Goal: Task Accomplishment & Management: Use online tool/utility

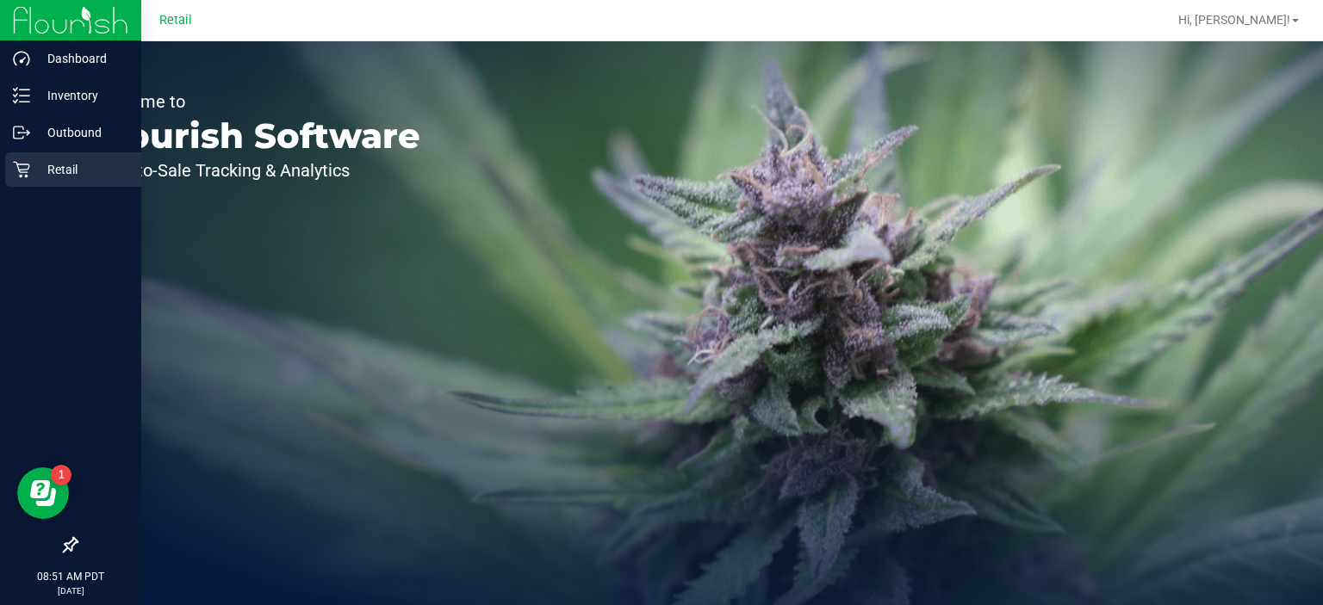
click at [35, 171] on p "Retail" at bounding box center [81, 169] width 103 height 21
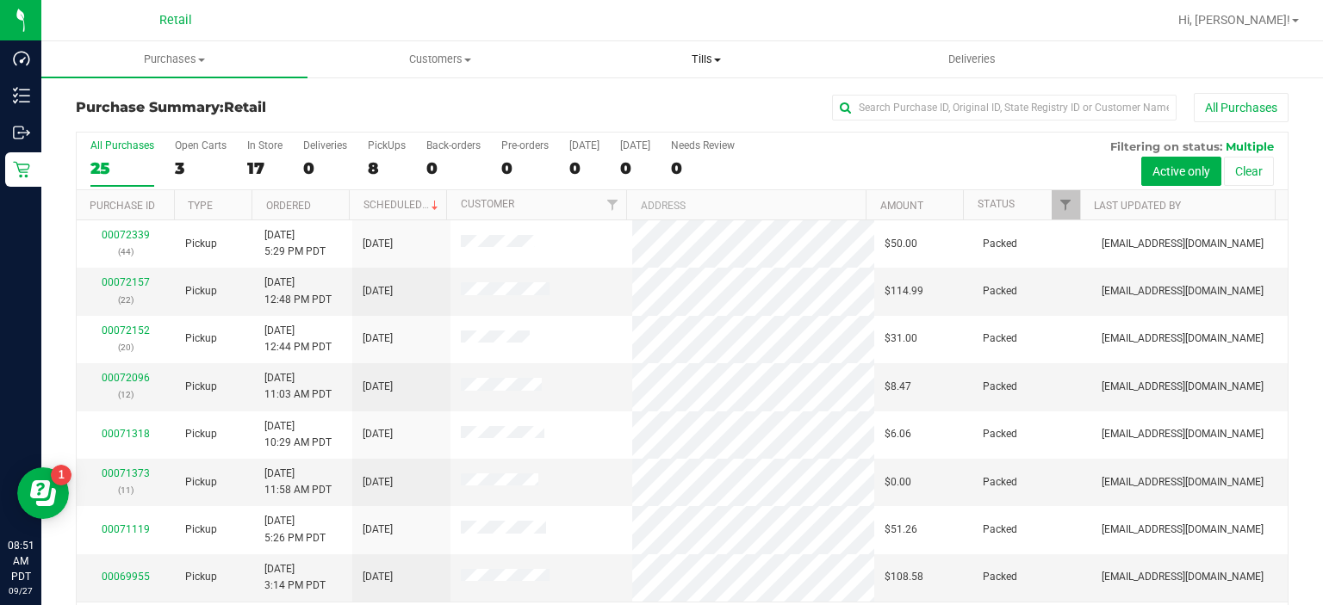
click at [694, 60] on span "Tills" at bounding box center [706, 60] width 264 height 16
click at [644, 109] on span "Manage tills" at bounding box center [631, 103] width 116 height 15
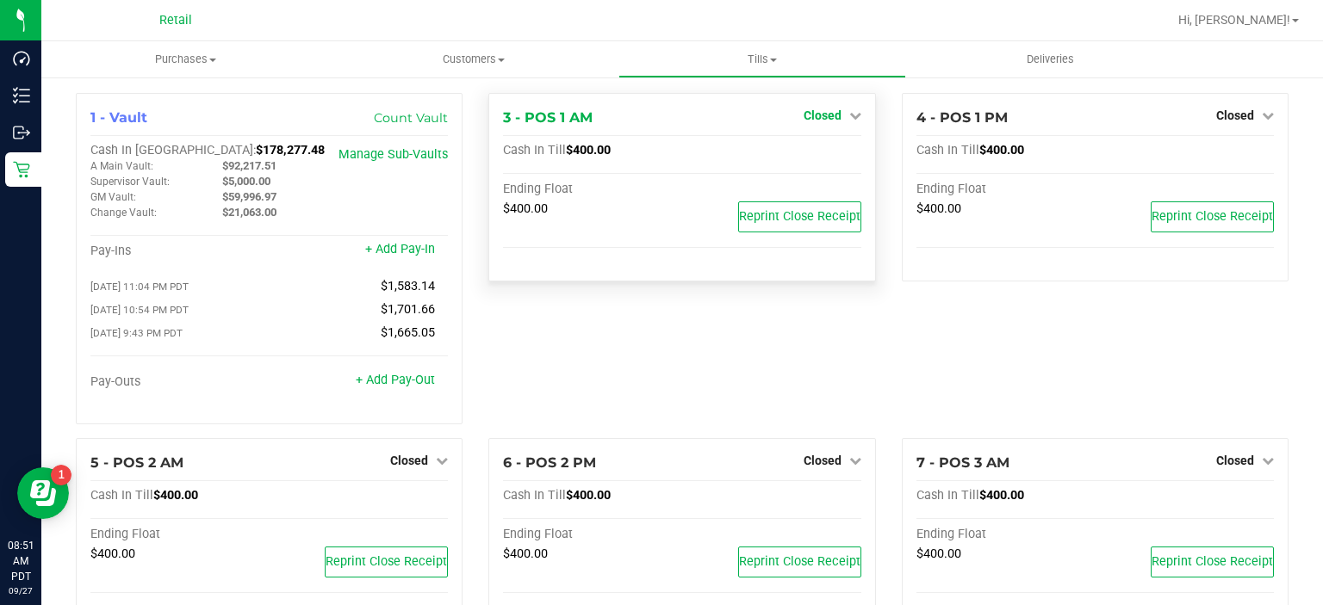
click at [823, 121] on span "Closed" at bounding box center [823, 116] width 38 height 14
click at [823, 151] on link "Open Till" at bounding box center [822, 152] width 46 height 14
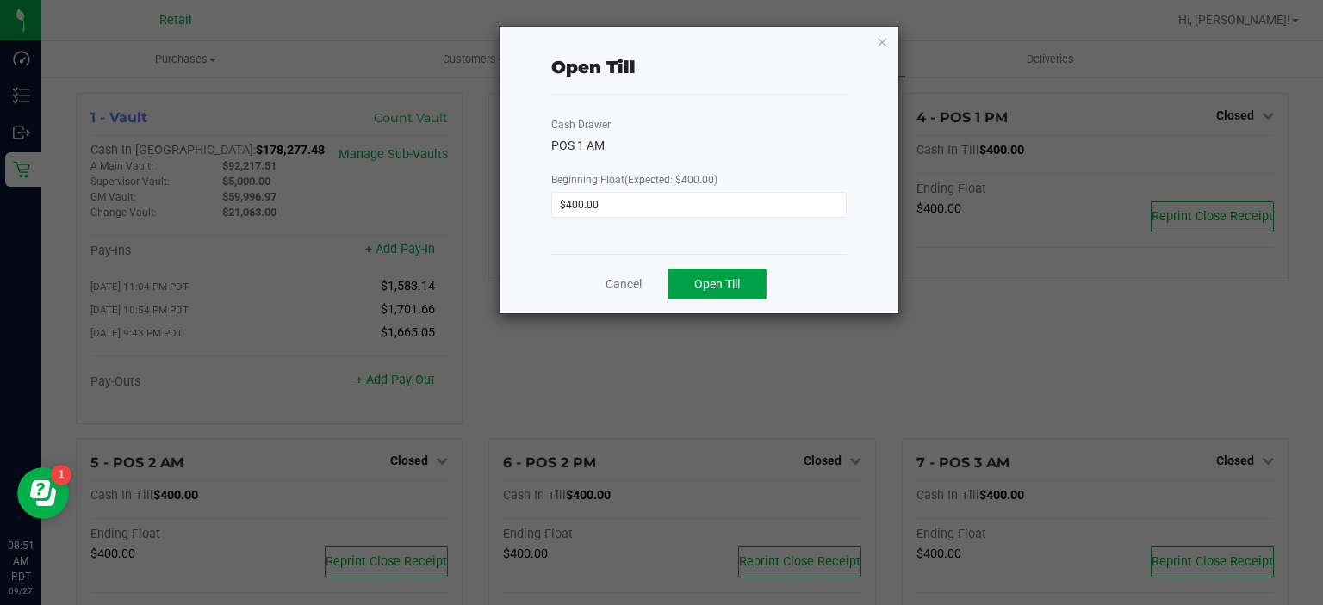
click at [732, 277] on span "Open Till" at bounding box center [717, 284] width 46 height 14
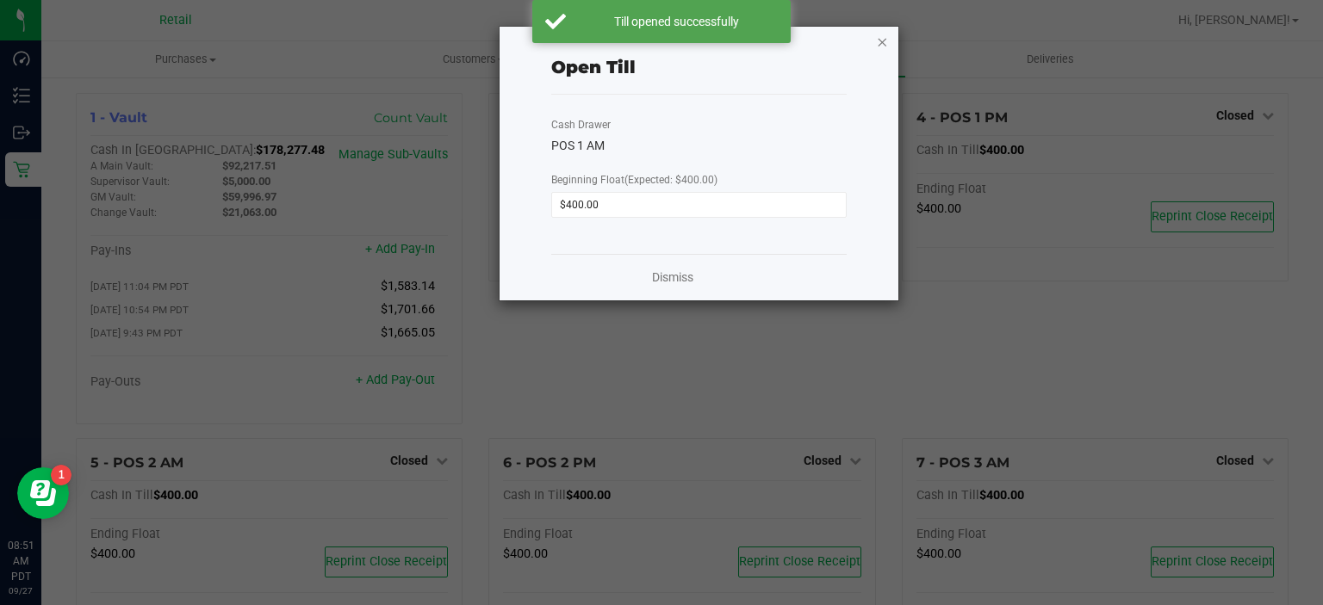
click at [877, 43] on icon "button" at bounding box center [883, 41] width 12 height 21
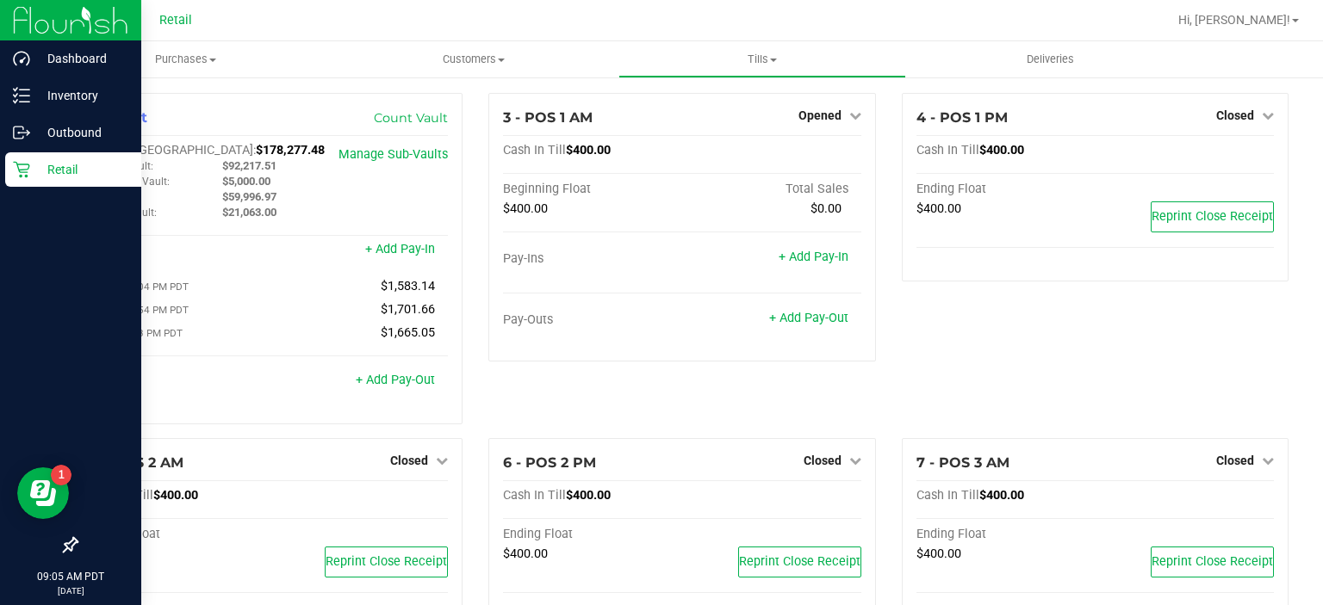
click at [15, 172] on icon at bounding box center [21, 169] width 17 height 17
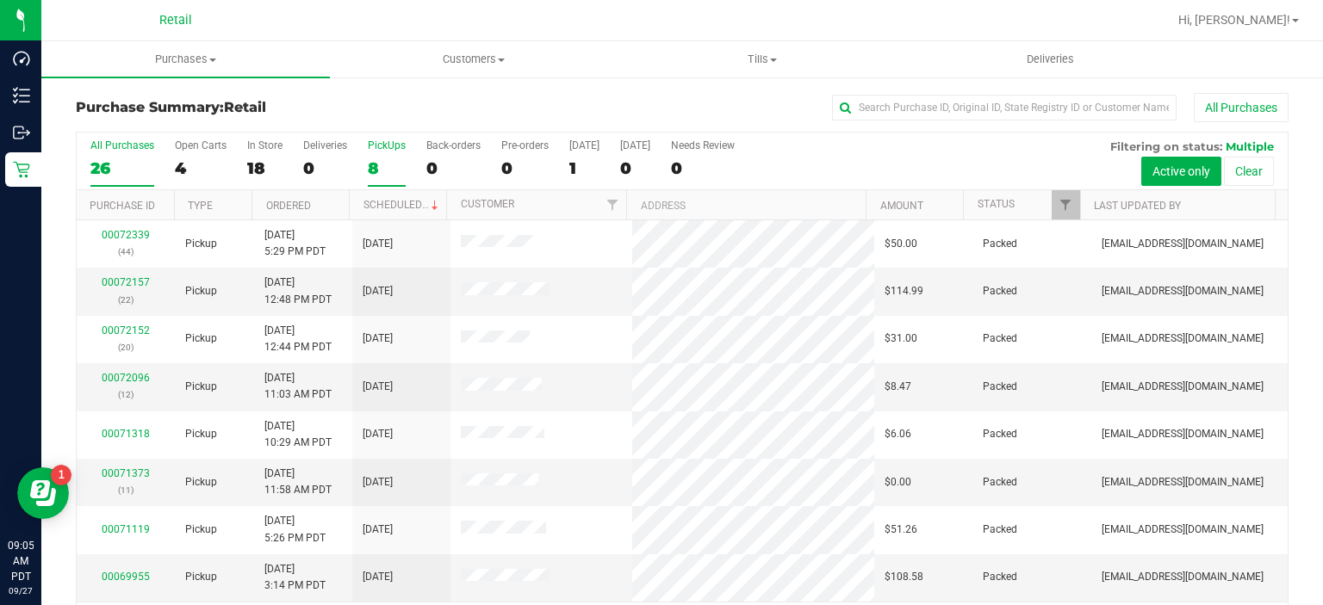
click at [375, 152] on label "PickUps 8" at bounding box center [387, 163] width 38 height 47
click at [0, 0] on input "PickUps 8" at bounding box center [0, 0] width 0 height 0
click at [375, 156] on label "PickUps 8" at bounding box center [387, 163] width 38 height 47
click at [0, 0] on input "PickUps 8" at bounding box center [0, 0] width 0 height 0
click at [395, 160] on div "8" at bounding box center [387, 168] width 38 height 20
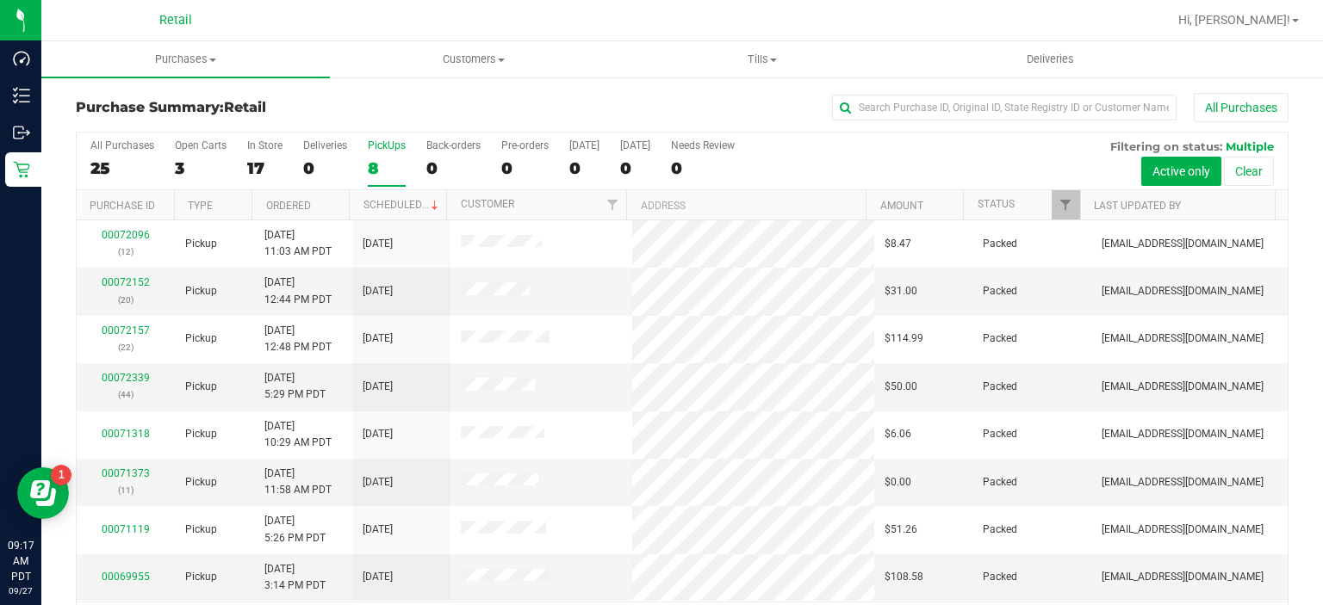
click at [0, 0] on input "PickUps 8" at bounding box center [0, 0] width 0 height 0
click at [383, 176] on div "8" at bounding box center [387, 168] width 38 height 20
click at [0, 0] on input "PickUps 8" at bounding box center [0, 0] width 0 height 0
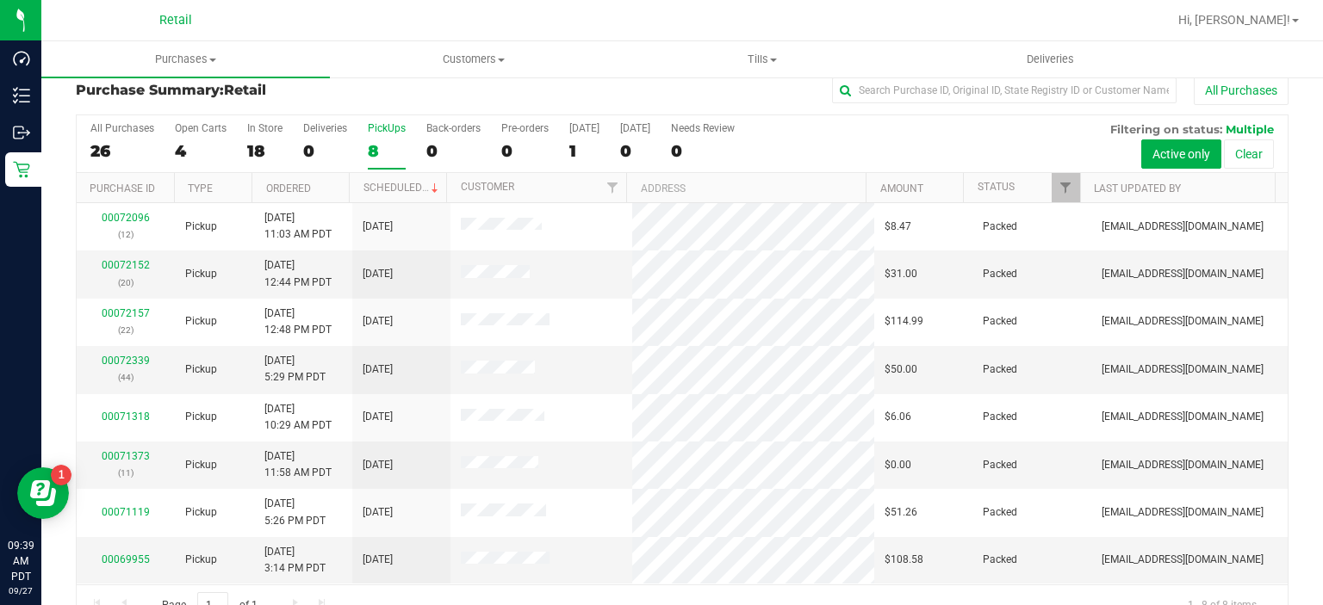
scroll to position [12, 0]
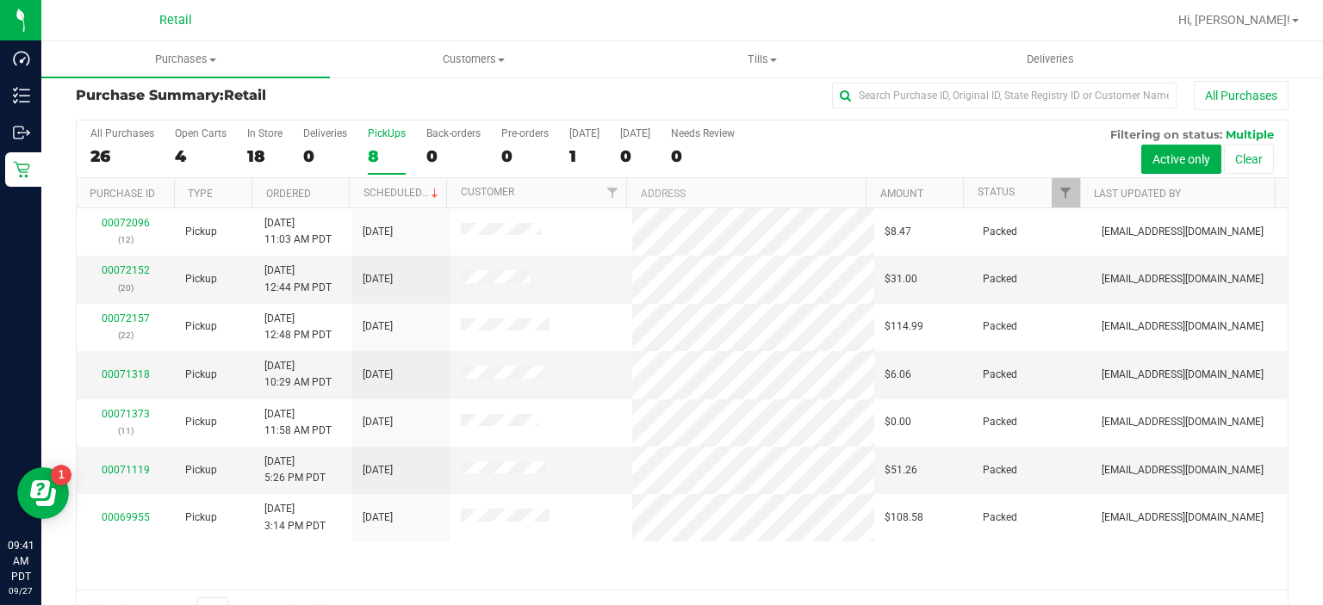
click at [392, 138] on div "PickUps" at bounding box center [387, 133] width 38 height 12
click at [0, 0] on input "PickUps 8" at bounding box center [0, 0] width 0 height 0
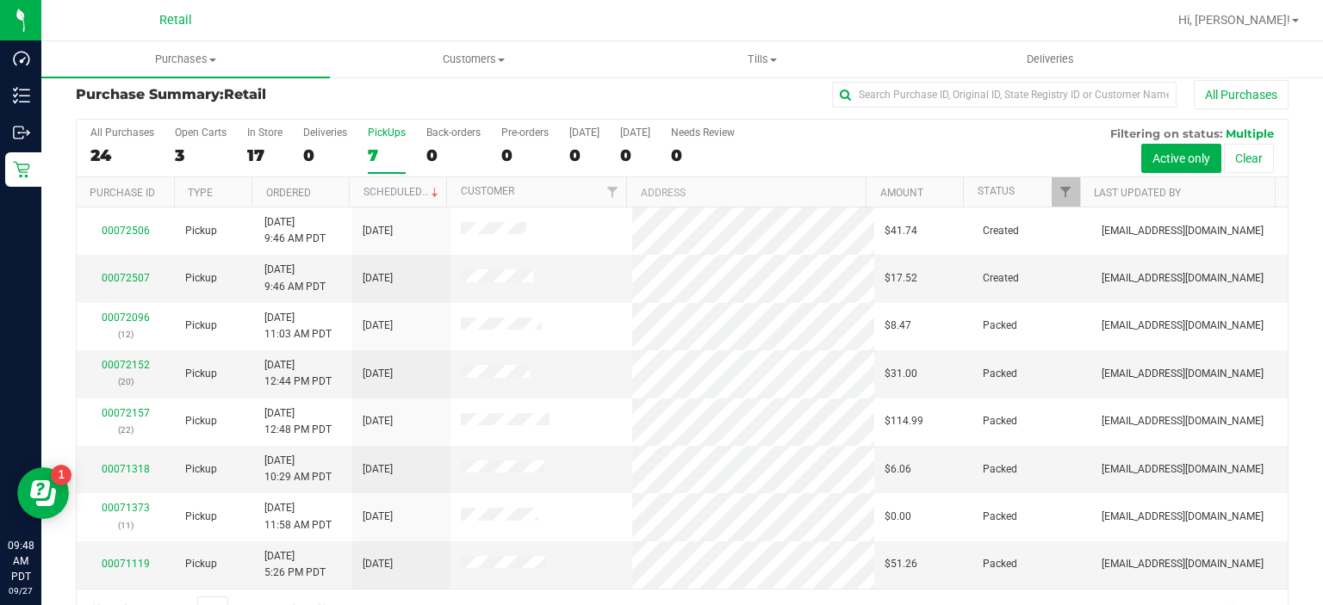
click at [375, 140] on label "PickUps 7" at bounding box center [387, 150] width 38 height 47
click at [0, 0] on input "PickUps 7" at bounding box center [0, 0] width 0 height 0
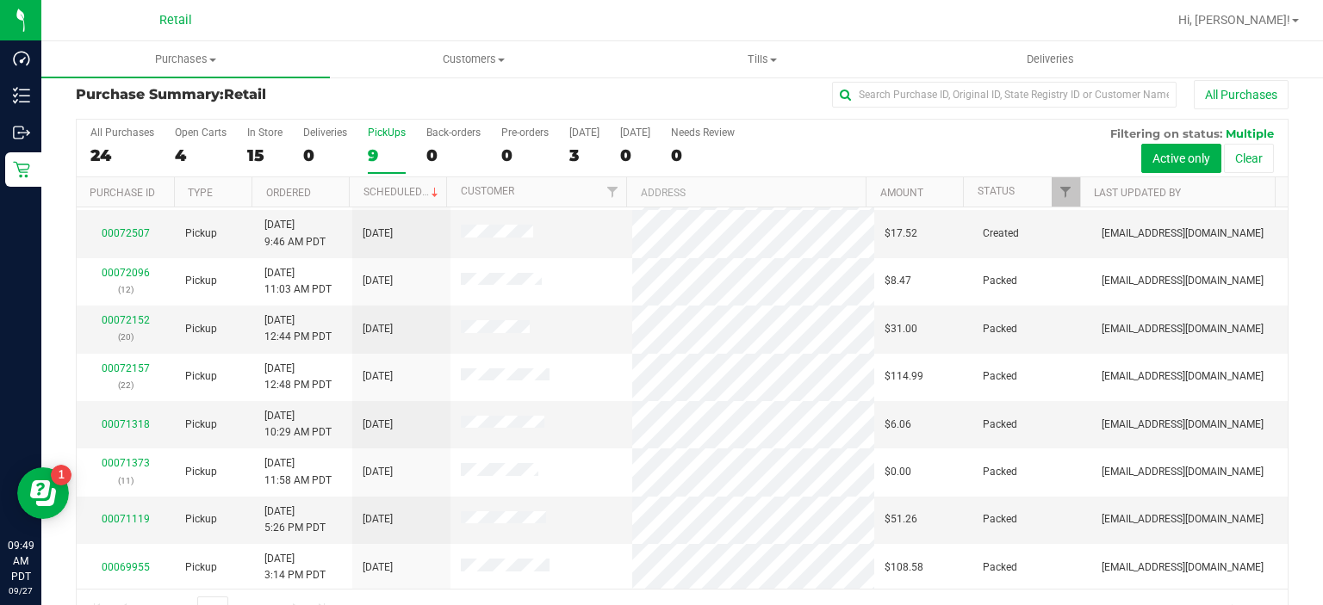
scroll to position [0, 0]
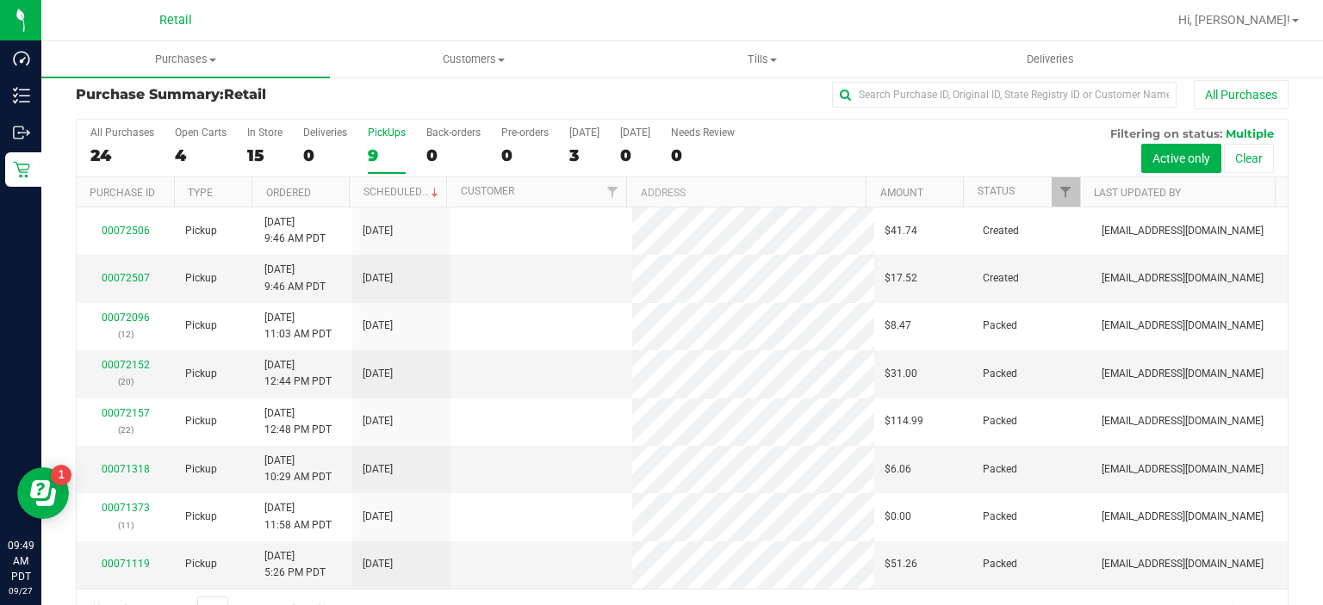
click at [388, 141] on label "PickUps 9" at bounding box center [387, 150] width 38 height 47
click at [0, 0] on input "PickUps 9" at bounding box center [0, 0] width 0 height 0
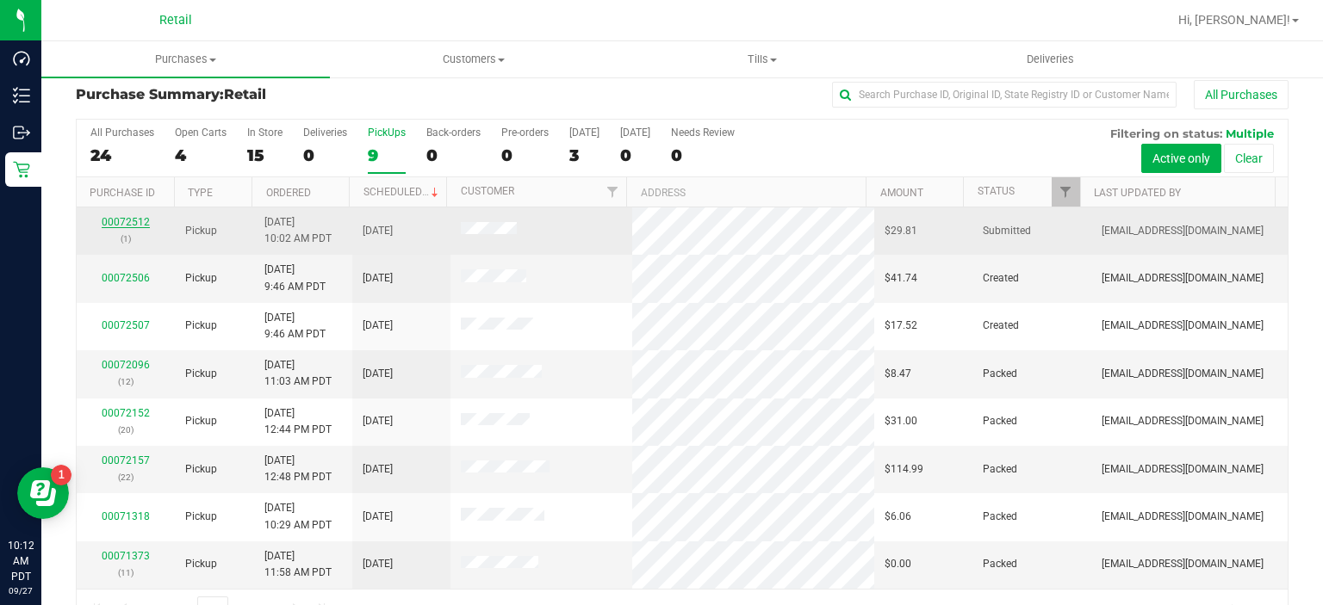
click at [127, 224] on link "00072512" at bounding box center [126, 222] width 48 height 12
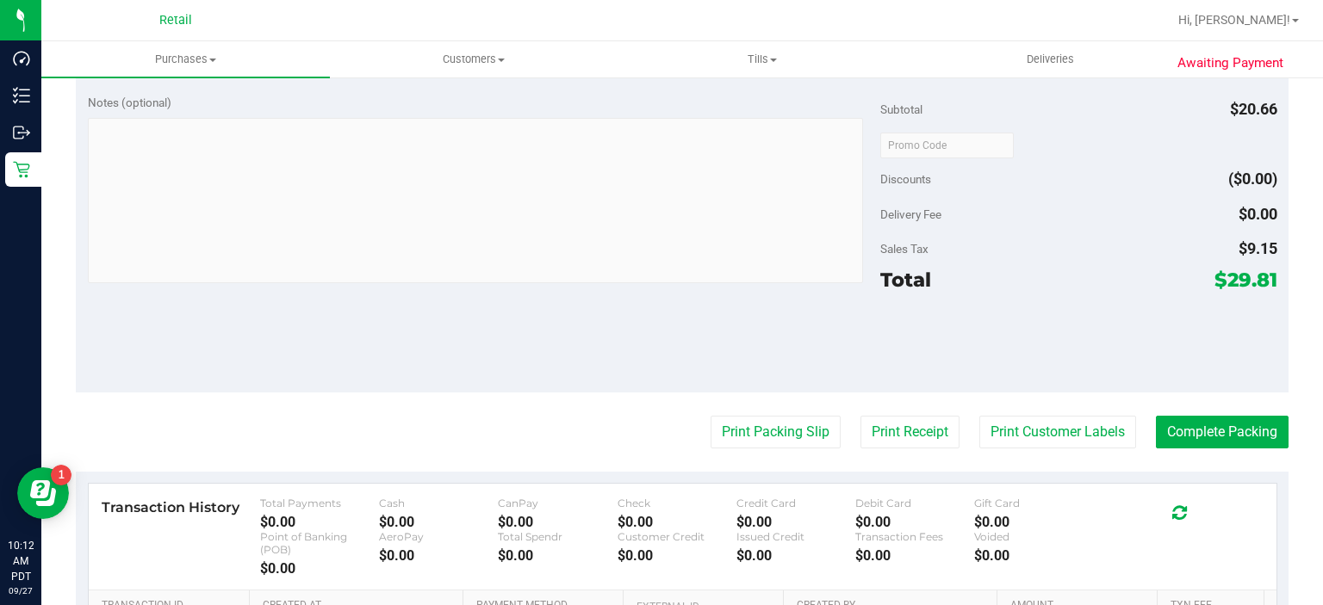
scroll to position [536, 0]
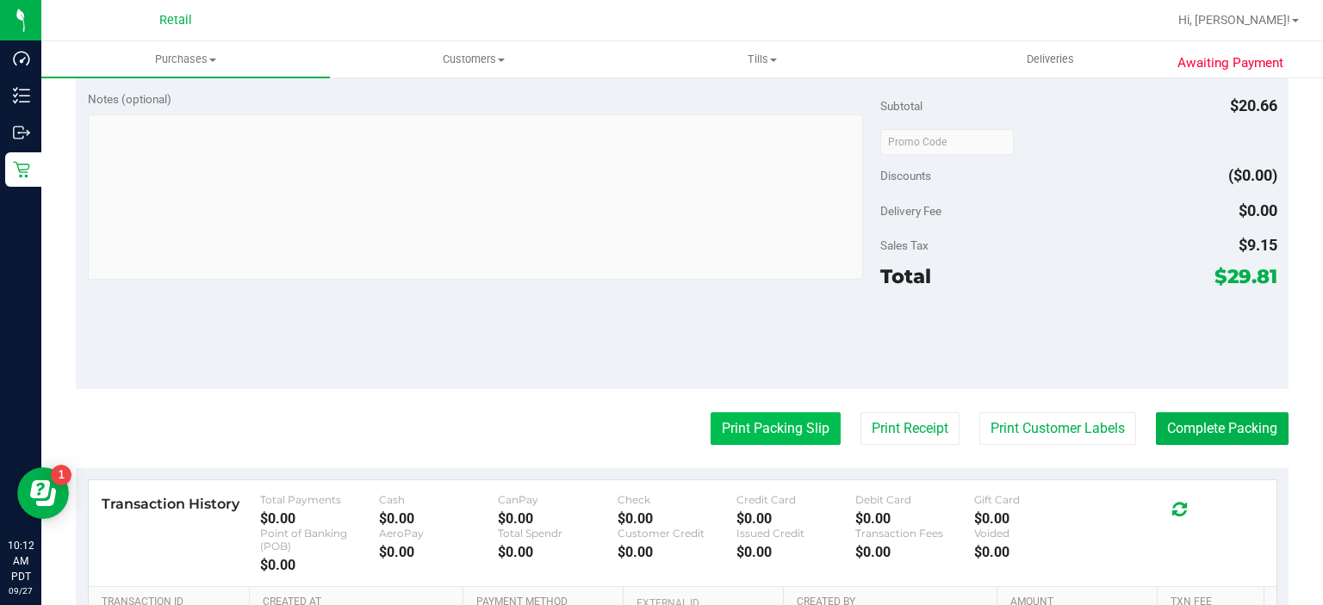
click at [737, 441] on button "Print Packing Slip" at bounding box center [776, 429] width 130 height 33
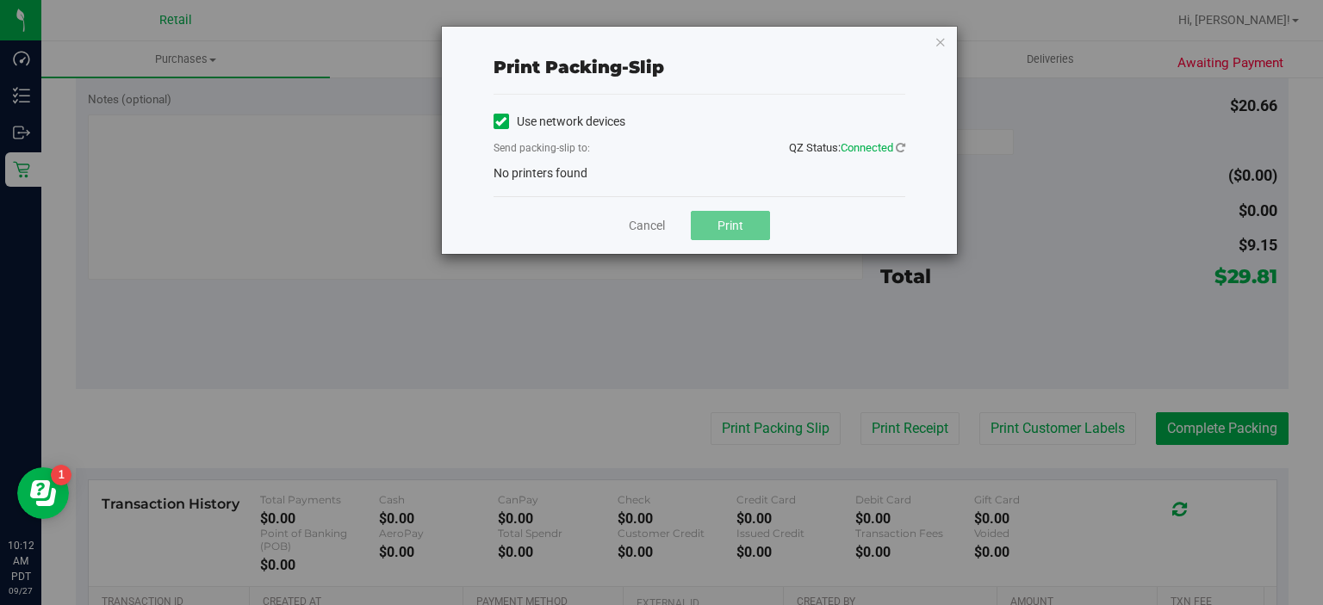
click at [512, 117] on label "Use network devices" at bounding box center [559, 122] width 132 height 18
click at [0, 0] on input "Use network devices" at bounding box center [0, 0] width 0 height 0
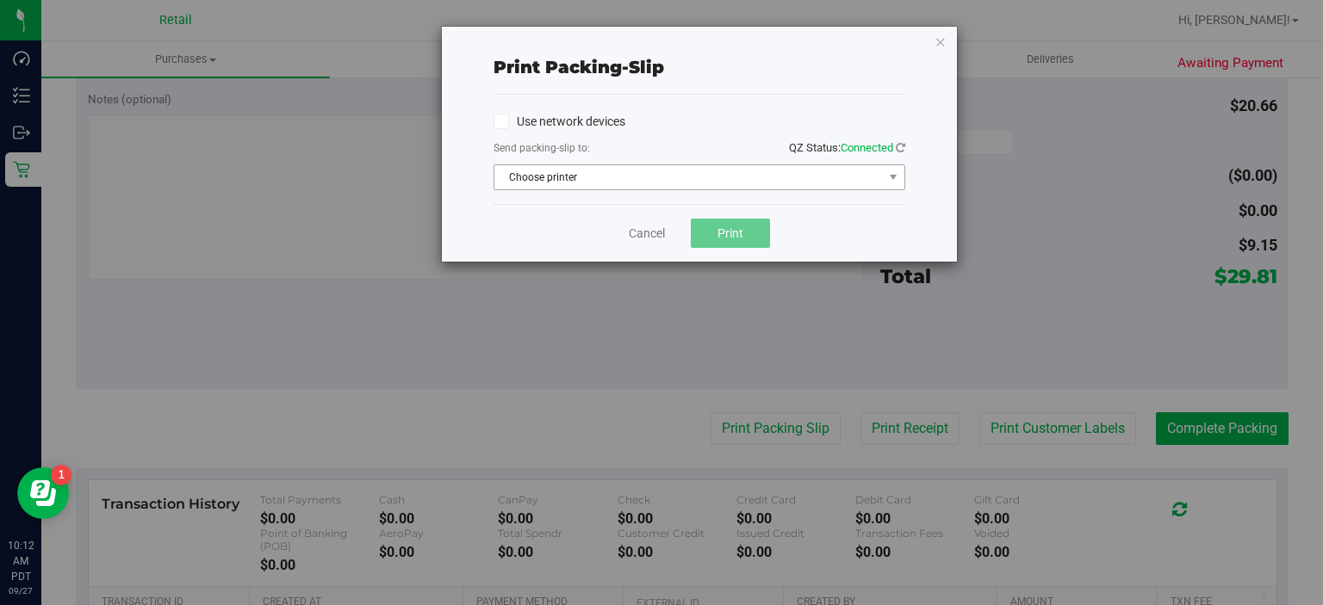
click at [557, 179] on span "Choose printer" at bounding box center [688, 177] width 388 height 24
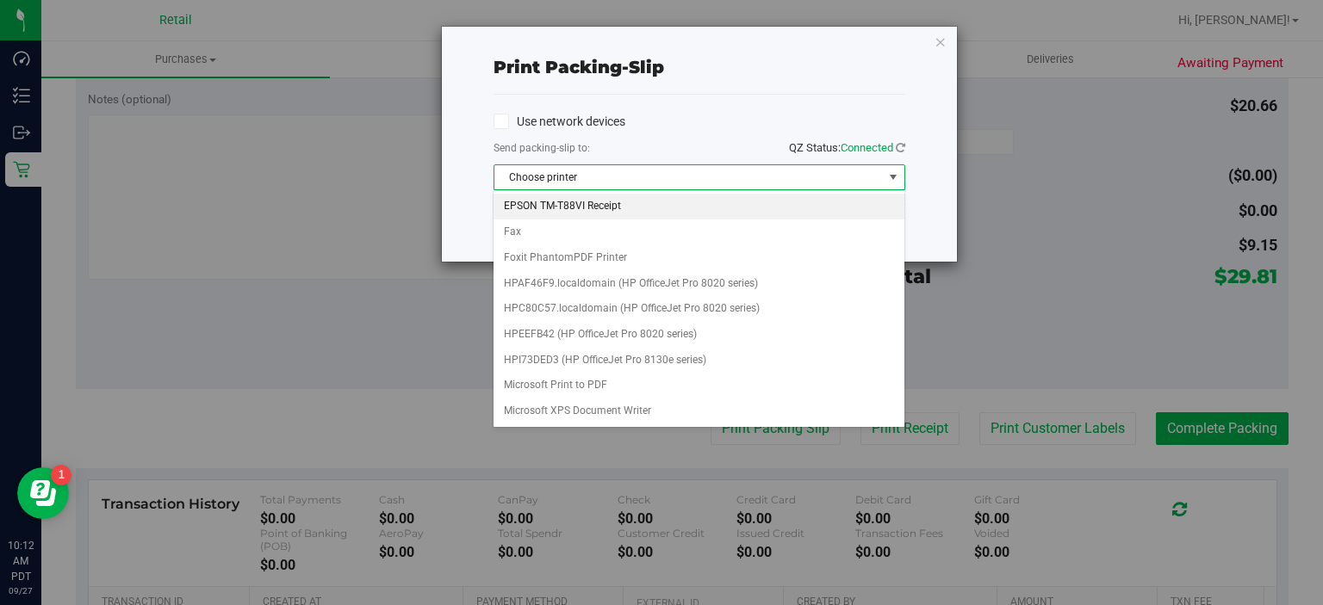
click at [579, 208] on li "EPSON TM-T88VI Receipt" at bounding box center [698, 207] width 410 height 26
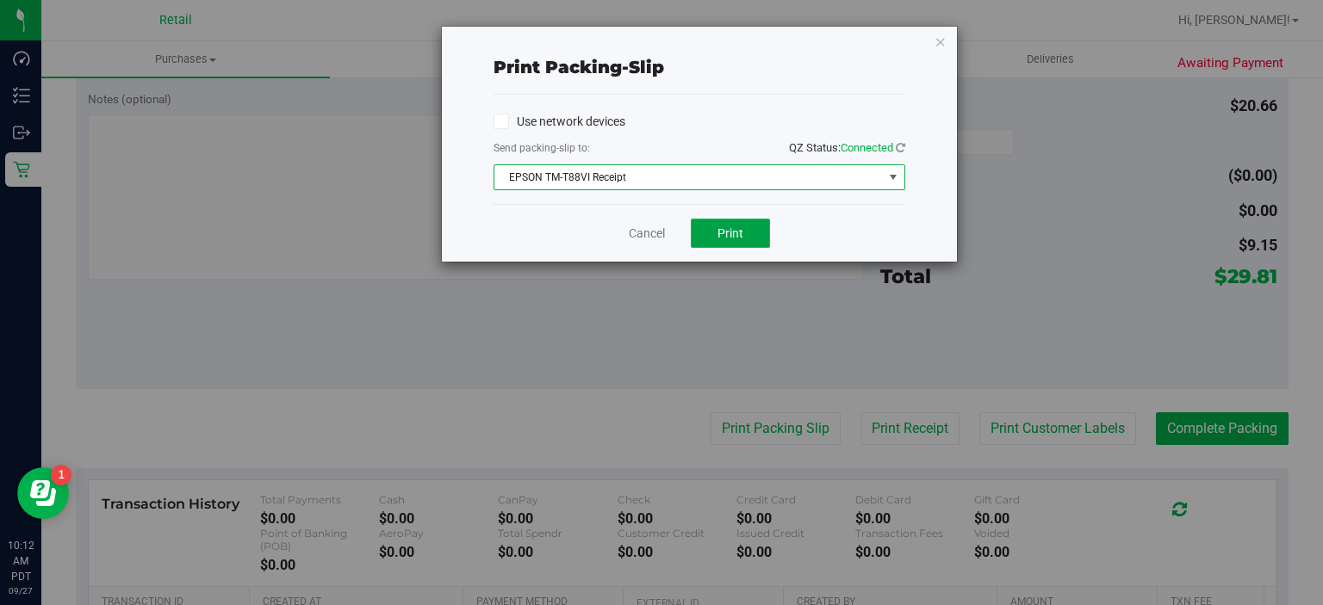
click at [719, 226] on span "Print" at bounding box center [730, 233] width 26 height 14
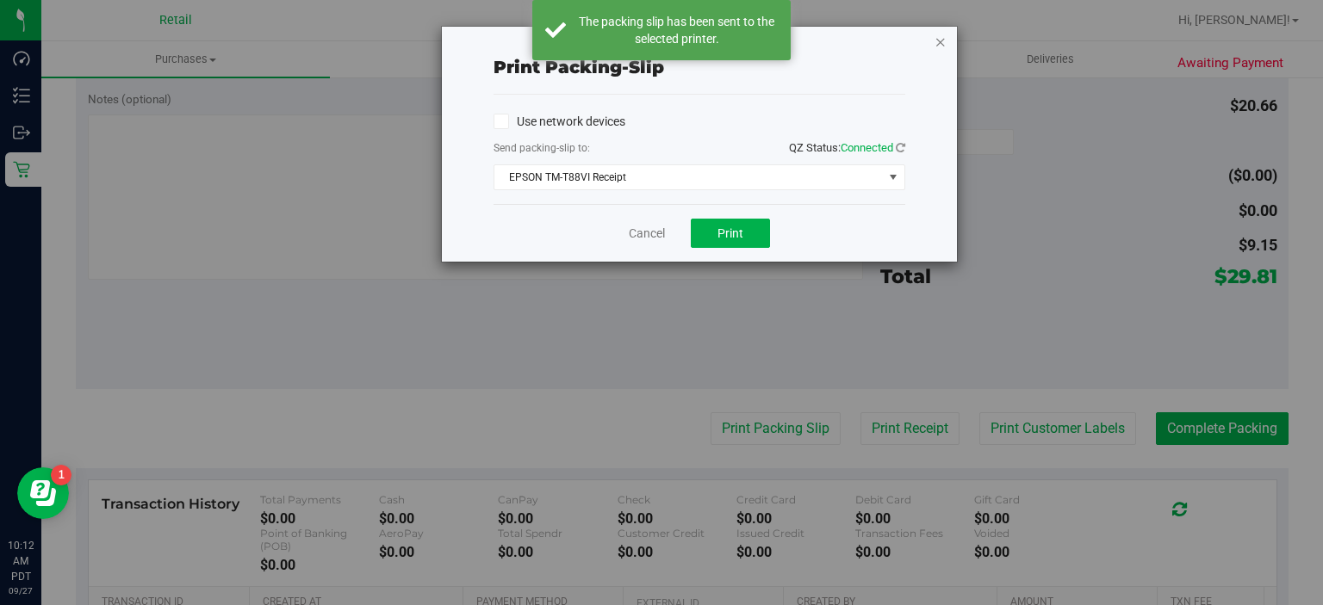
click at [940, 45] on icon "button" at bounding box center [940, 41] width 12 height 21
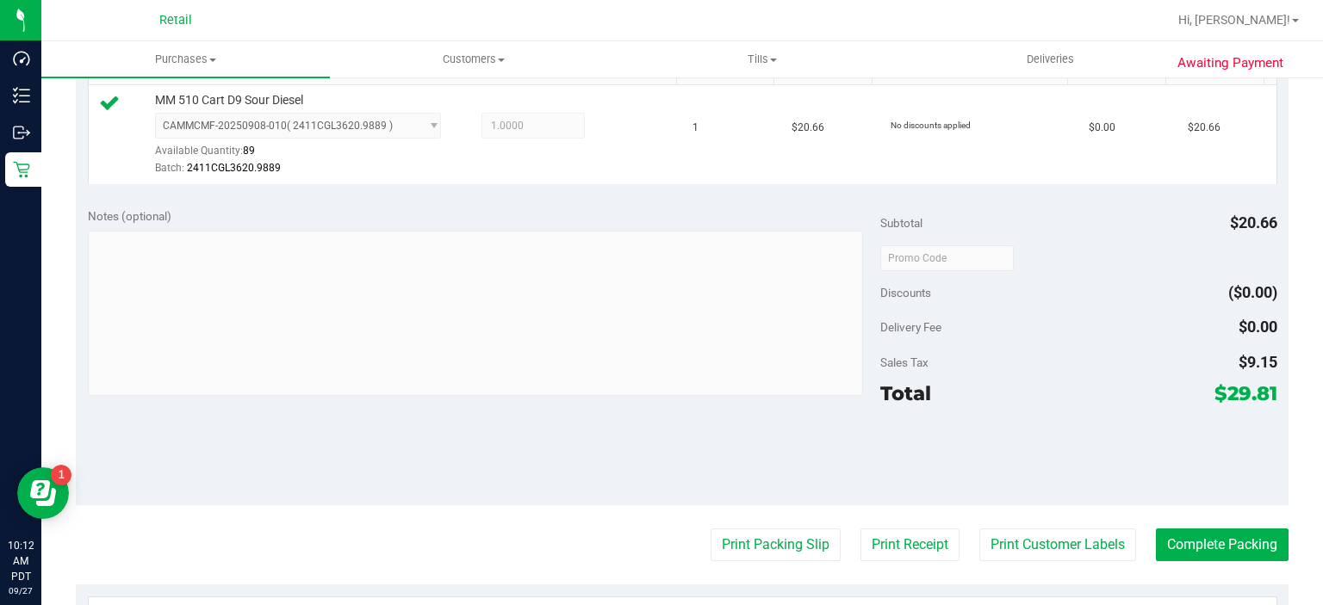
scroll to position [493, 0]
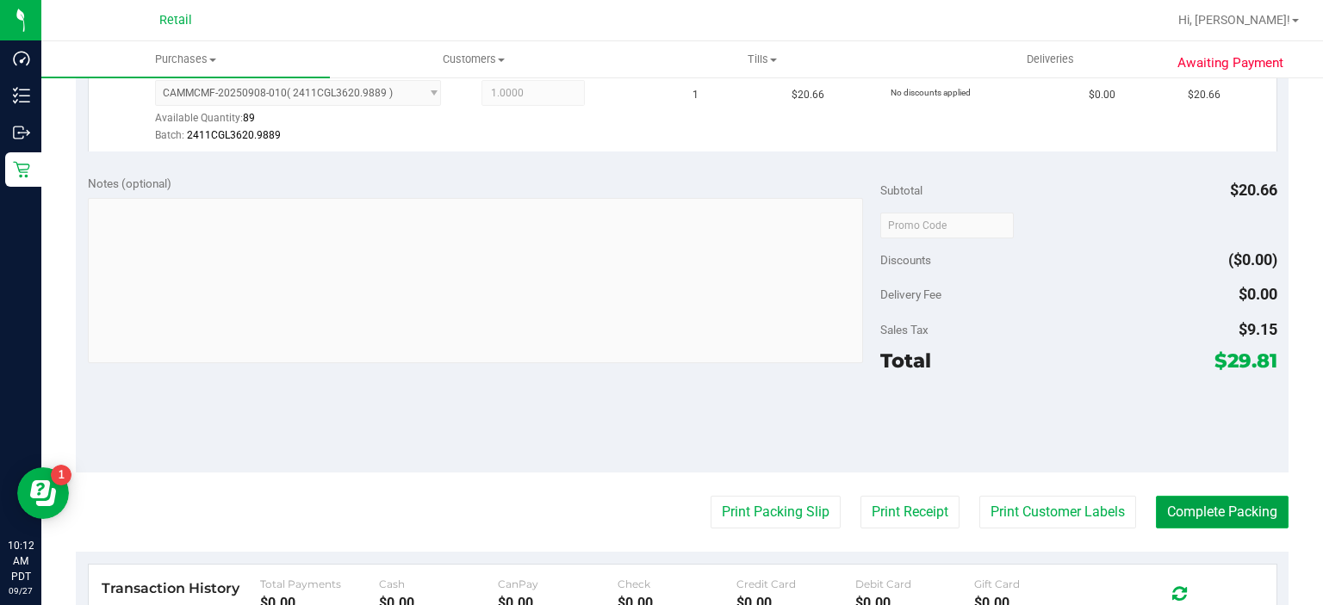
click at [1208, 513] on button "Complete Packing" at bounding box center [1222, 512] width 133 height 33
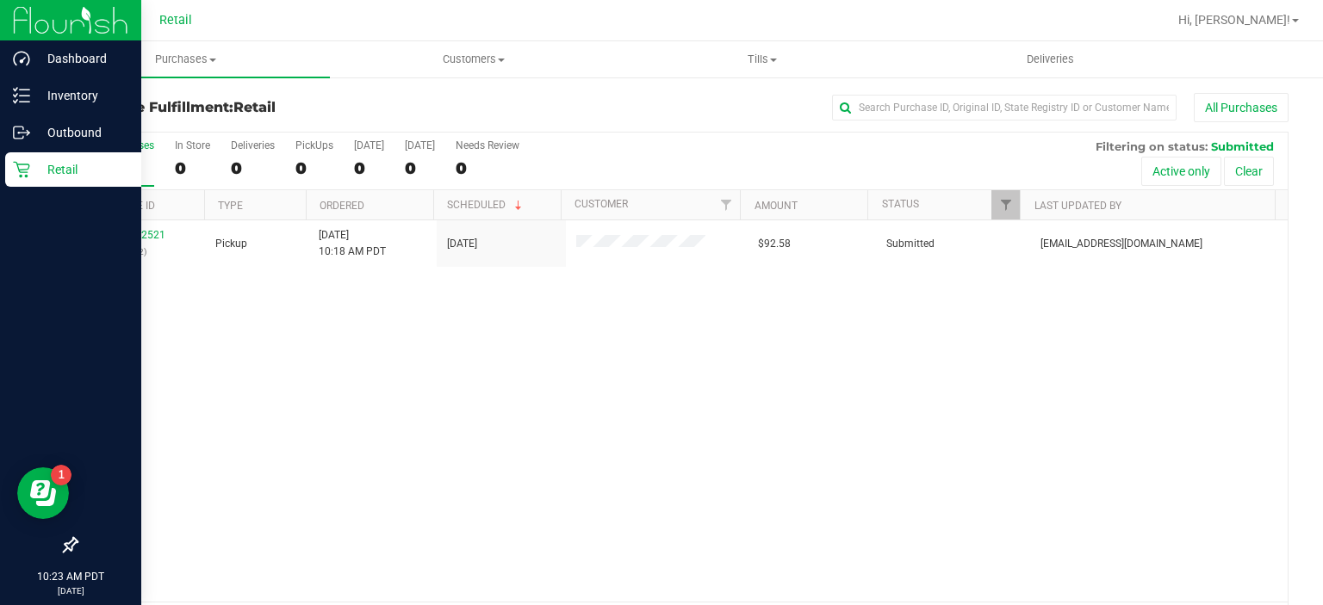
click at [11, 164] on div "Retail" at bounding box center [73, 169] width 136 height 34
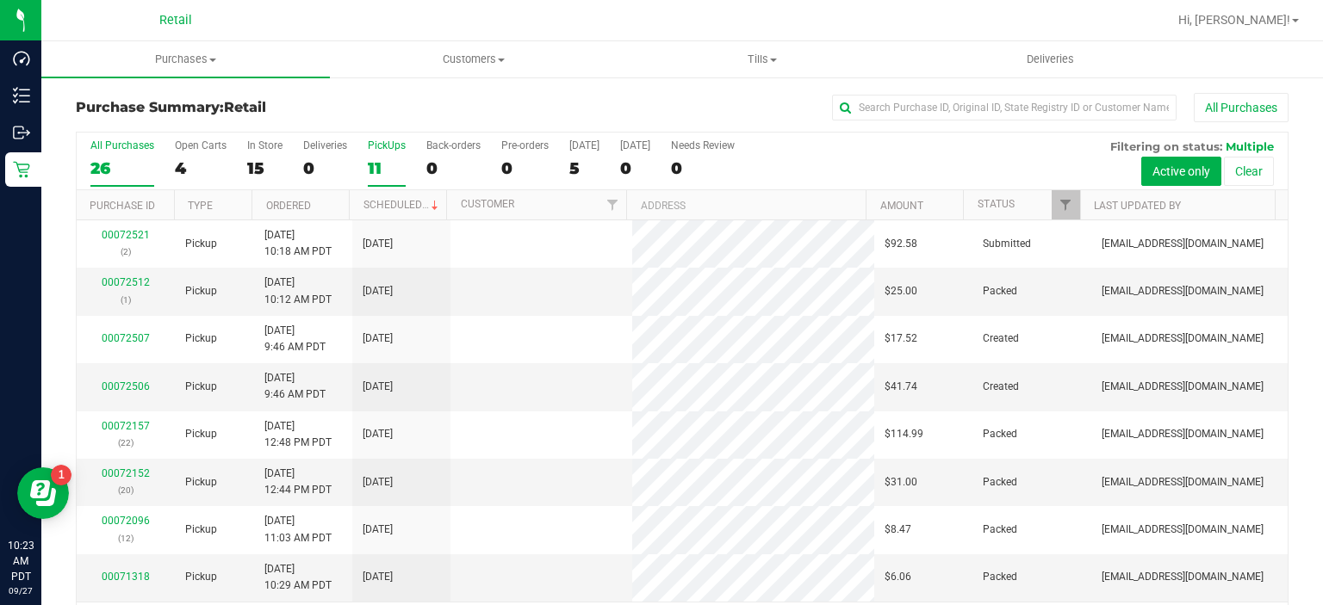
click at [372, 154] on label "PickUps 11" at bounding box center [387, 163] width 38 height 47
click at [0, 0] on input "PickUps 11" at bounding box center [0, 0] width 0 height 0
click at [112, 280] on link "00072521" at bounding box center [126, 282] width 48 height 12
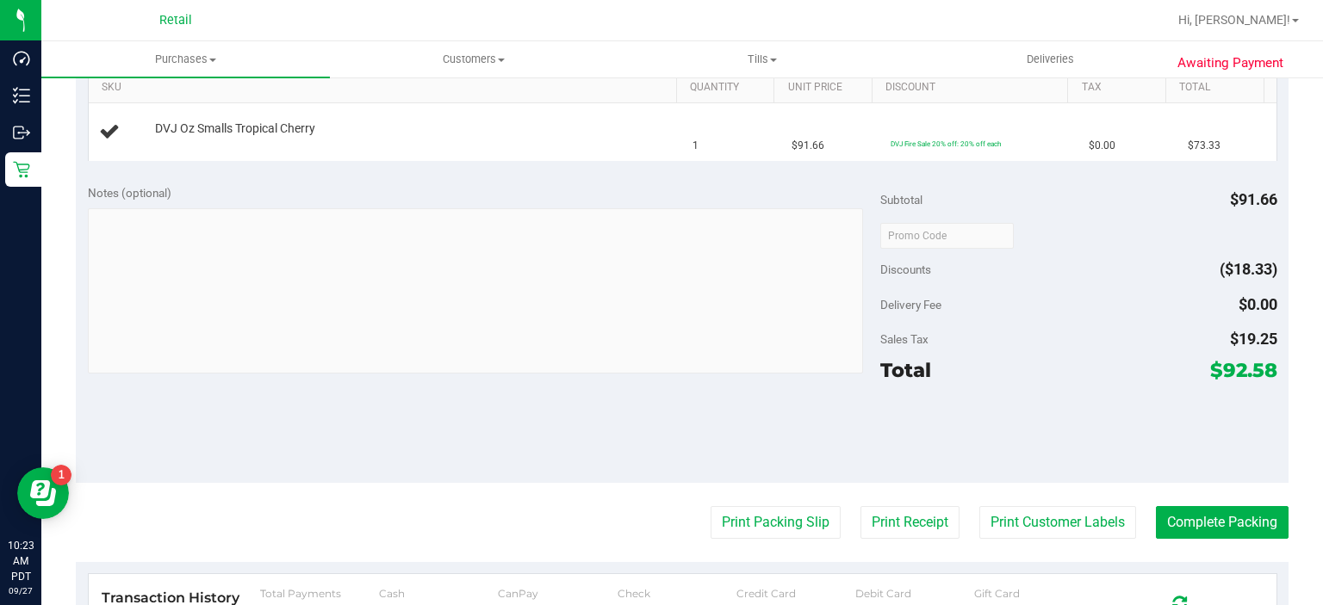
scroll to position [441, 0]
click at [759, 507] on button "Print Packing Slip" at bounding box center [776, 523] width 130 height 33
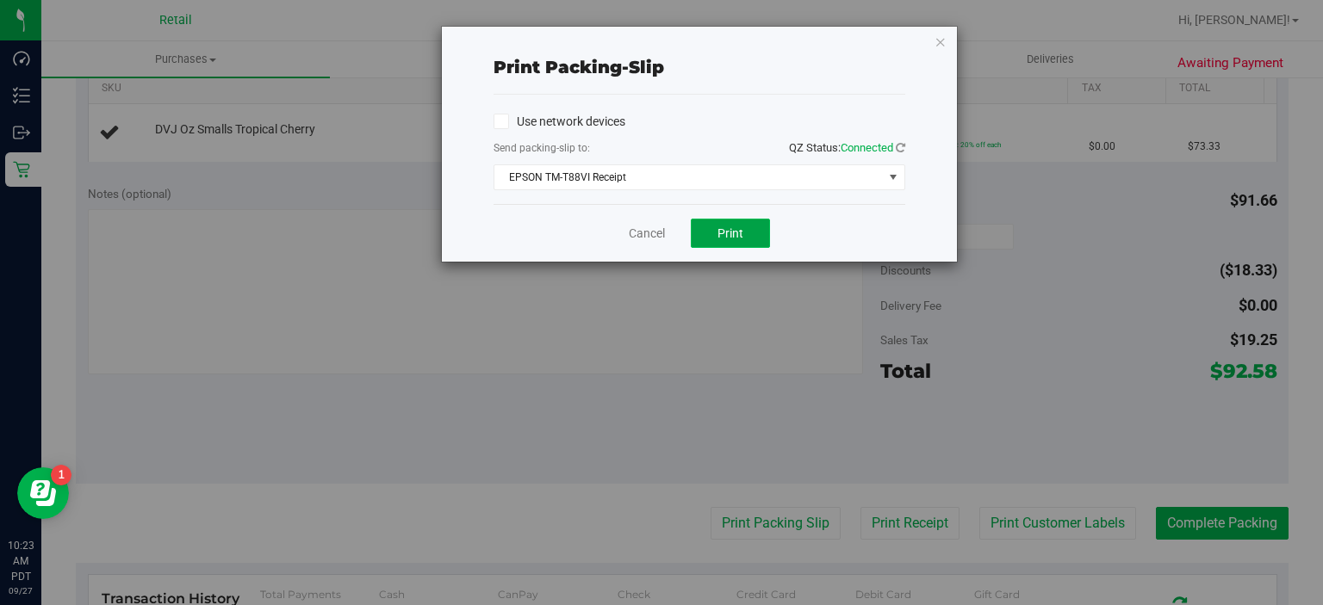
click at [741, 227] on span "Print" at bounding box center [730, 233] width 26 height 14
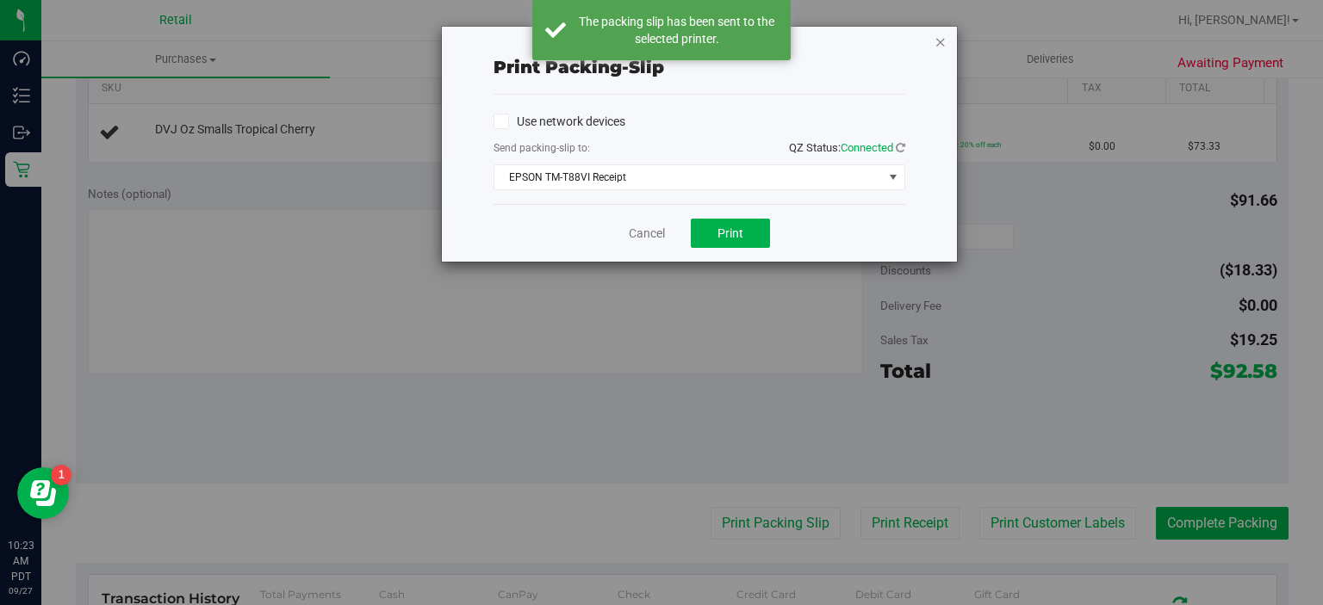
click at [940, 41] on icon "button" at bounding box center [940, 41] width 12 height 21
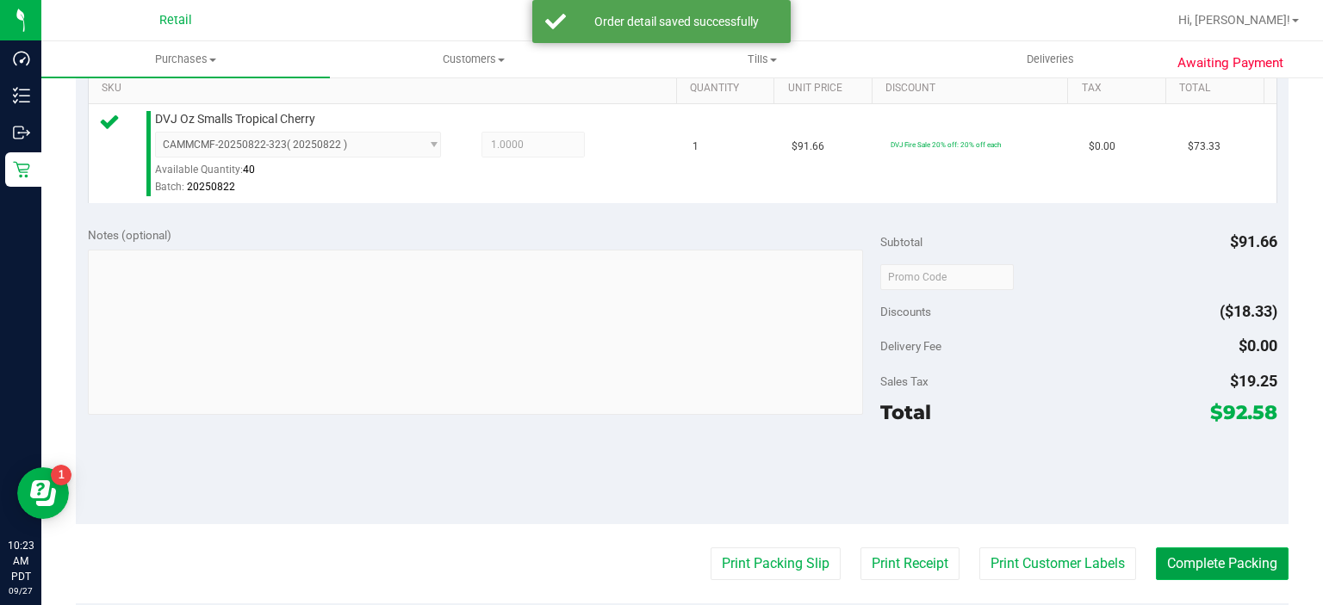
click at [1213, 562] on button "Complete Packing" at bounding box center [1222, 564] width 133 height 33
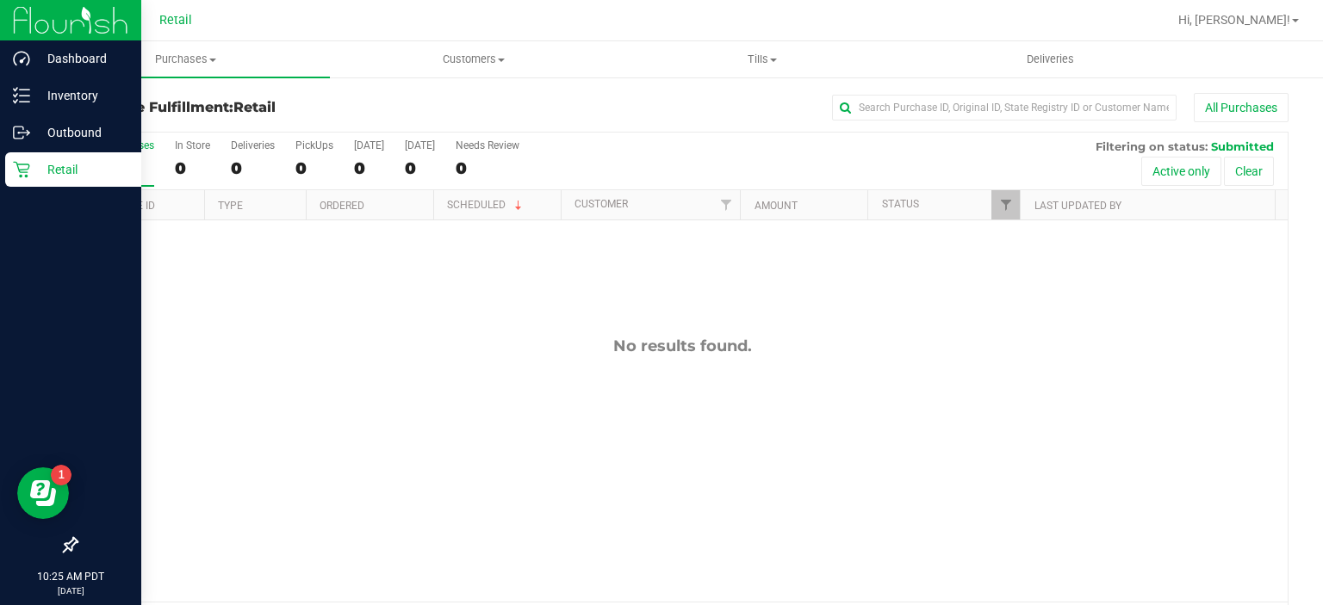
click at [25, 169] on icon at bounding box center [21, 169] width 17 height 17
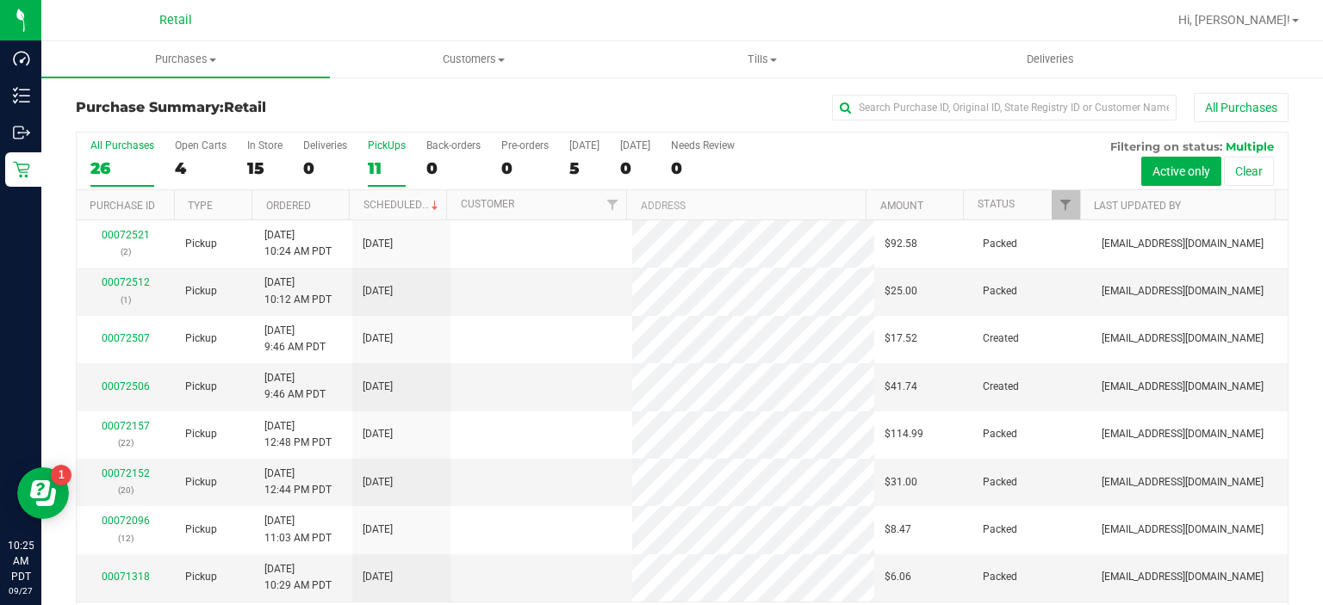
click at [370, 145] on div "PickUps" at bounding box center [387, 146] width 38 height 12
click at [0, 0] on input "PickUps 11" at bounding box center [0, 0] width 0 height 0
click at [378, 158] on div "11" at bounding box center [387, 168] width 38 height 20
click at [0, 0] on input "PickUps 11" at bounding box center [0, 0] width 0 height 0
click at [373, 172] on div "10" at bounding box center [387, 168] width 38 height 20
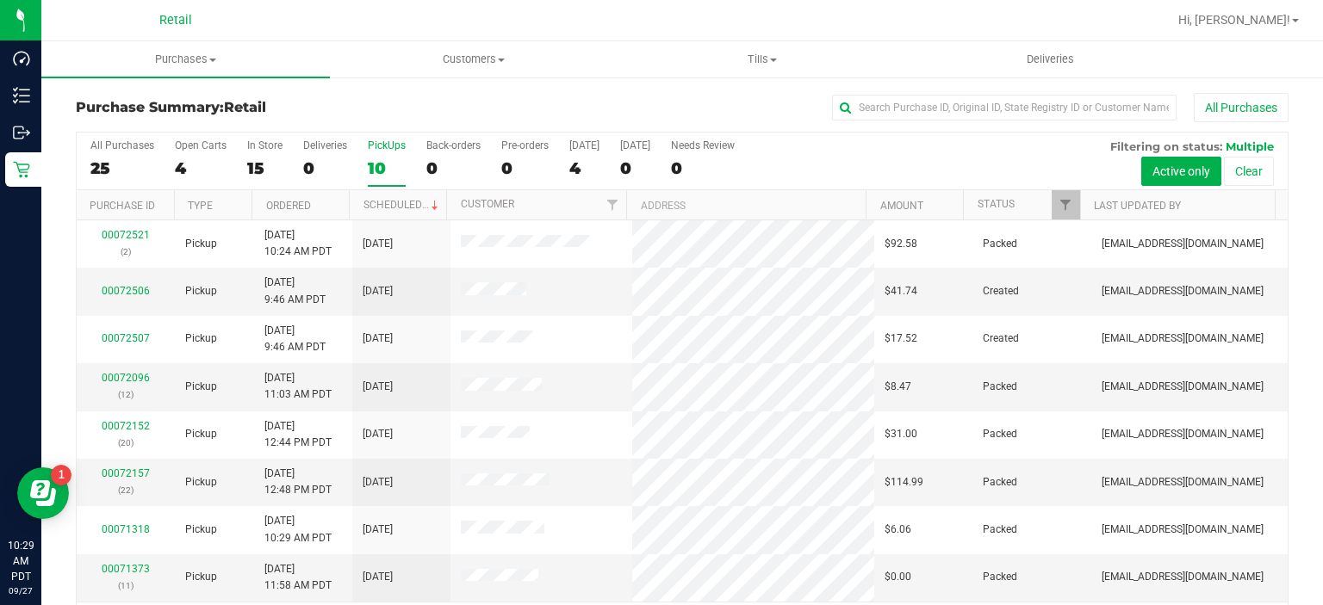
click at [0, 0] on input "PickUps 10" at bounding box center [0, 0] width 0 height 0
click at [465, 59] on span "Customers" at bounding box center [474, 60] width 287 height 16
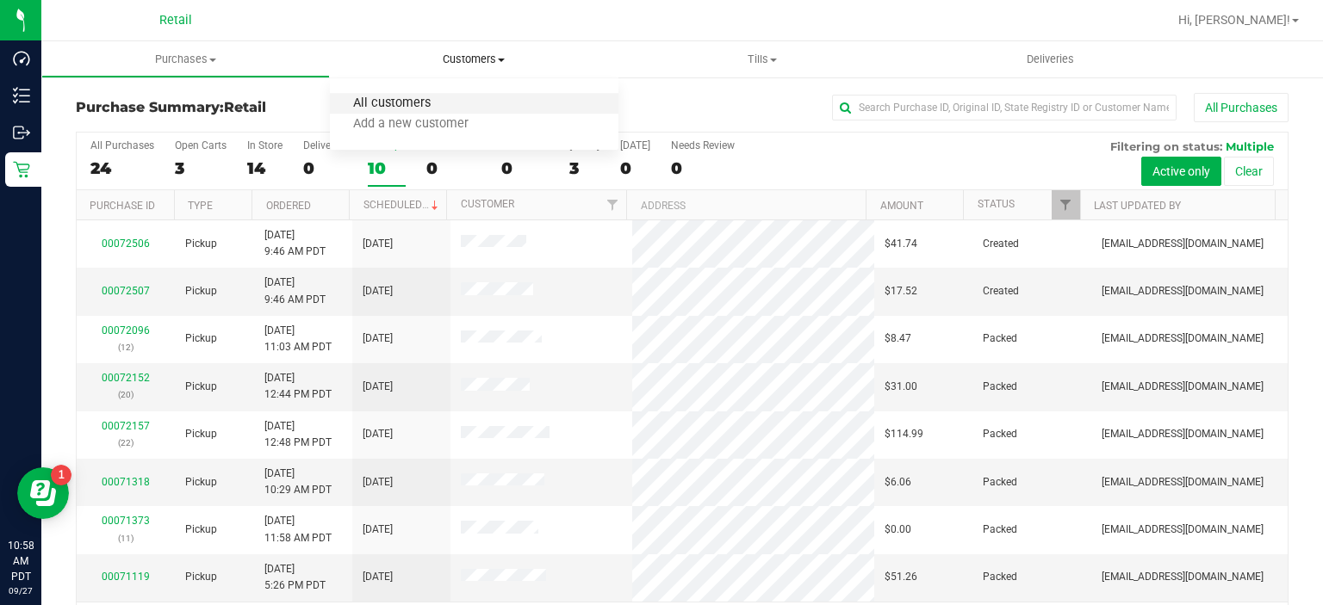
click at [405, 102] on span "All customers" at bounding box center [392, 103] width 124 height 15
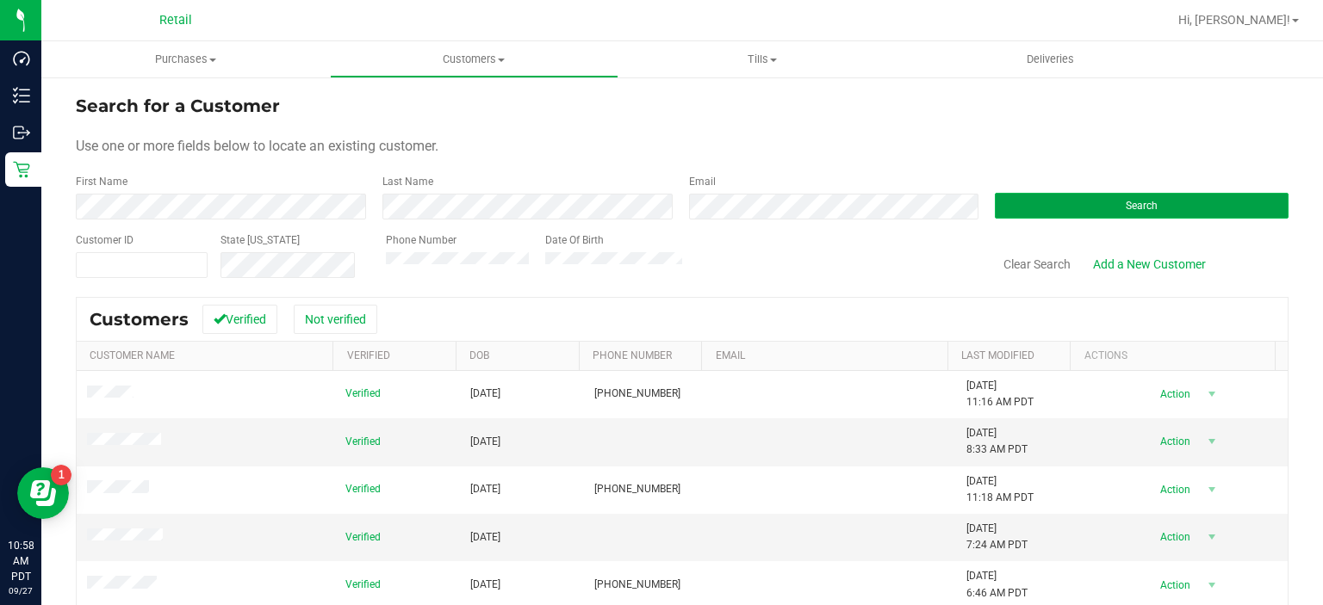
click at [1092, 208] on button "Search" at bounding box center [1142, 206] width 294 height 26
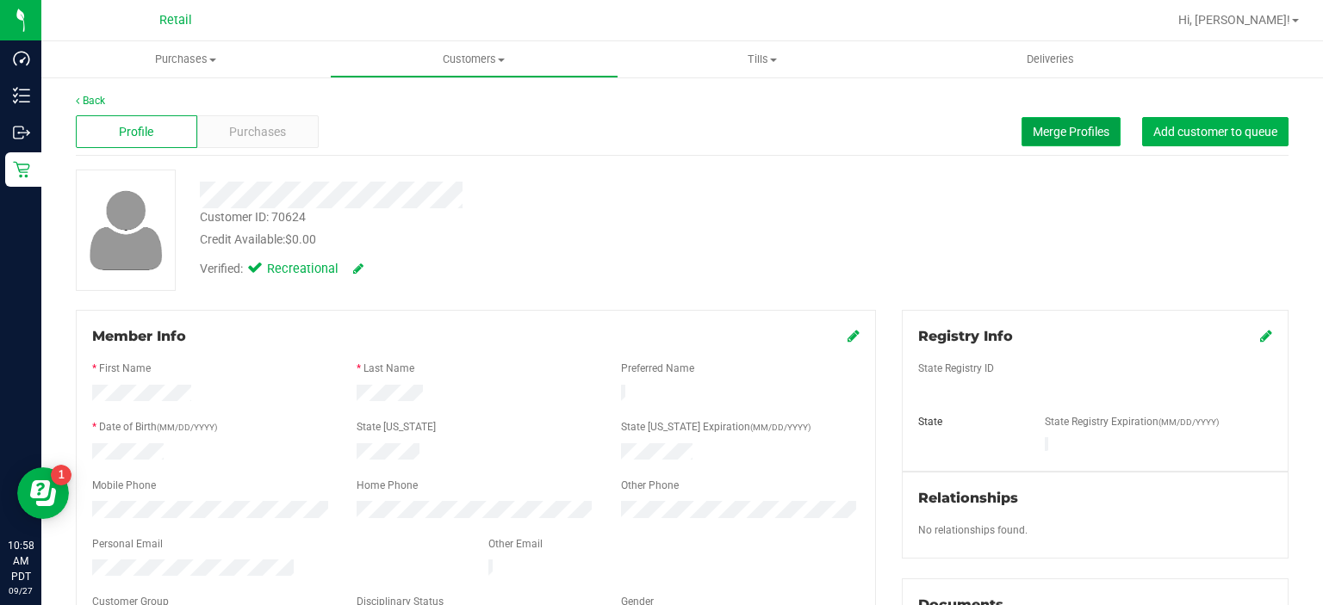
click at [1040, 123] on button "Merge Profiles" at bounding box center [1070, 131] width 99 height 29
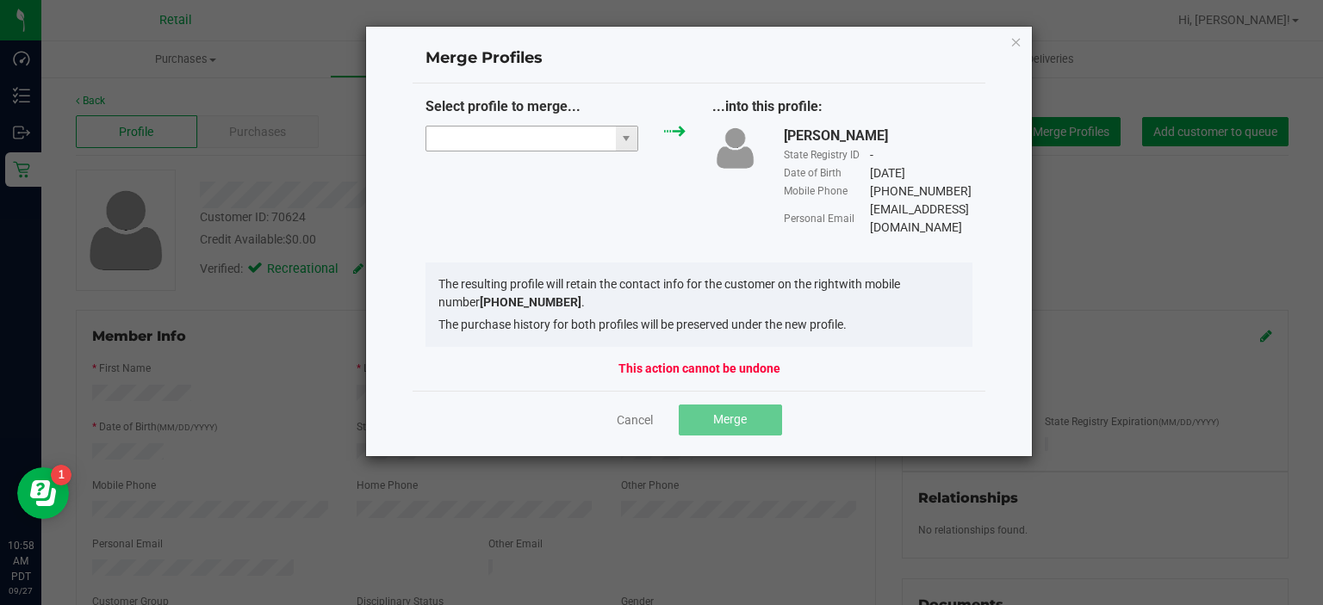
click at [534, 133] on input "NO DATA FOUND" at bounding box center [520, 139] width 189 height 24
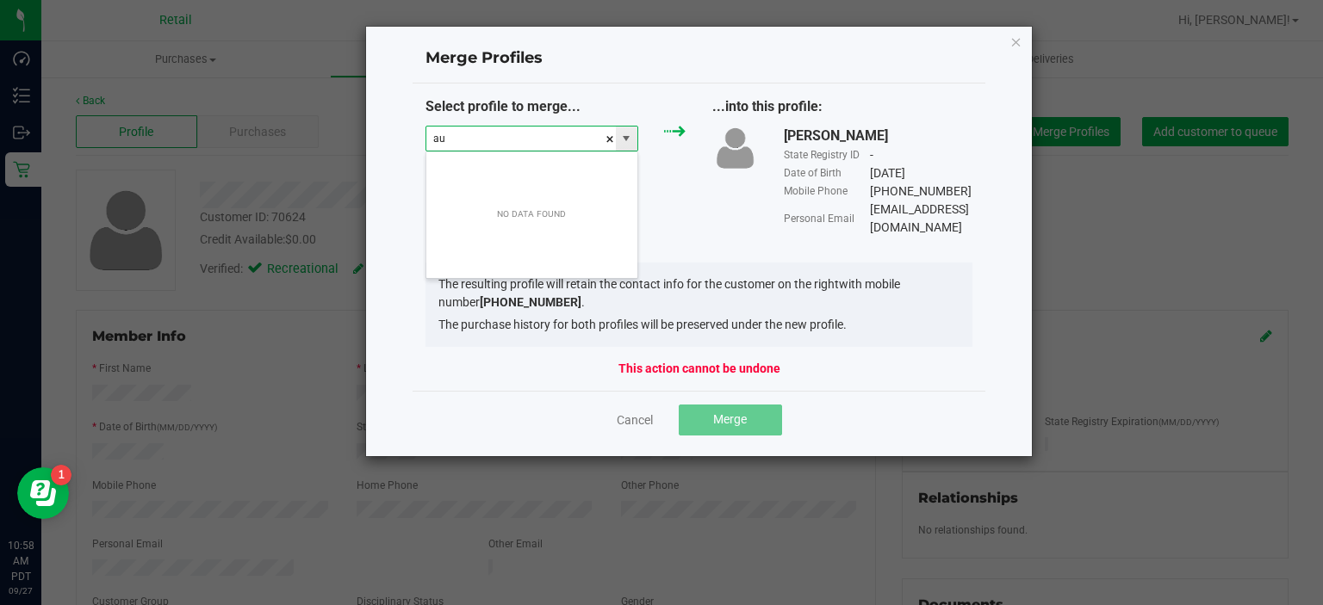
scroll to position [25, 214]
type input "[PERSON_NAME]"
click at [688, 195] on div "Select profile to merge... [PERSON_NAME] ...into this profile: [PERSON_NAME] St…" at bounding box center [700, 166] width 574 height 140
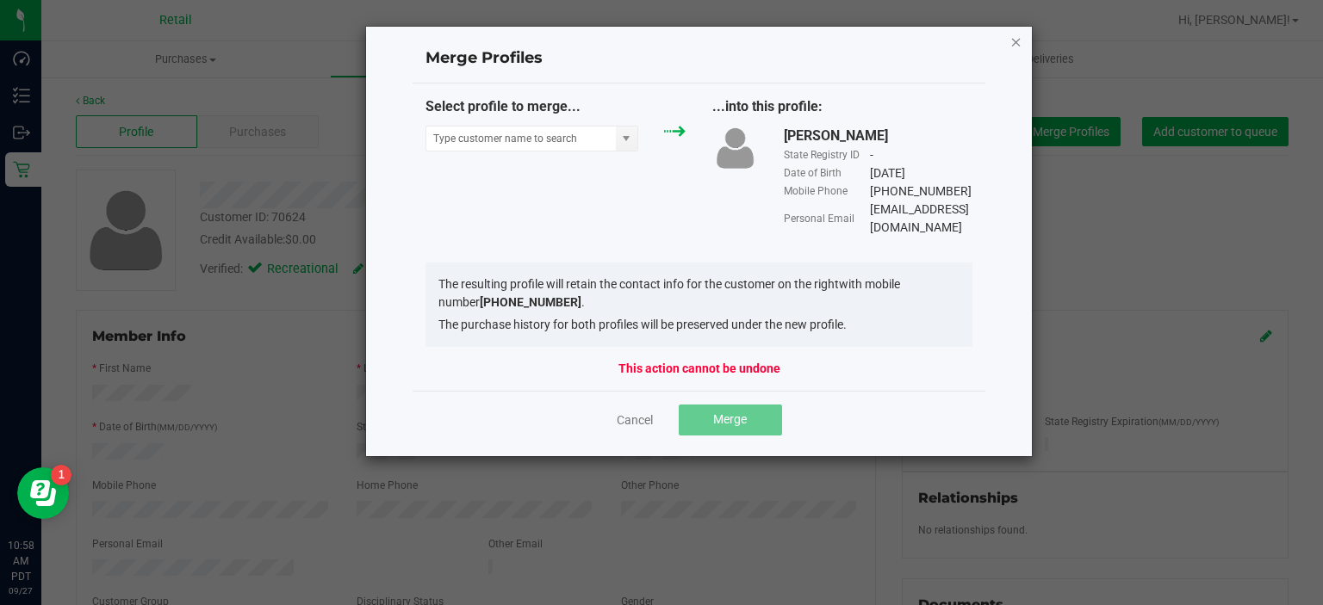
click at [1017, 51] on icon "Close" at bounding box center [1016, 41] width 12 height 21
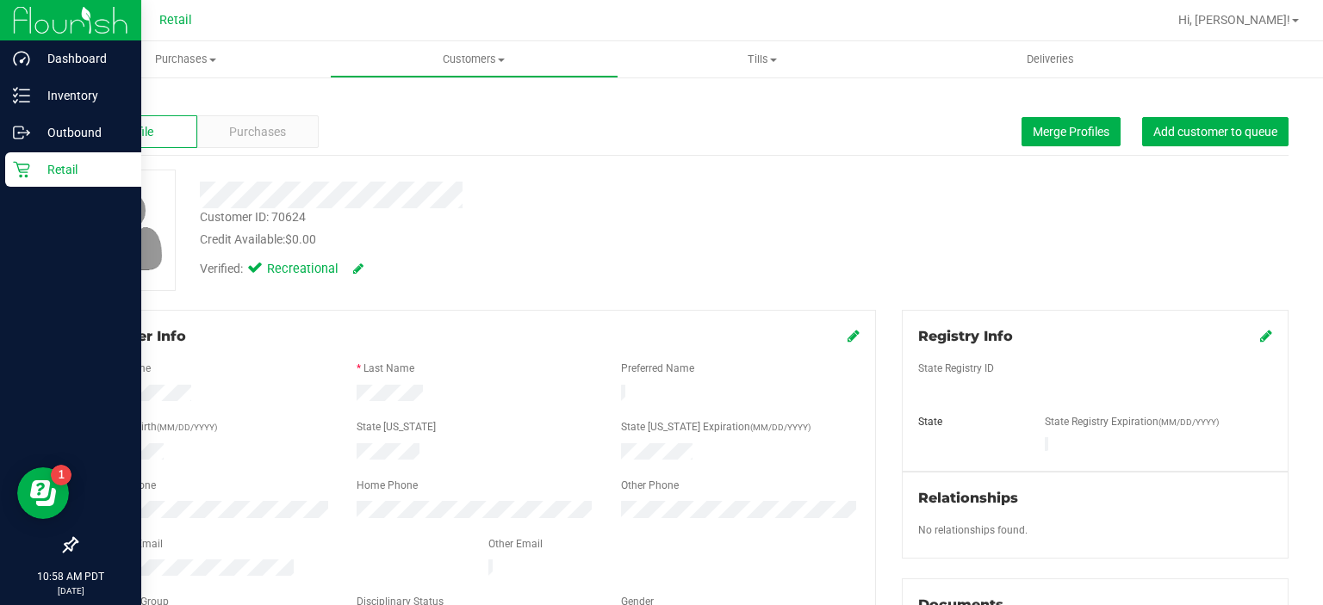
click at [24, 171] on icon at bounding box center [21, 169] width 17 height 17
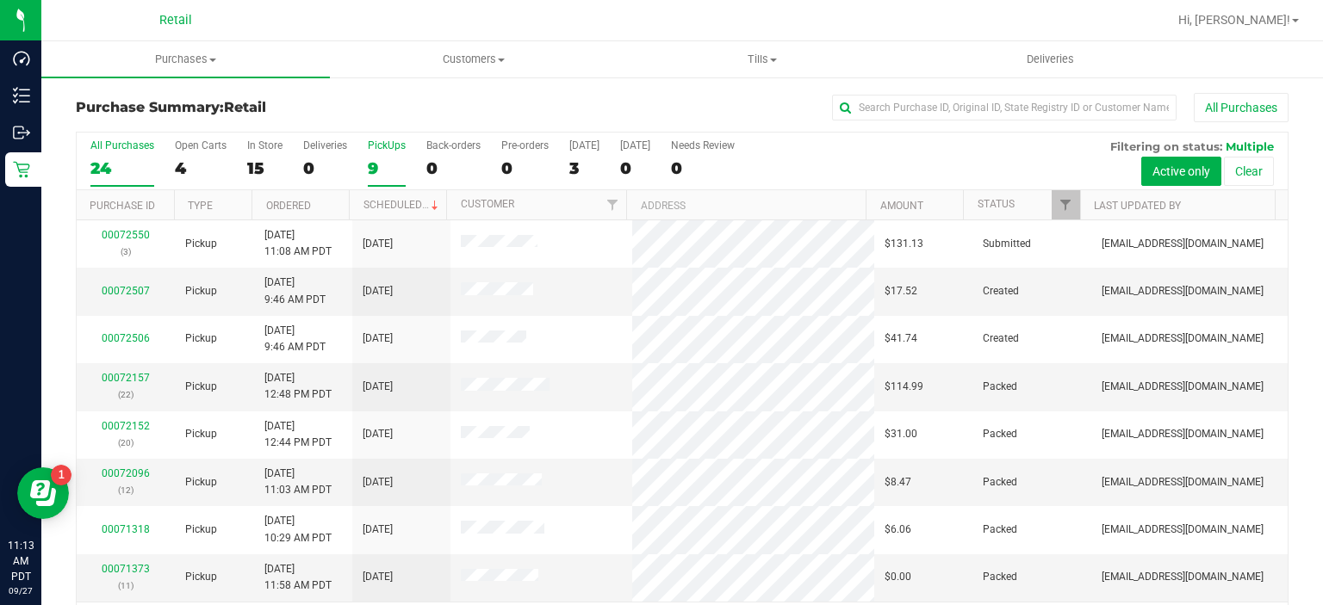
click at [377, 151] on div "PickUps" at bounding box center [387, 146] width 38 height 12
click at [0, 0] on input "PickUps 9" at bounding box center [0, 0] width 0 height 0
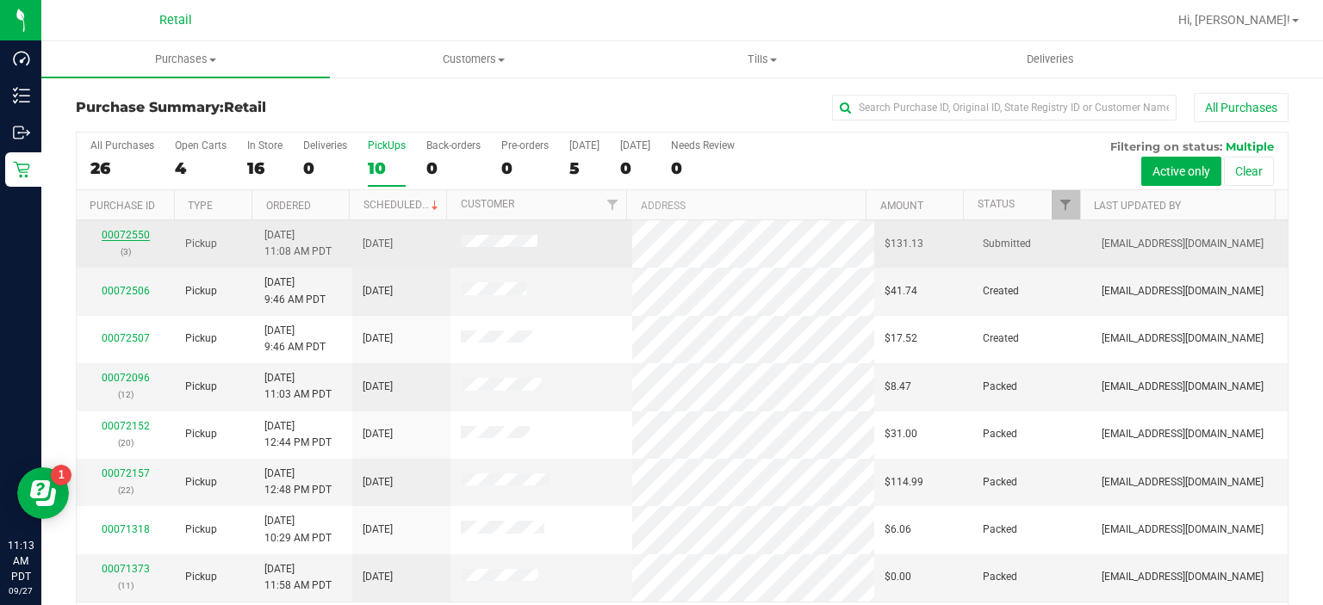
click at [107, 234] on link "00072550" at bounding box center [126, 235] width 48 height 12
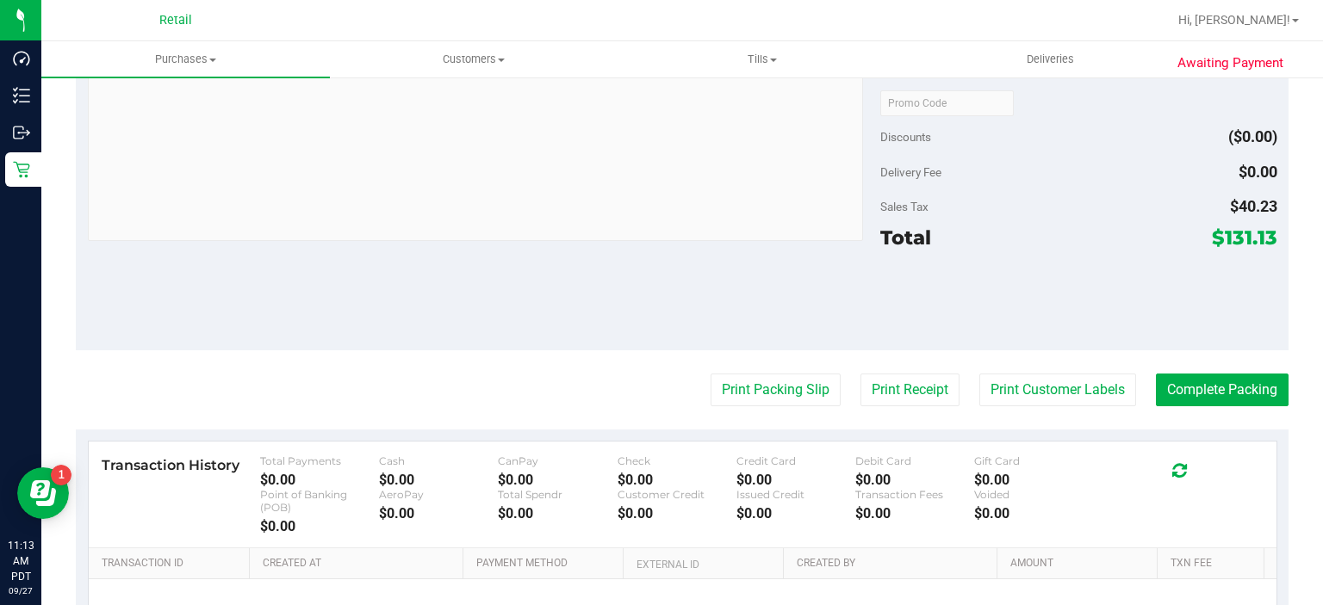
scroll to position [575, 0]
click at [751, 380] on button "Print Packing Slip" at bounding box center [776, 389] width 130 height 33
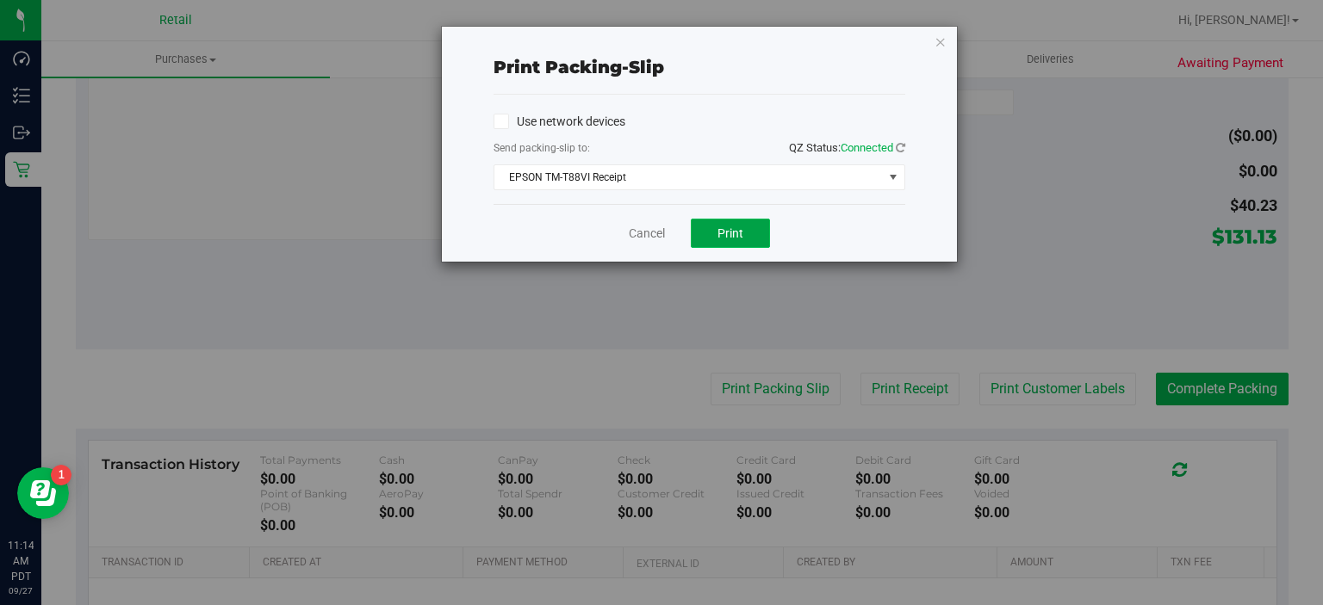
click at [725, 227] on span "Print" at bounding box center [730, 233] width 26 height 14
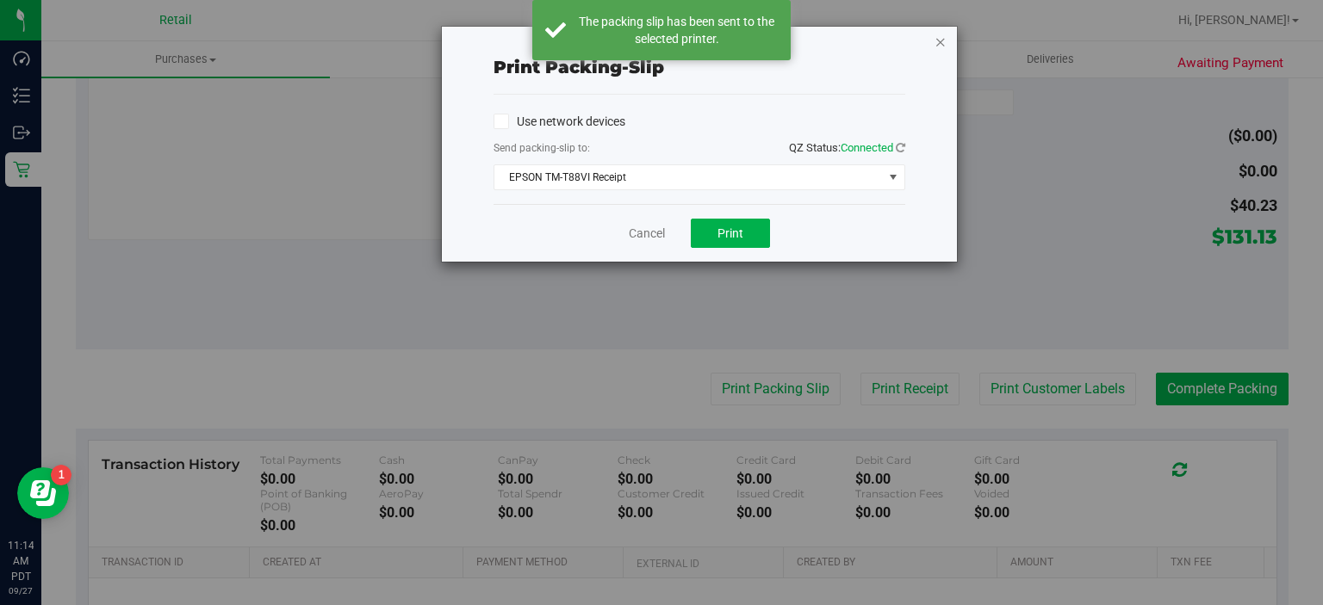
click at [940, 48] on icon "button" at bounding box center [940, 41] width 12 height 21
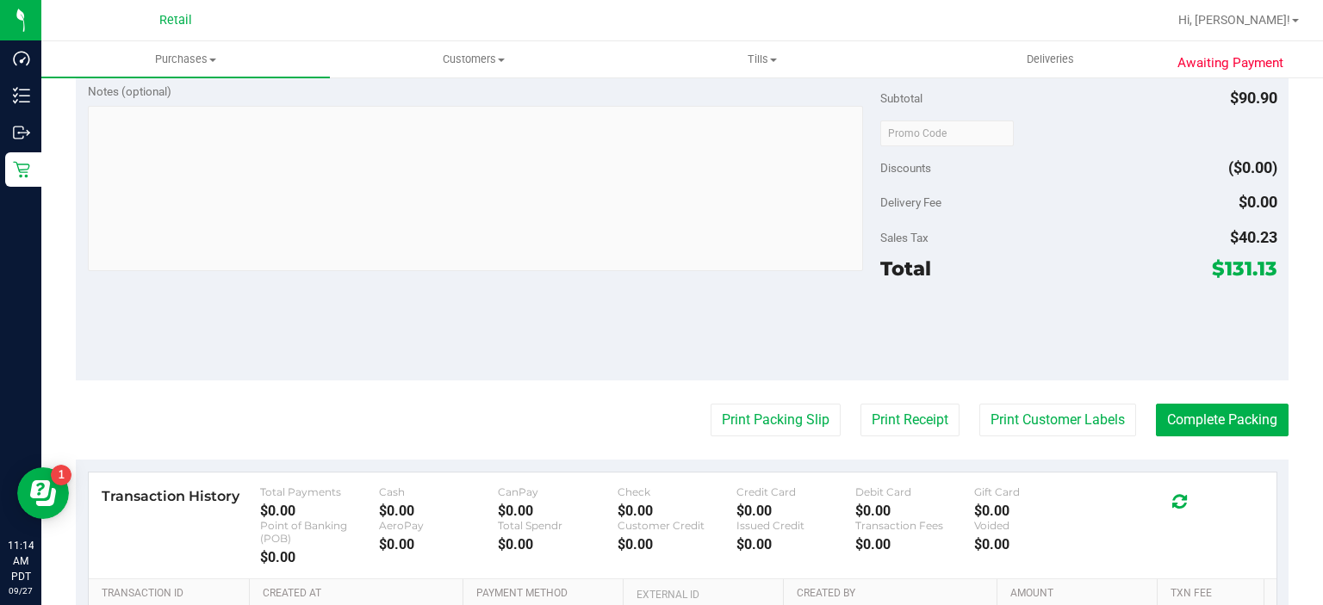
scroll to position [601, 0]
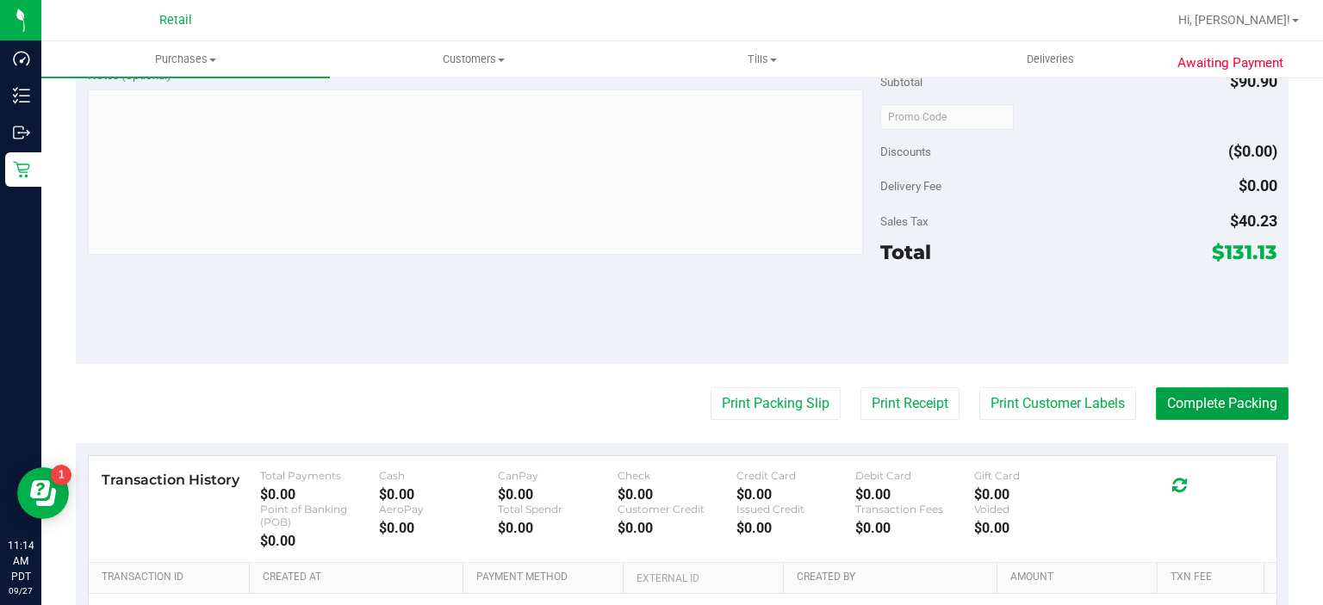
click at [1198, 406] on button "Complete Packing" at bounding box center [1222, 404] width 133 height 33
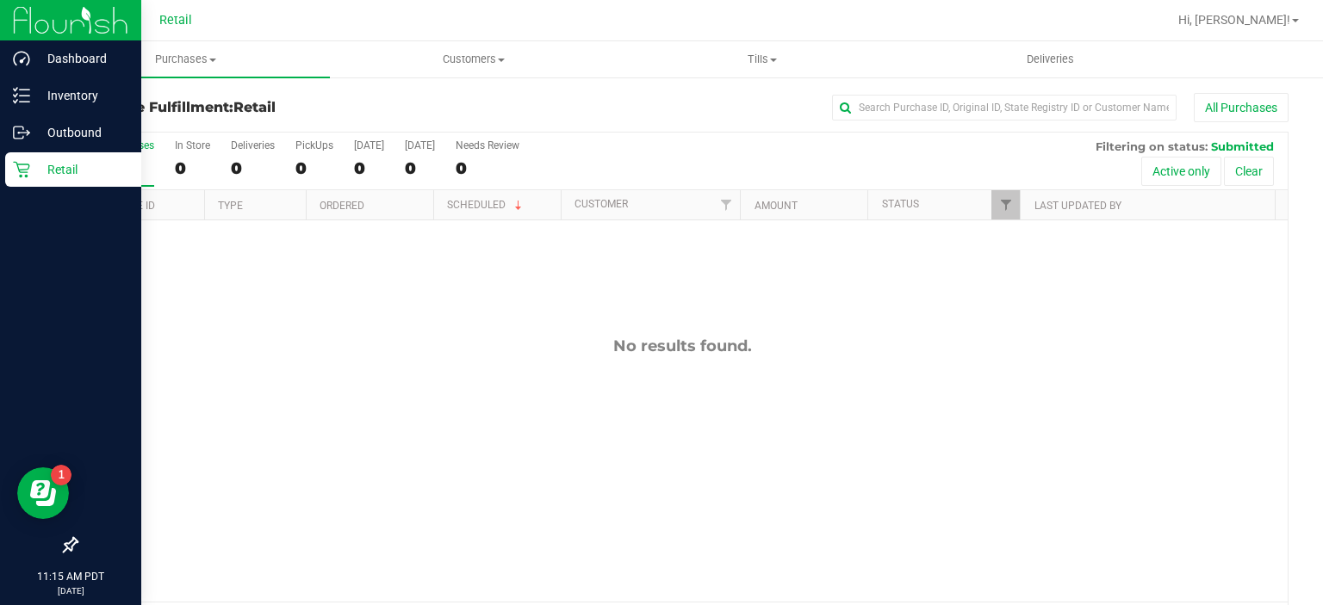
click at [5, 170] on div "Retail" at bounding box center [73, 169] width 136 height 34
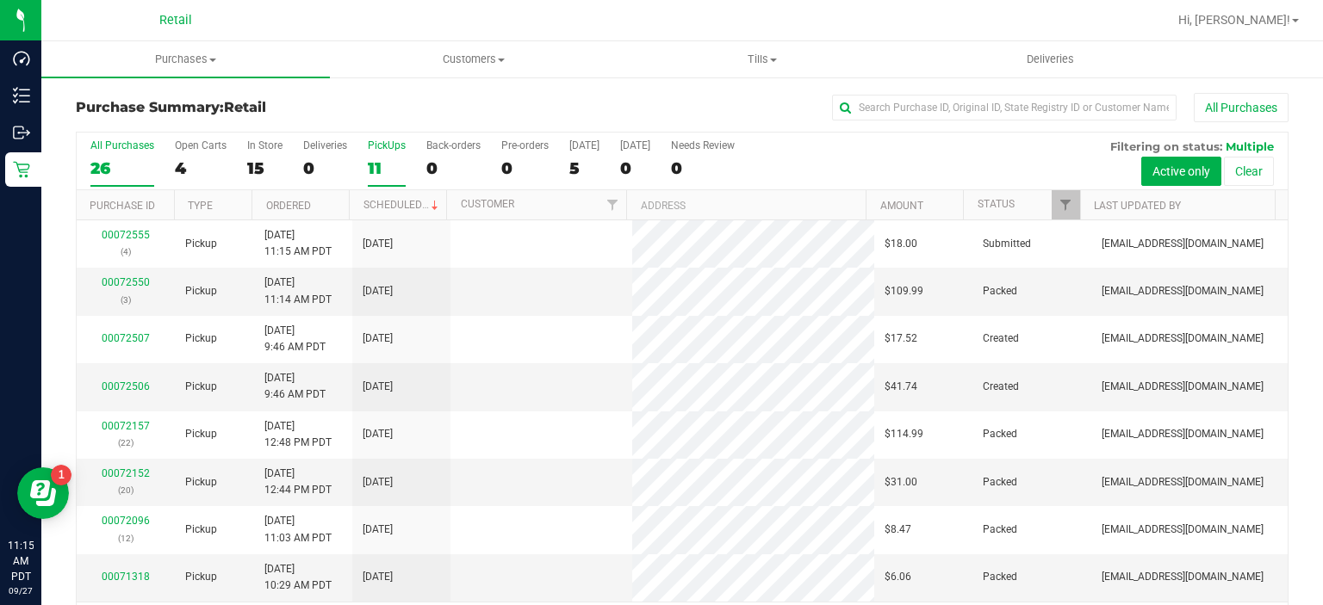
click at [382, 158] on div "11" at bounding box center [387, 168] width 38 height 20
click at [0, 0] on input "PickUps 11" at bounding box center [0, 0] width 0 height 0
click at [133, 280] on link "00072555" at bounding box center [126, 282] width 48 height 12
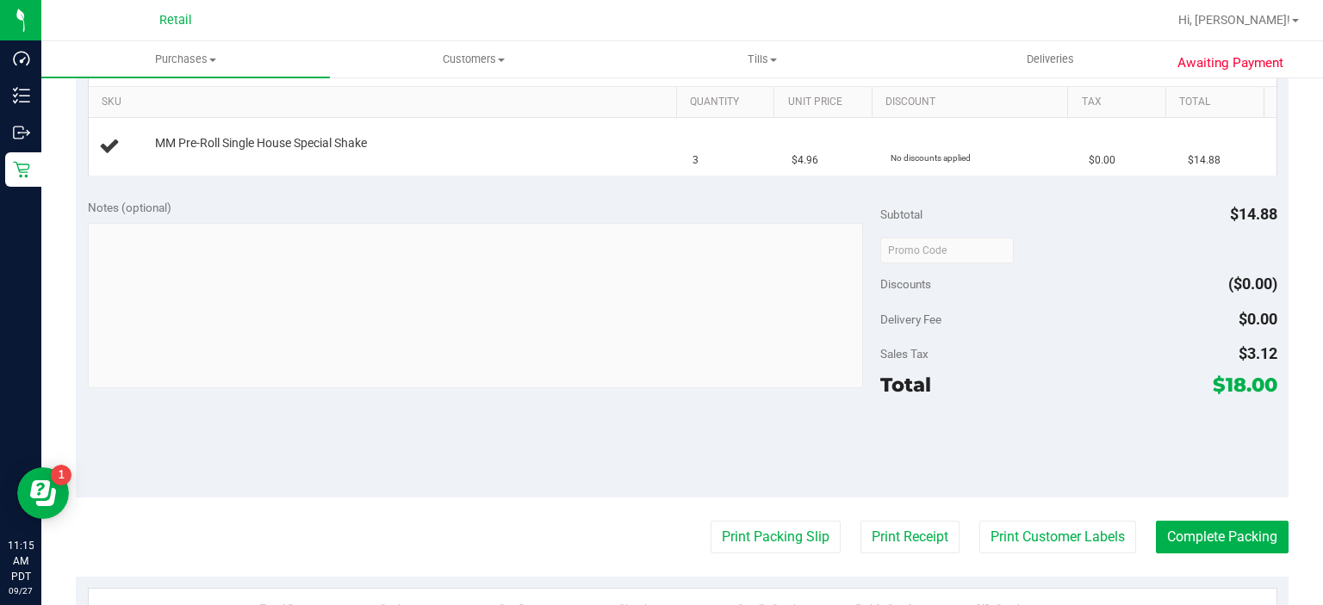
scroll to position [427, 0]
click at [749, 537] on button "Print Packing Slip" at bounding box center [776, 537] width 130 height 33
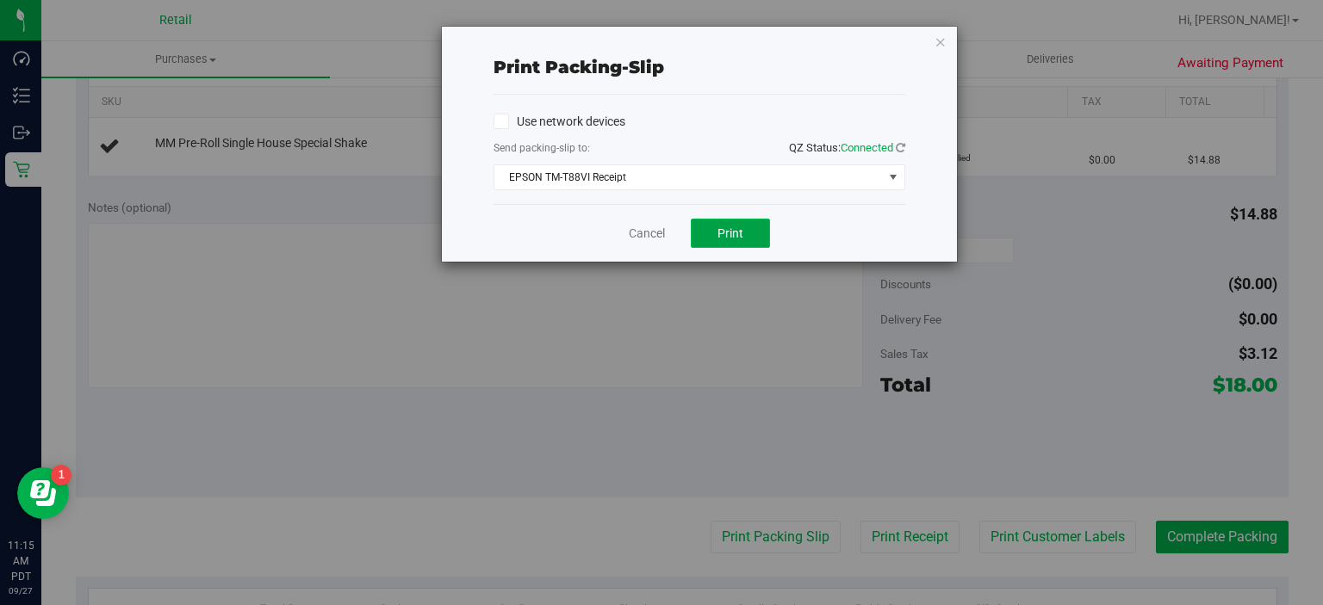
click at [729, 233] on span "Print" at bounding box center [730, 233] width 26 height 14
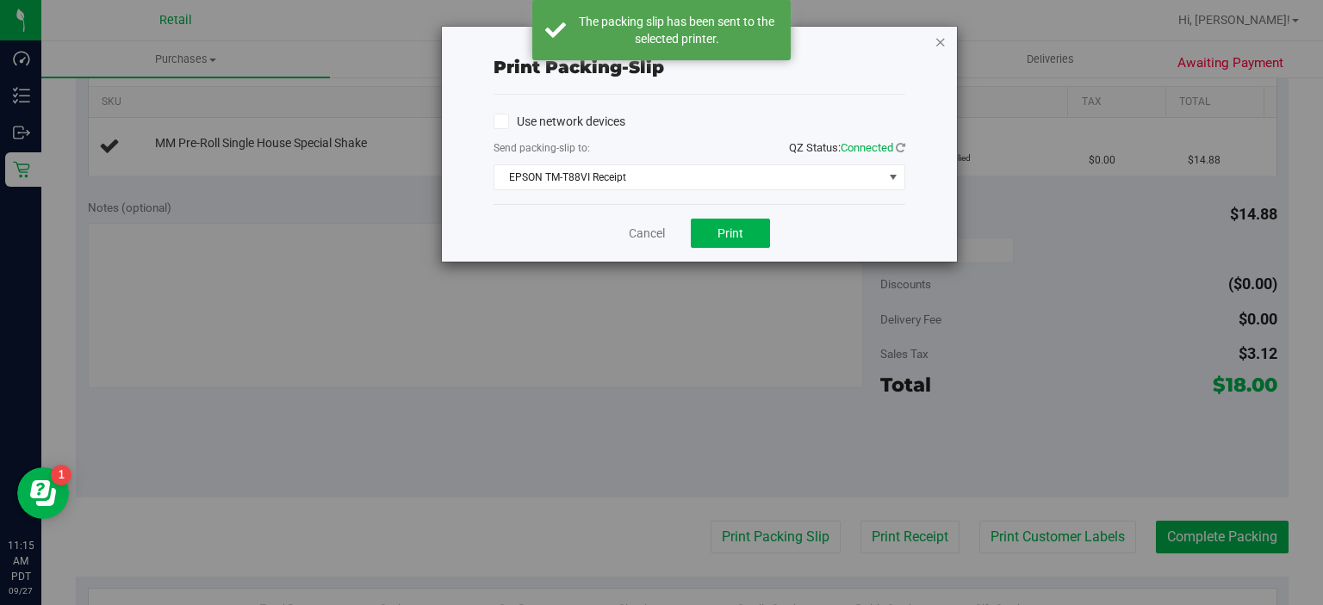
click at [940, 34] on icon "button" at bounding box center [940, 41] width 12 height 21
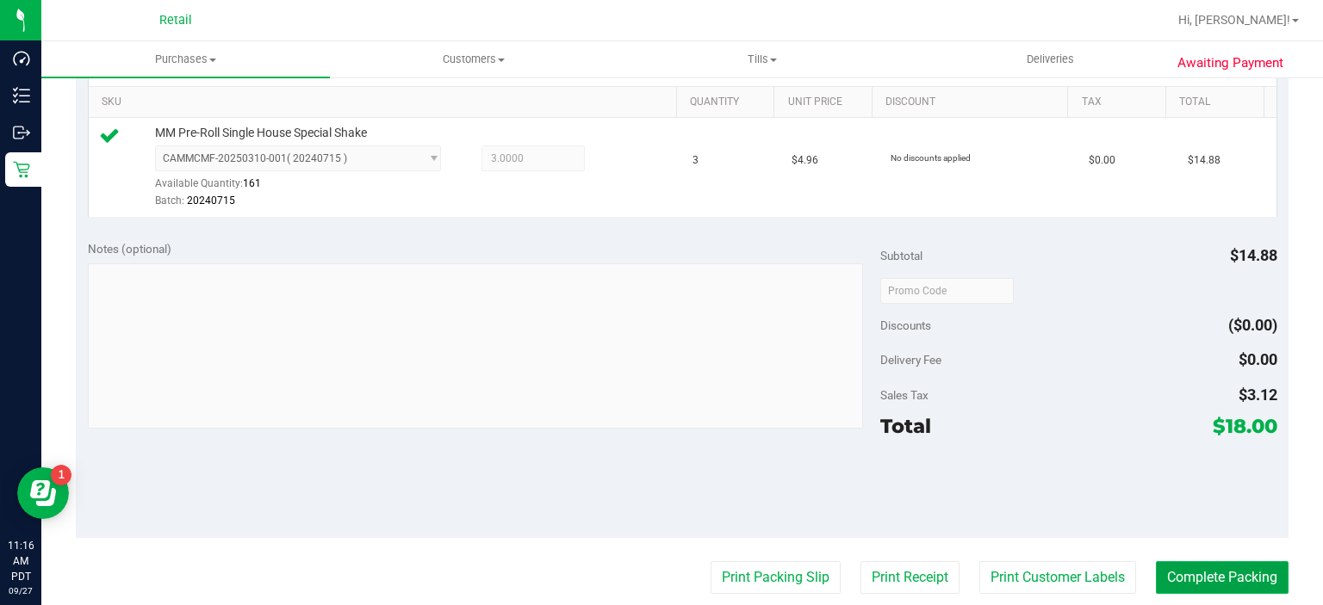
click at [1200, 580] on button "Complete Packing" at bounding box center [1222, 578] width 133 height 33
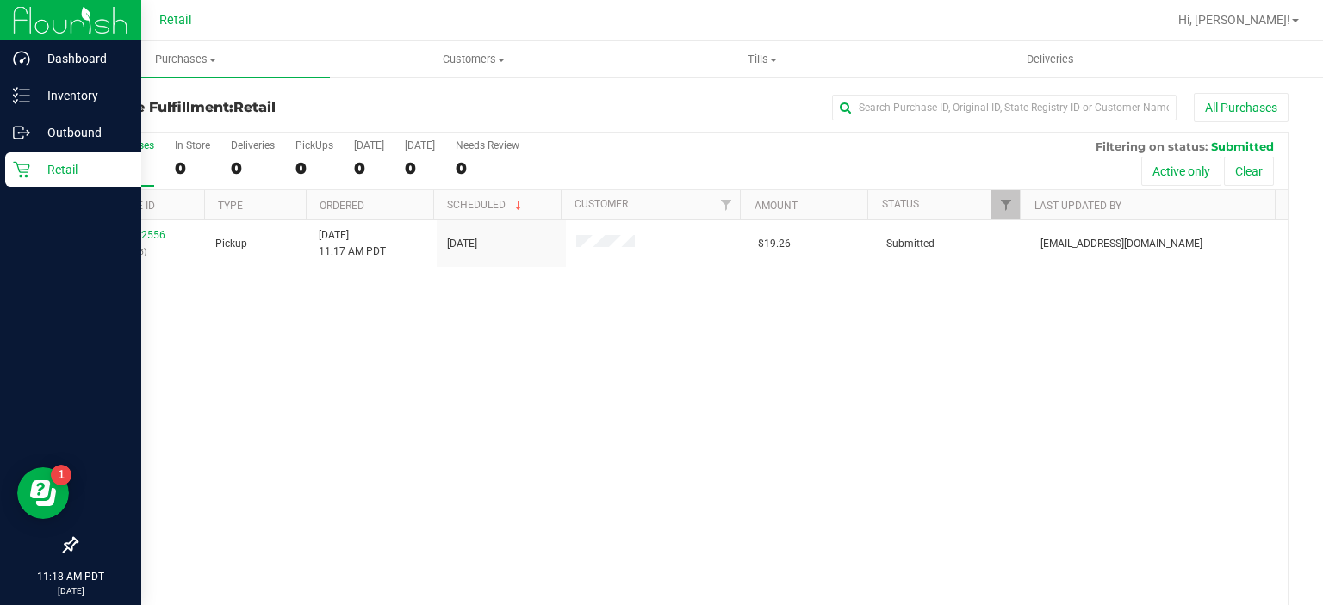
click at [25, 169] on icon at bounding box center [21, 170] width 16 height 16
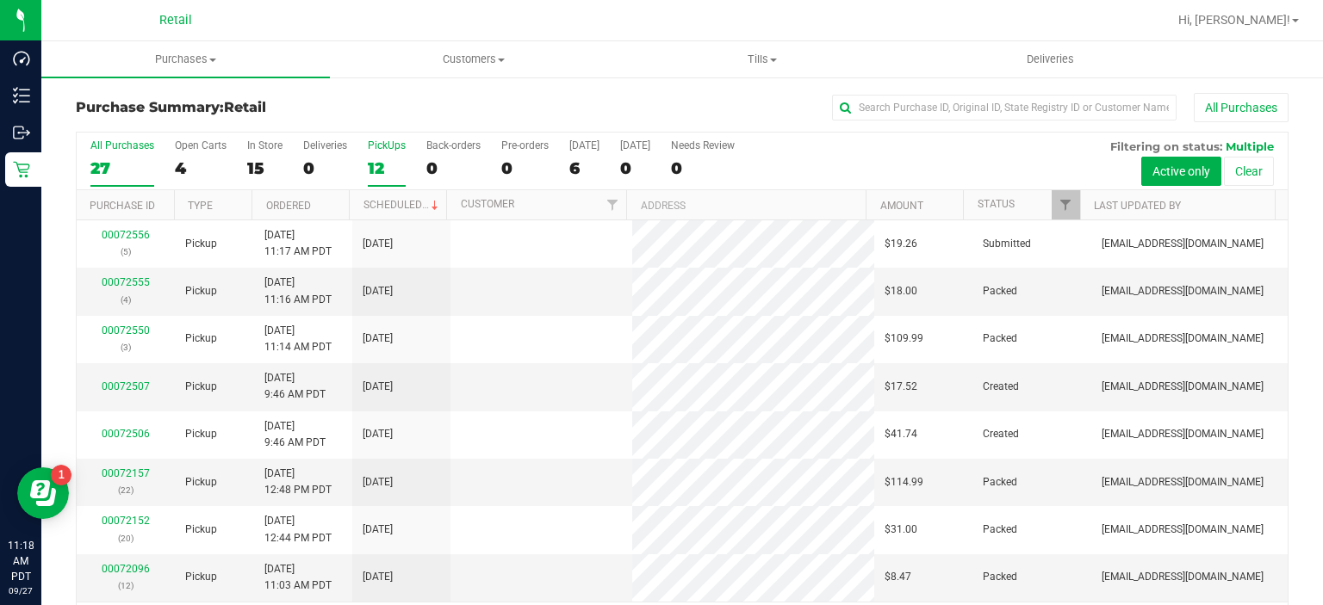
click at [386, 157] on label "PickUps 12" at bounding box center [387, 163] width 38 height 47
click at [0, 0] on input "PickUps 12" at bounding box center [0, 0] width 0 height 0
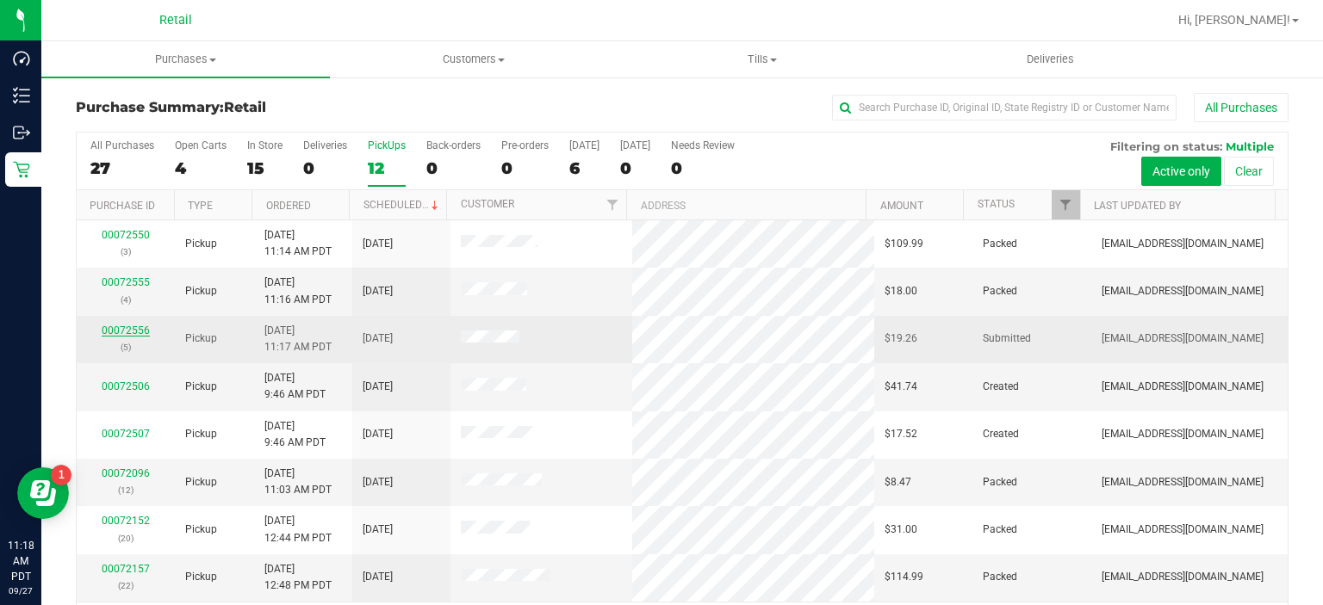
click at [127, 334] on link "00072556" at bounding box center [126, 331] width 48 height 12
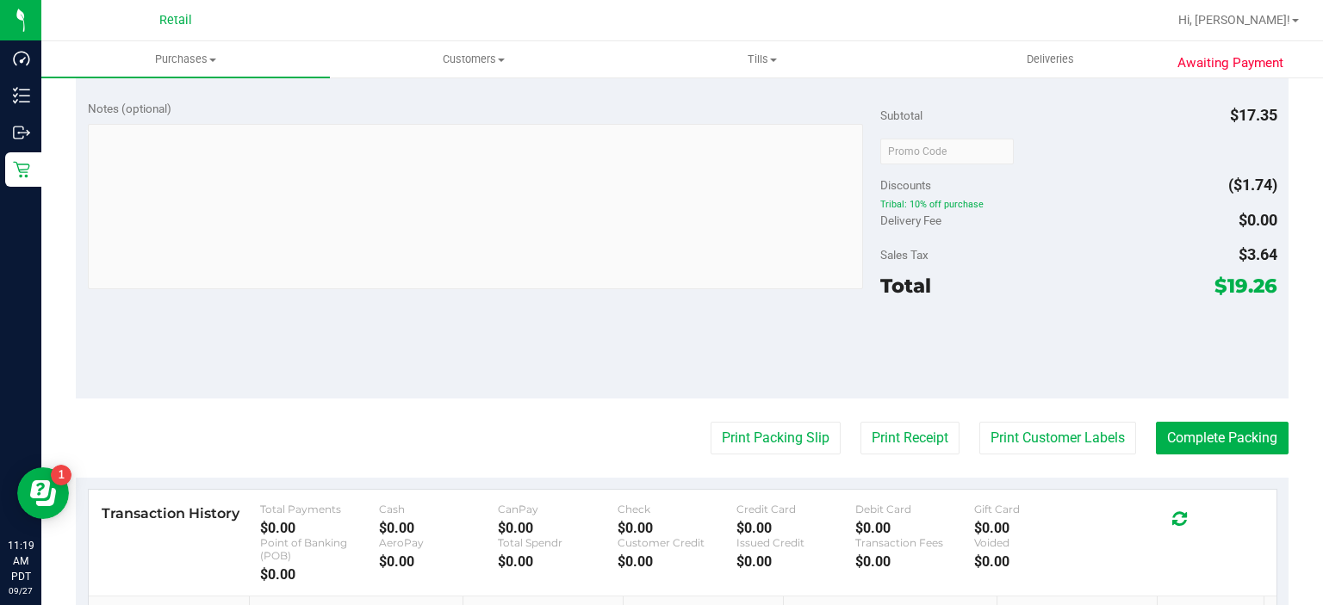
scroll to position [532, 0]
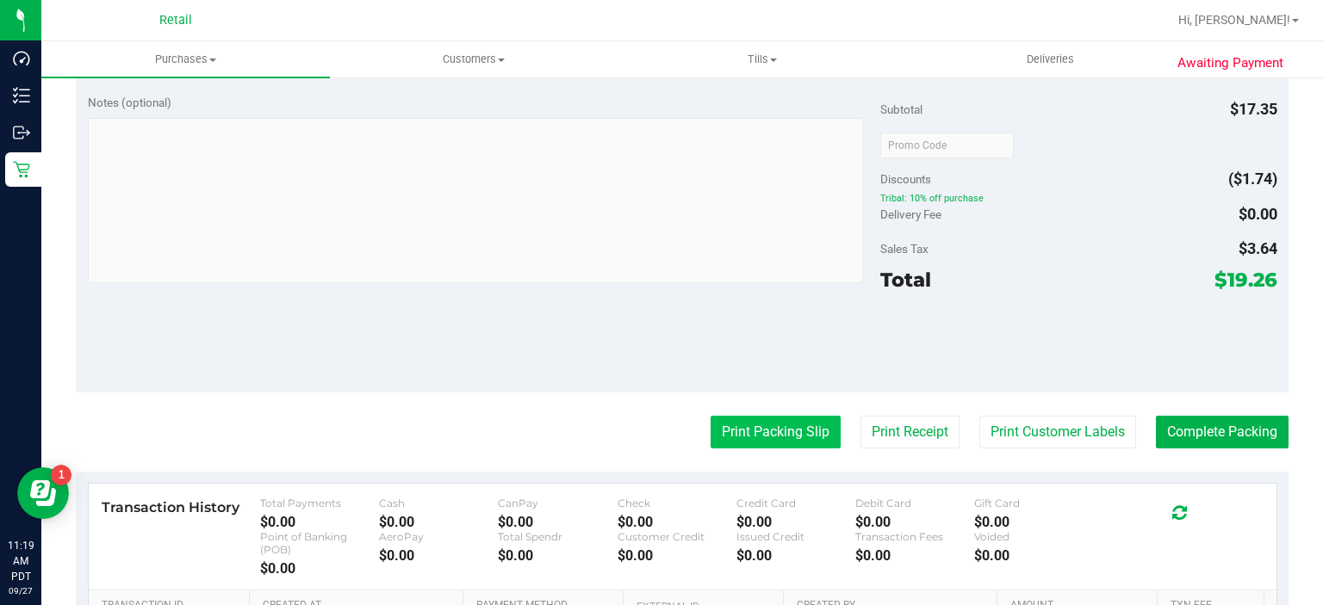
click at [759, 434] on button "Print Packing Slip" at bounding box center [776, 432] width 130 height 33
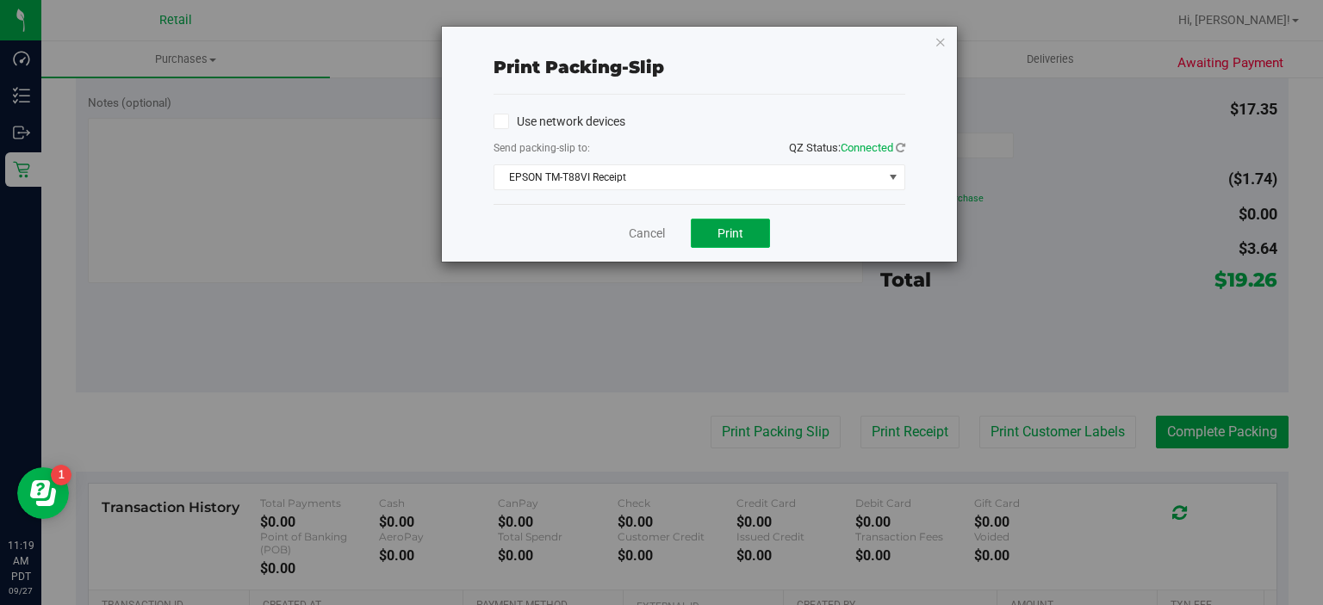
click at [743, 227] on span "Print" at bounding box center [730, 233] width 26 height 14
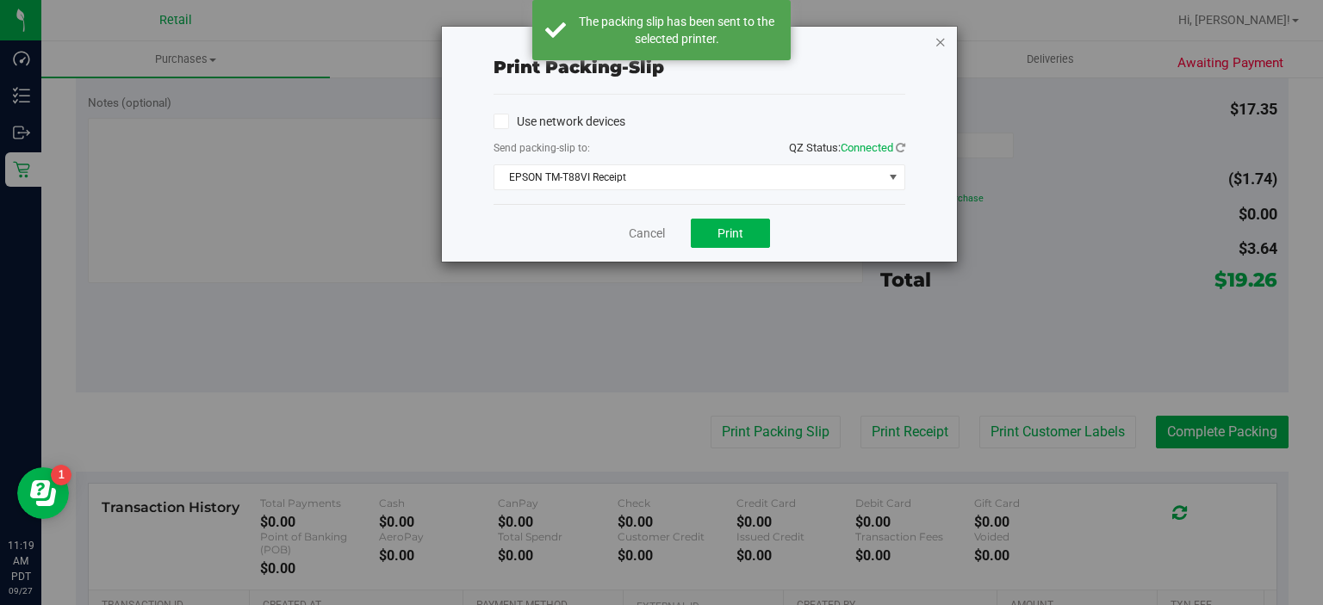
click at [935, 43] on icon "button" at bounding box center [940, 41] width 12 height 21
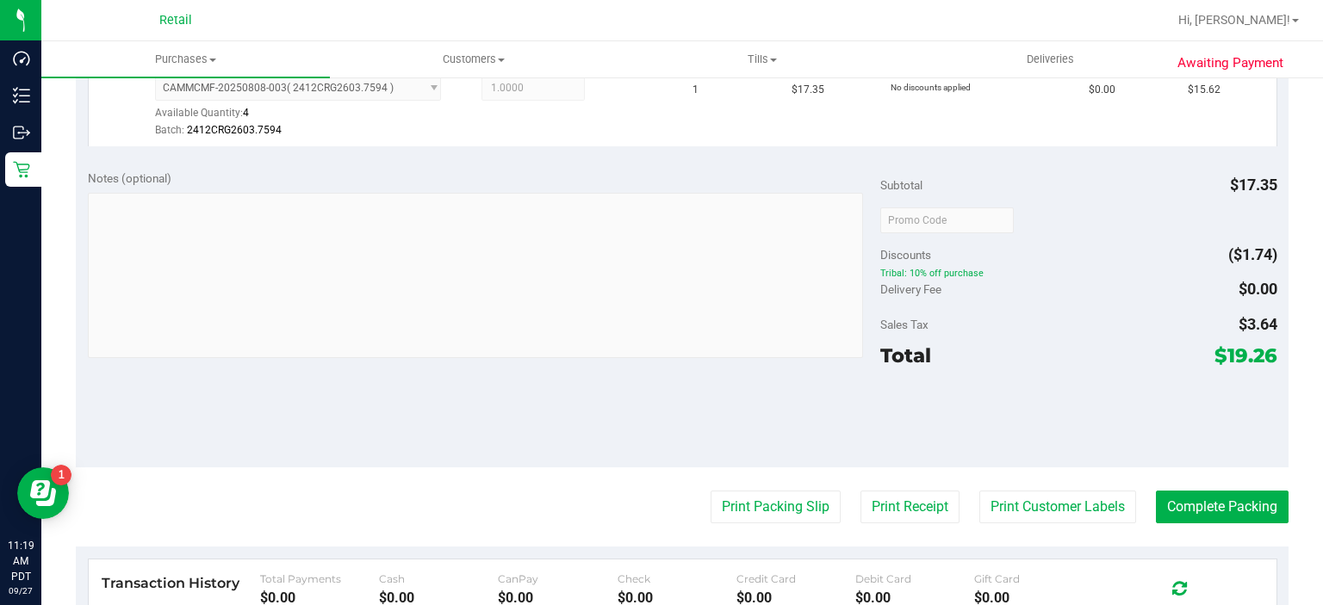
scroll to position [500, 0]
click at [1219, 490] on button "Complete Packing" at bounding box center [1222, 505] width 133 height 33
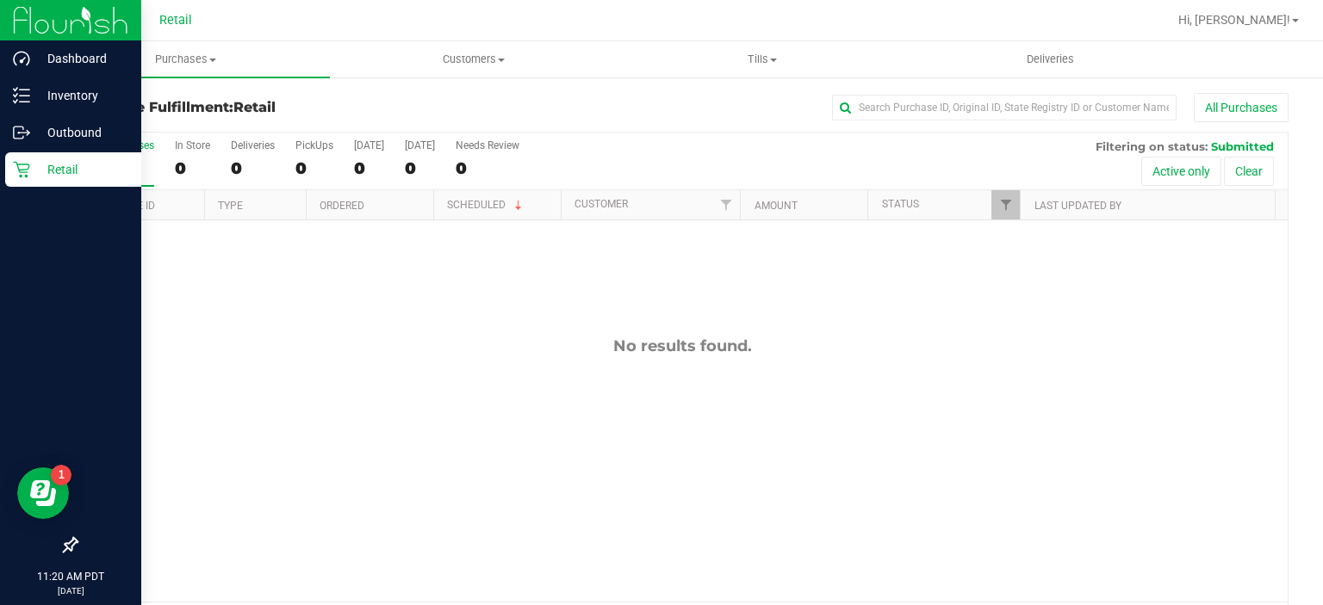
click at [21, 166] on icon at bounding box center [21, 169] width 17 height 17
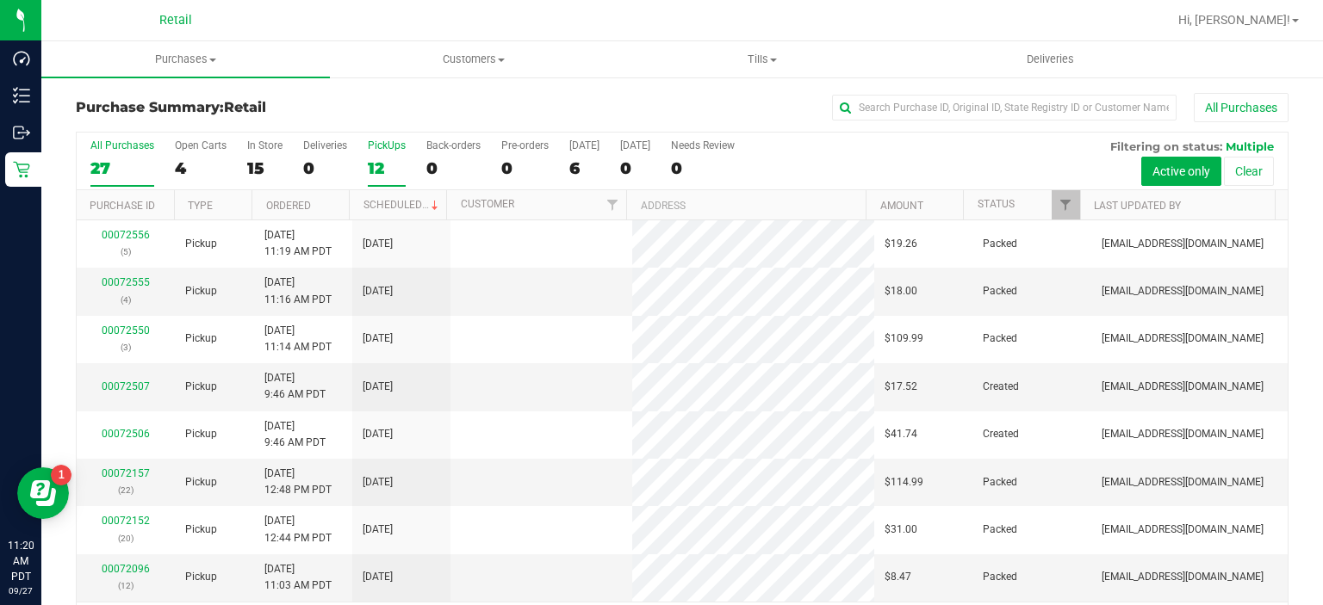
click at [379, 159] on div "12" at bounding box center [387, 168] width 38 height 20
click at [0, 0] on input "PickUps 12" at bounding box center [0, 0] width 0 height 0
click at [390, 148] on div "PickUps" at bounding box center [387, 146] width 38 height 12
click at [0, 0] on input "PickUps 12" at bounding box center [0, 0] width 0 height 0
click at [377, 161] on div "11" at bounding box center [387, 168] width 38 height 20
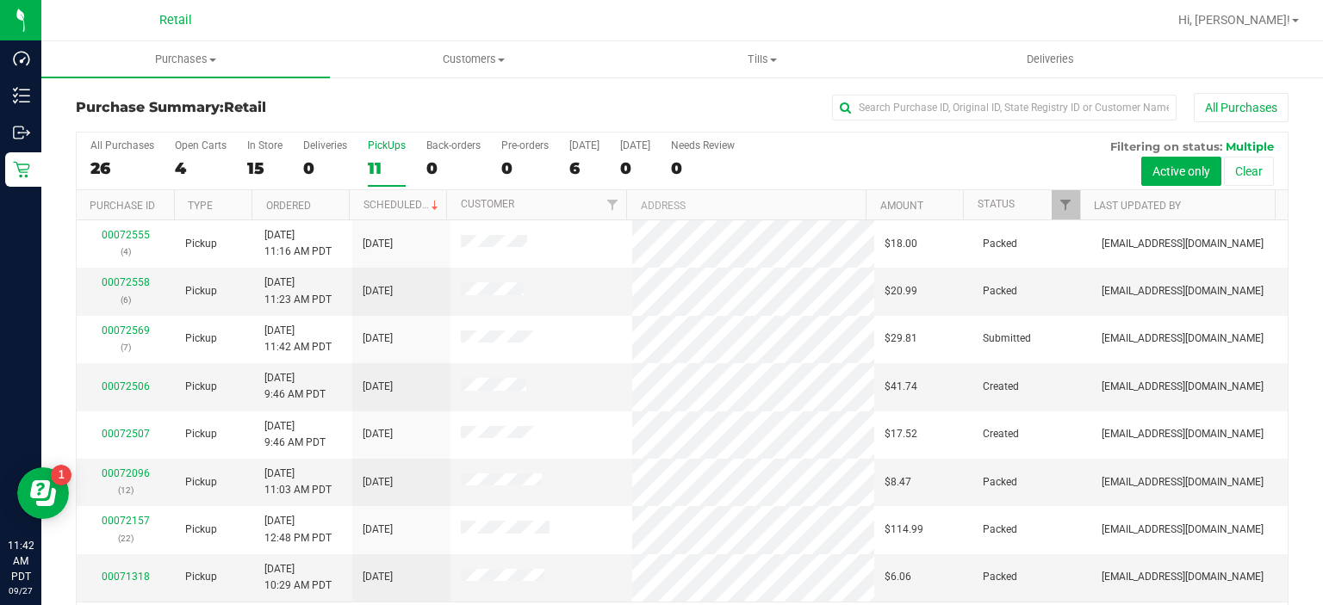
click at [0, 0] on input "PickUps 11" at bounding box center [0, 0] width 0 height 0
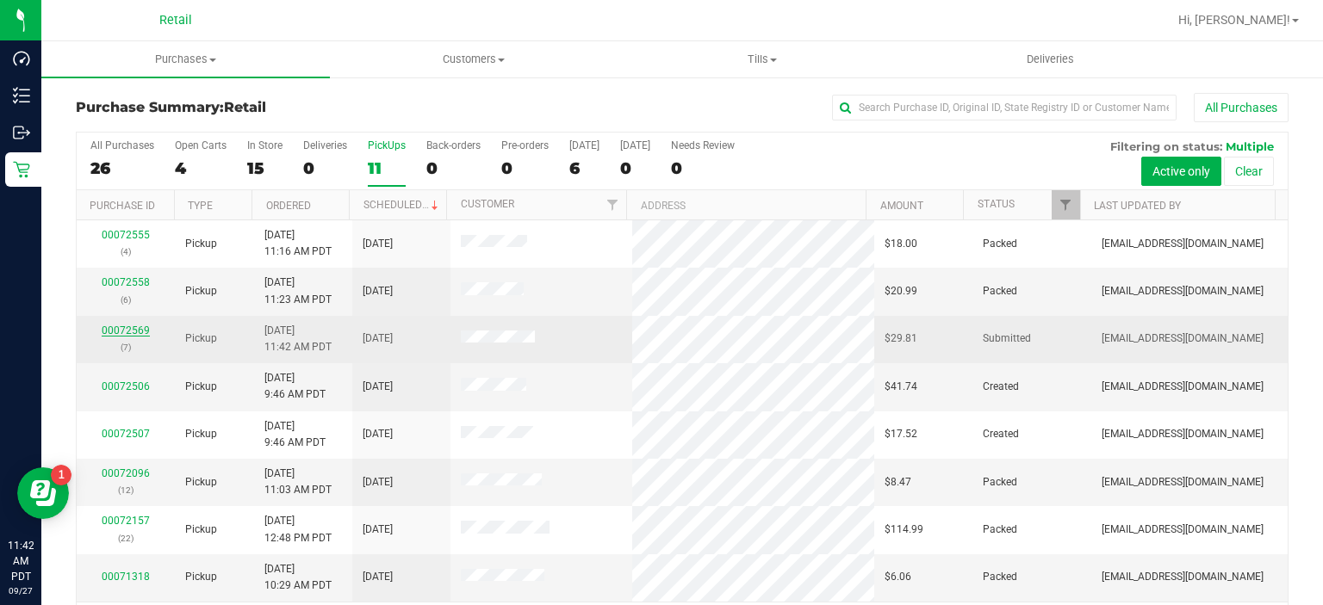
click at [130, 330] on link "00072569" at bounding box center [126, 331] width 48 height 12
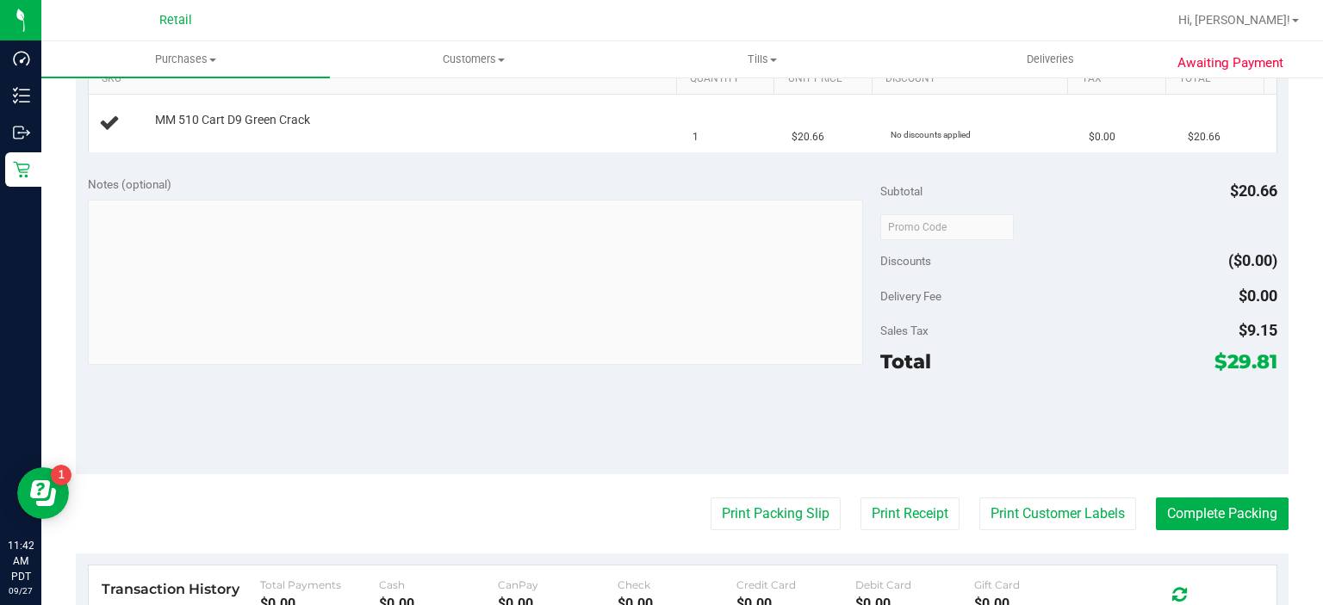
scroll to position [451, 0]
click at [742, 500] on button "Print Packing Slip" at bounding box center [776, 513] width 130 height 33
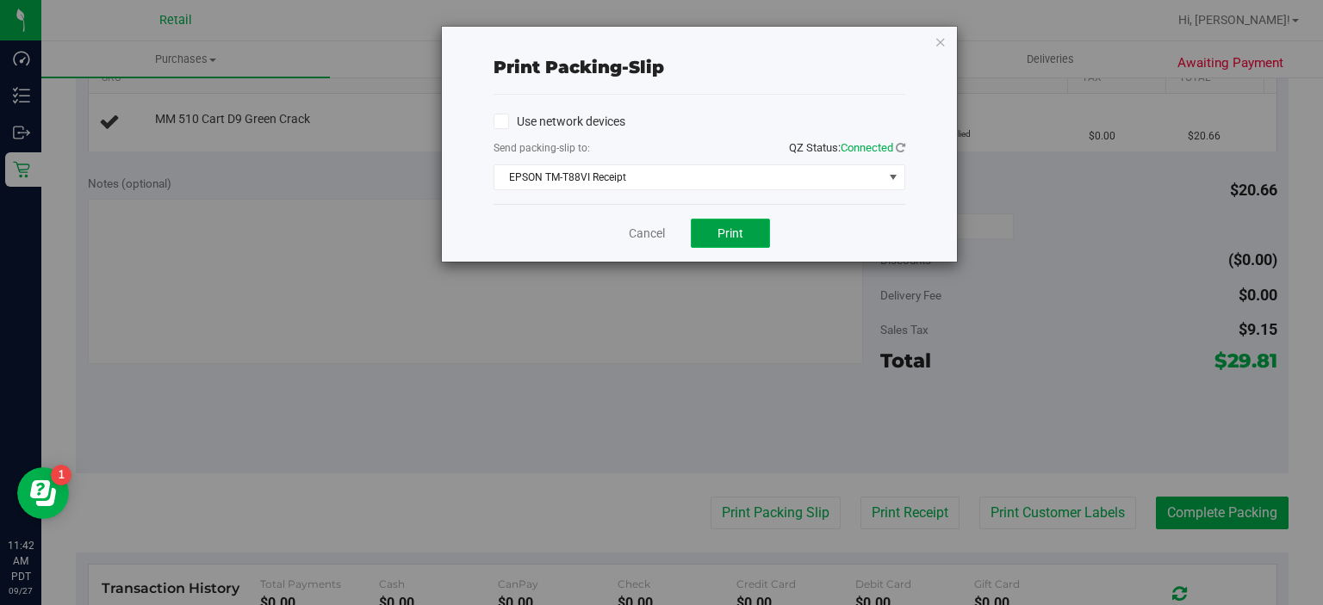
click at [734, 236] on span "Print" at bounding box center [730, 233] width 26 height 14
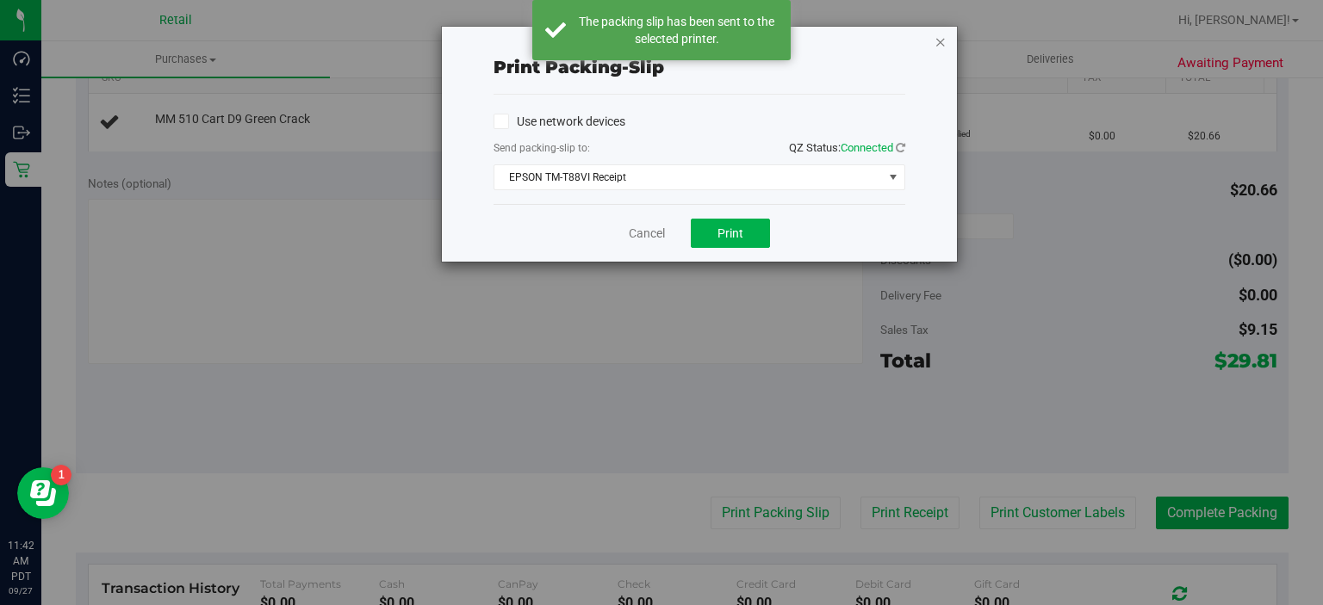
click at [943, 38] on icon "button" at bounding box center [940, 41] width 12 height 21
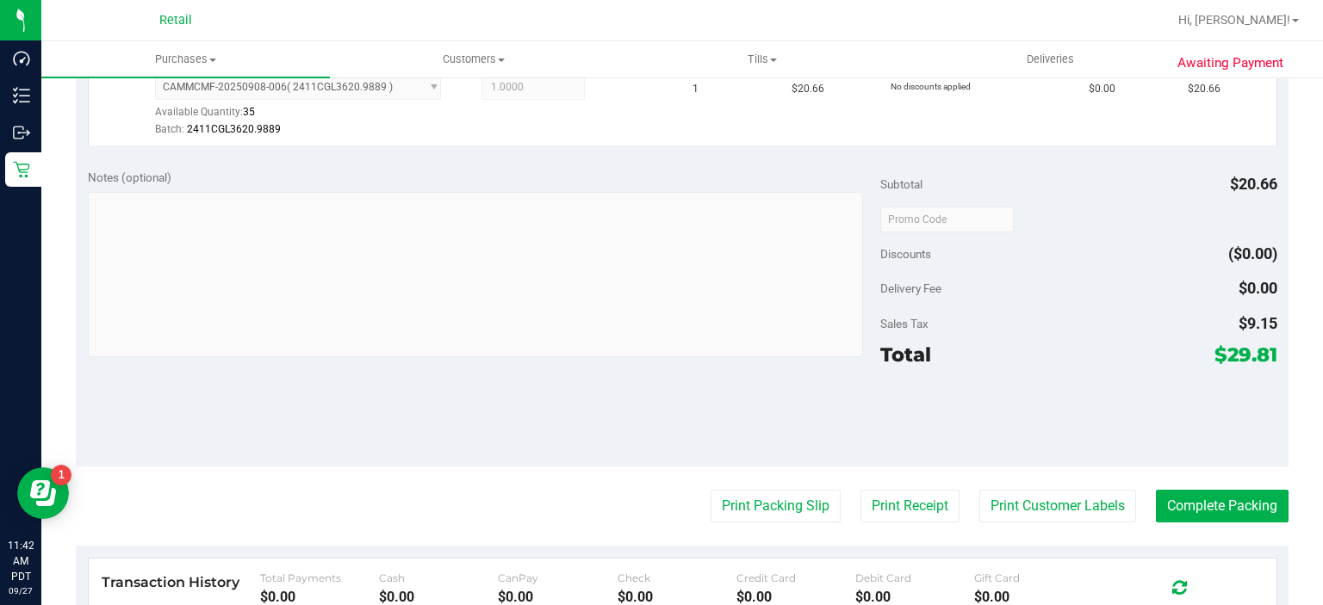
scroll to position [503, 0]
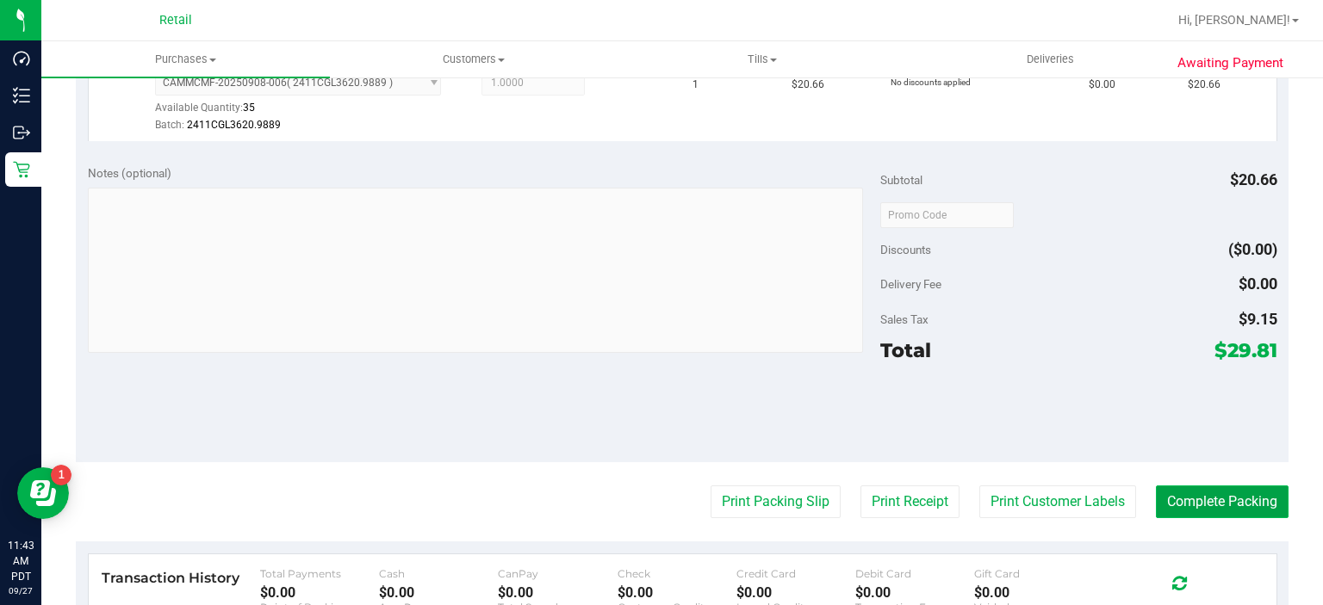
click at [1195, 506] on button "Complete Packing" at bounding box center [1222, 502] width 133 height 33
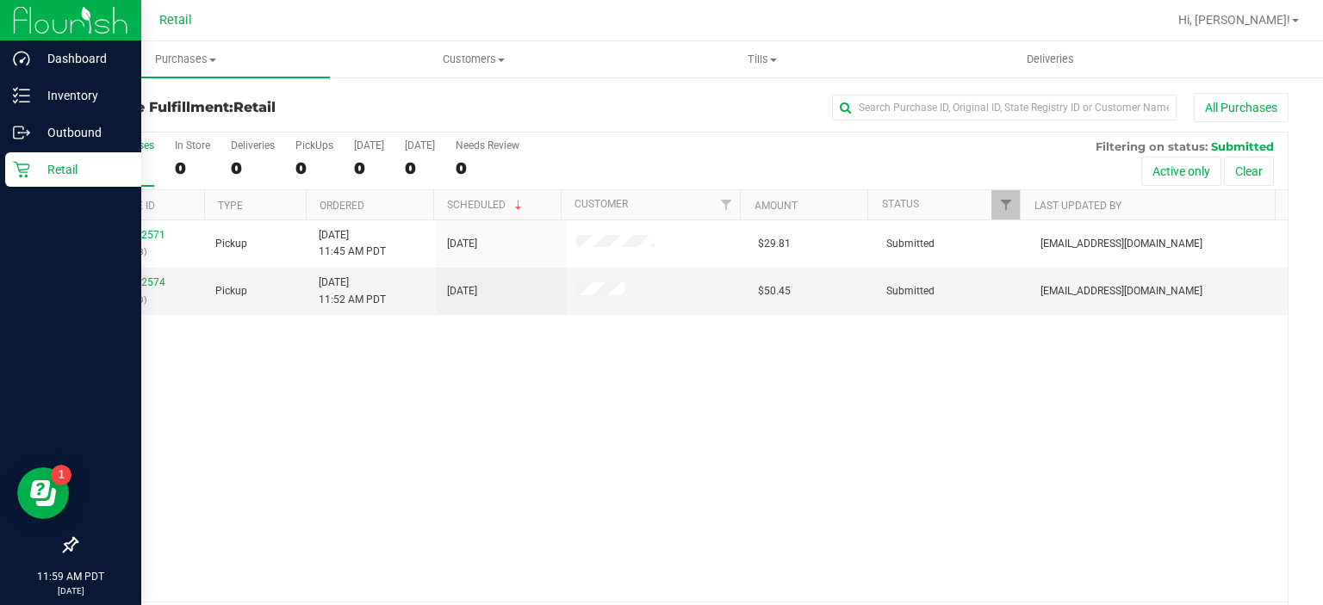
click at [28, 169] on icon at bounding box center [21, 170] width 16 height 16
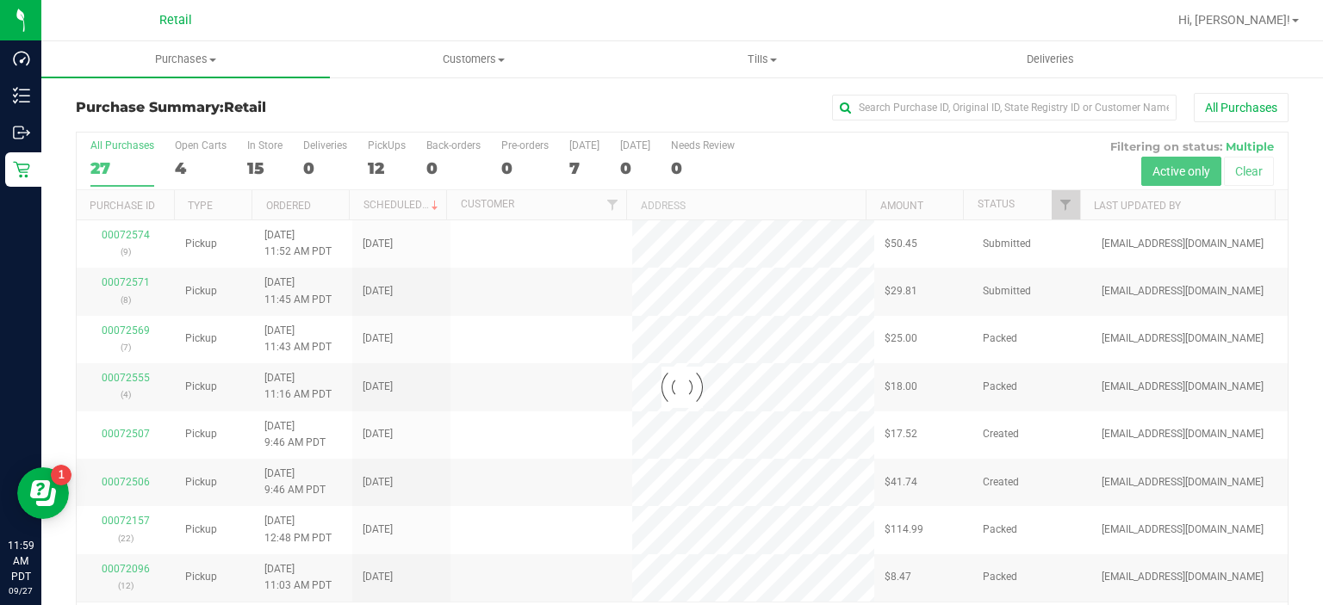
click at [382, 155] on div at bounding box center [682, 388] width 1211 height 511
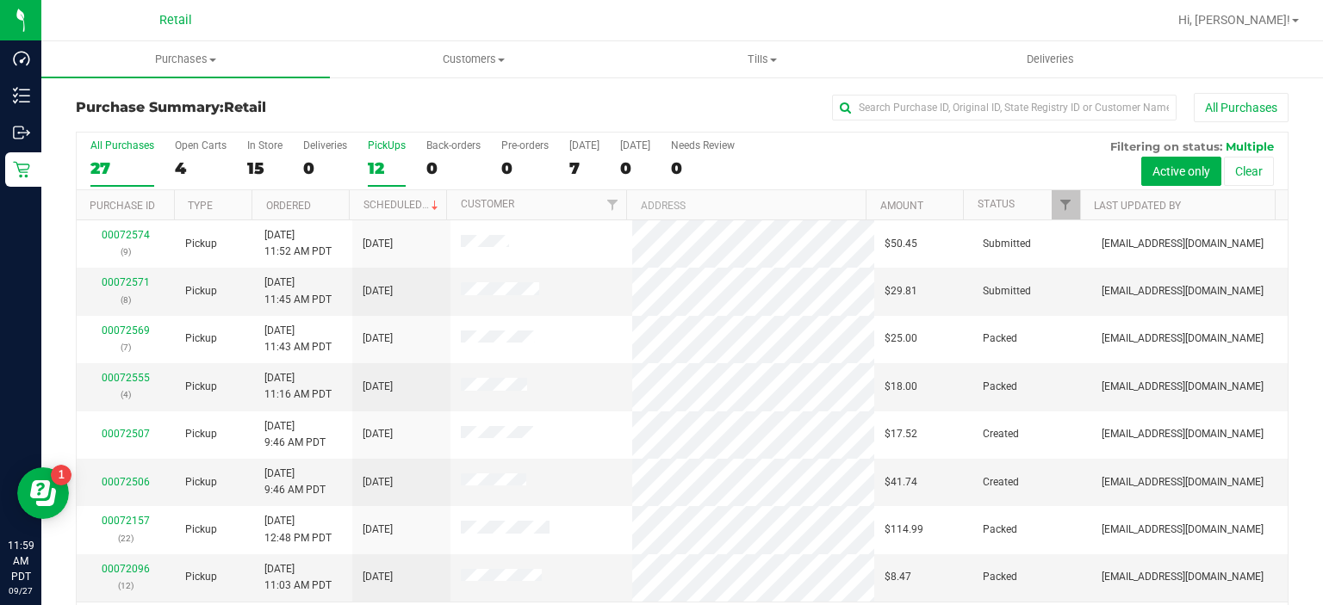
click at [394, 145] on div "PickUps" at bounding box center [387, 146] width 38 height 12
click at [0, 0] on input "PickUps 12" at bounding box center [0, 0] width 0 height 0
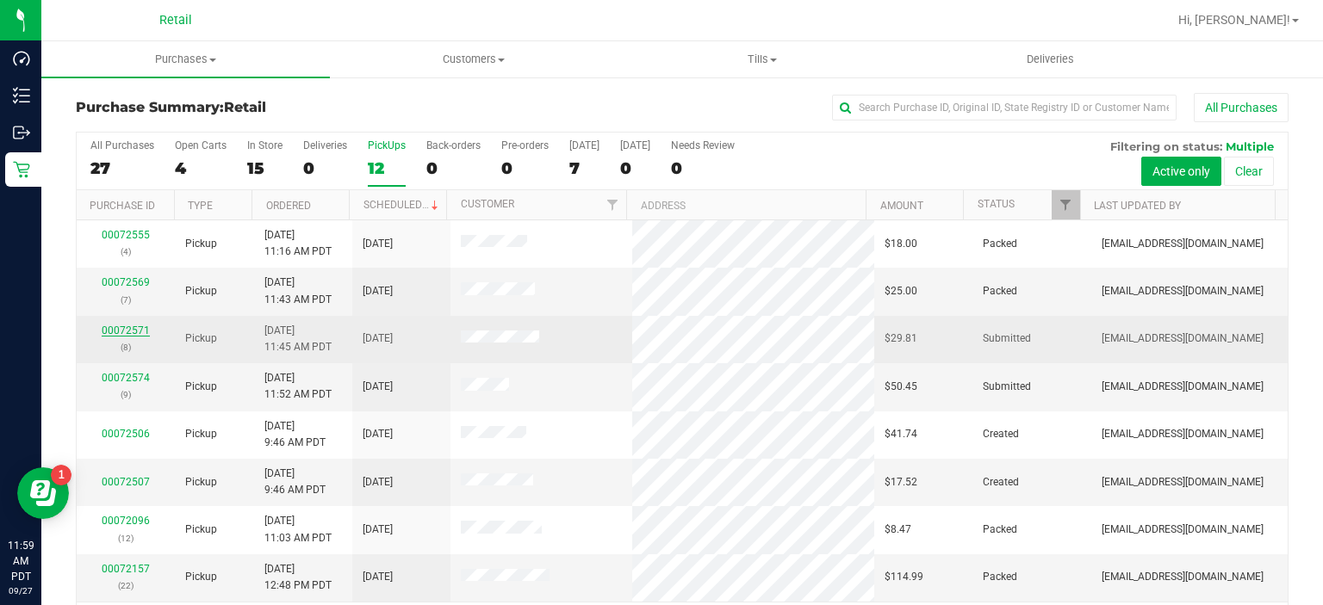
click at [104, 331] on link "00072571" at bounding box center [126, 331] width 48 height 12
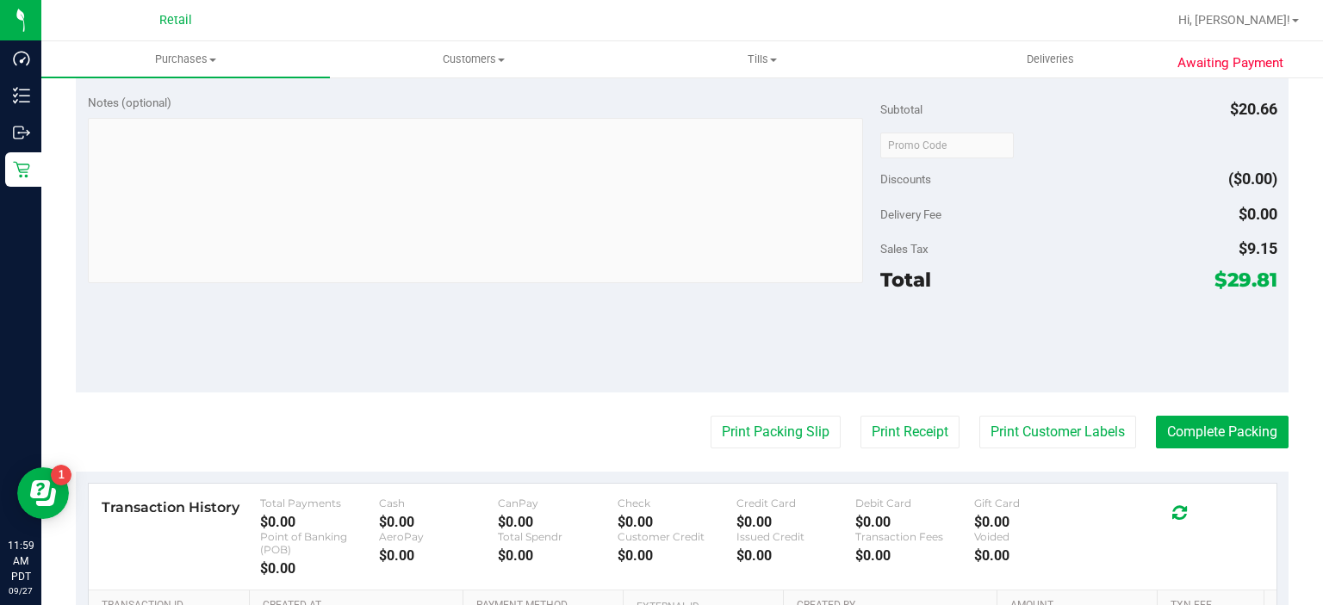
scroll to position [548, 0]
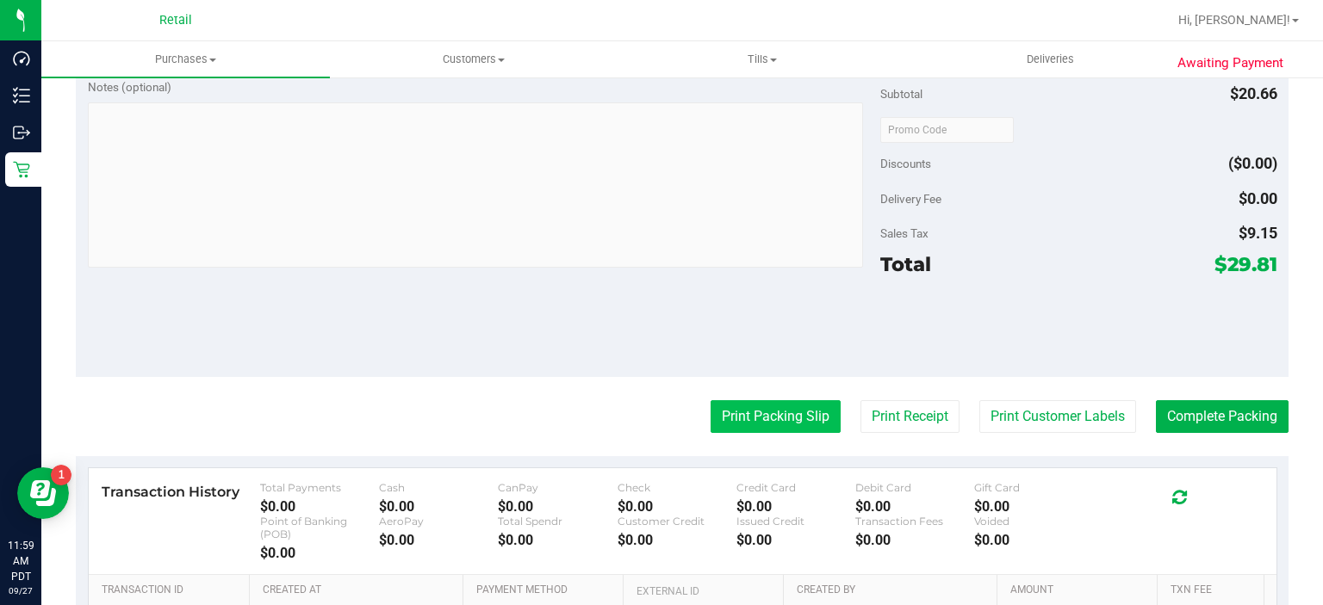
click at [746, 413] on button "Print Packing Slip" at bounding box center [776, 416] width 130 height 33
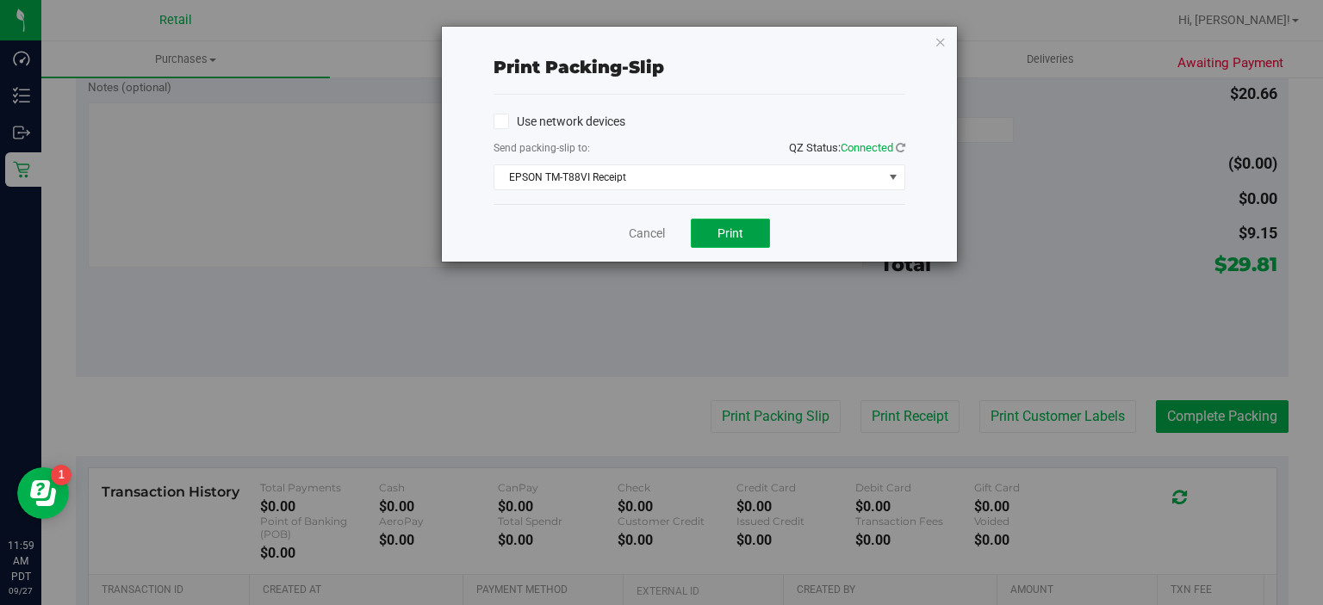
click at [725, 234] on span "Print" at bounding box center [730, 233] width 26 height 14
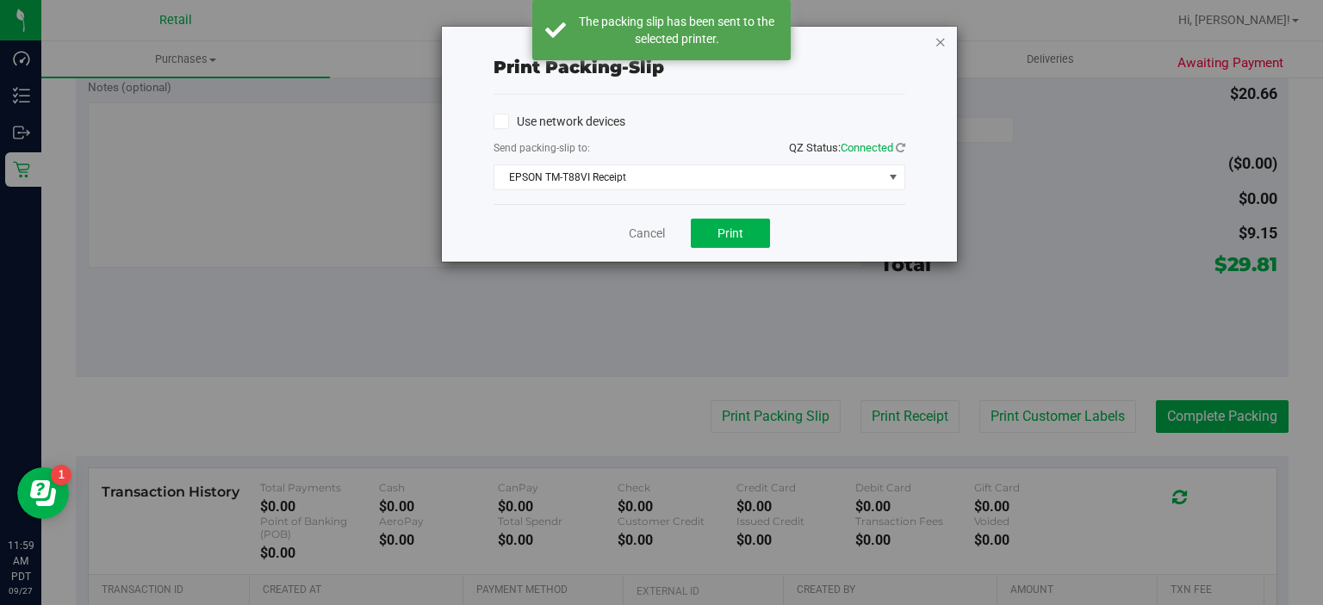
click at [940, 40] on icon "button" at bounding box center [940, 41] width 12 height 21
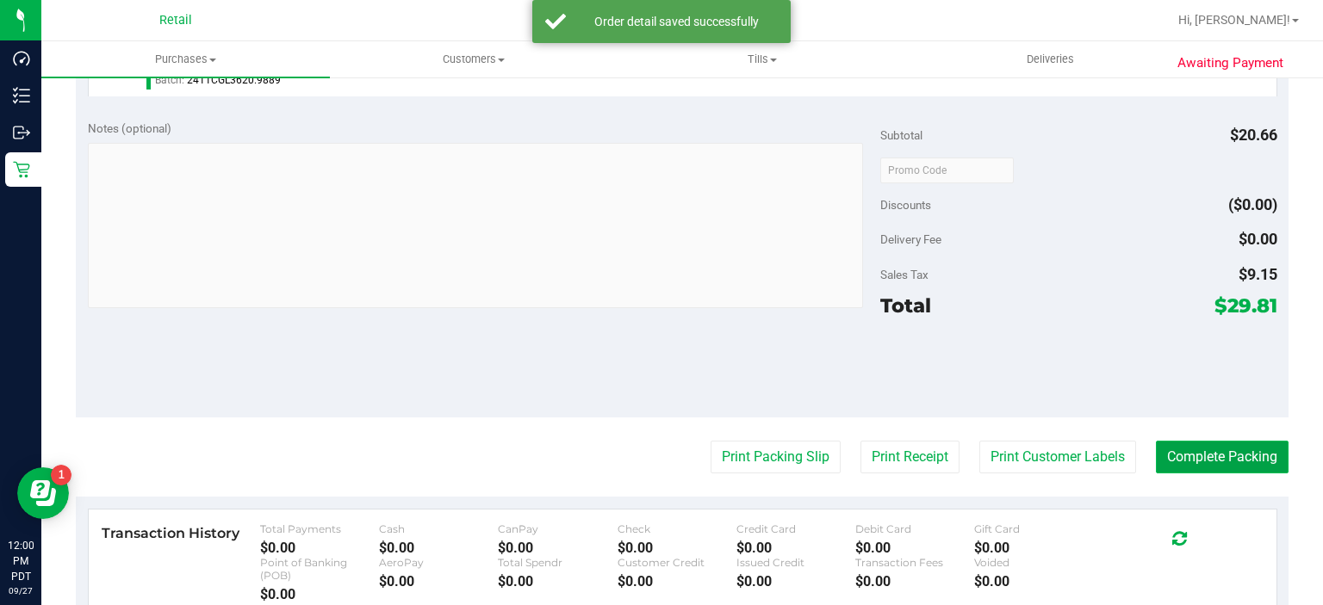
click at [1220, 444] on button "Complete Packing" at bounding box center [1222, 457] width 133 height 33
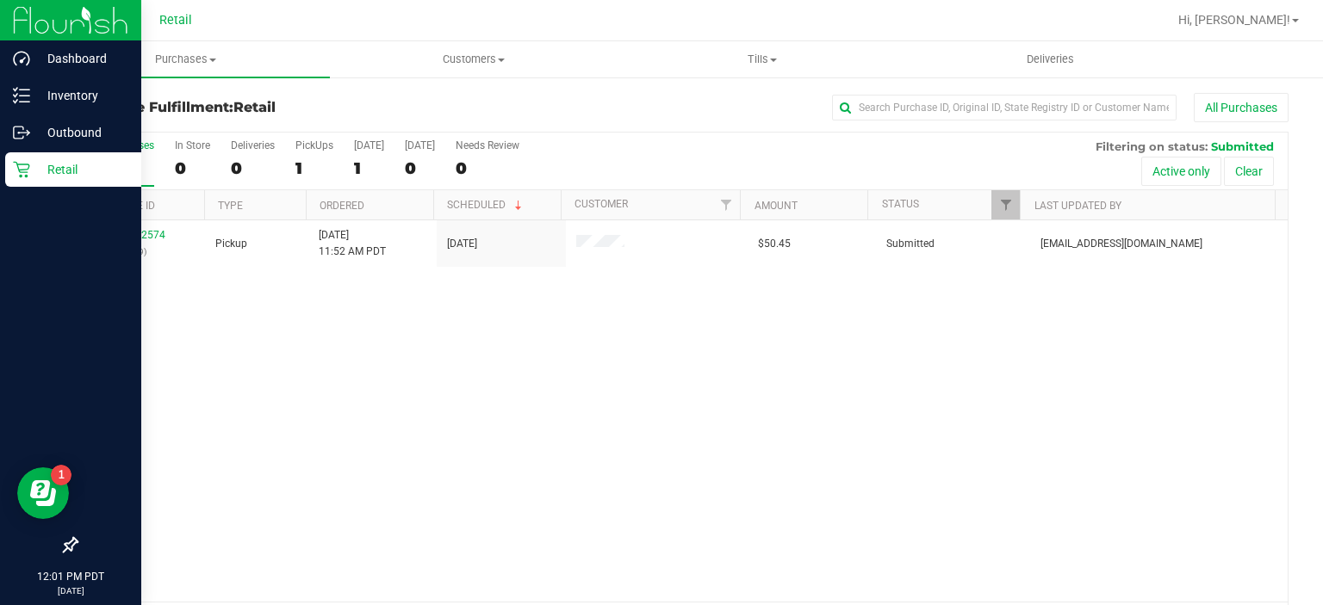
click at [40, 168] on p "Retail" at bounding box center [81, 169] width 103 height 21
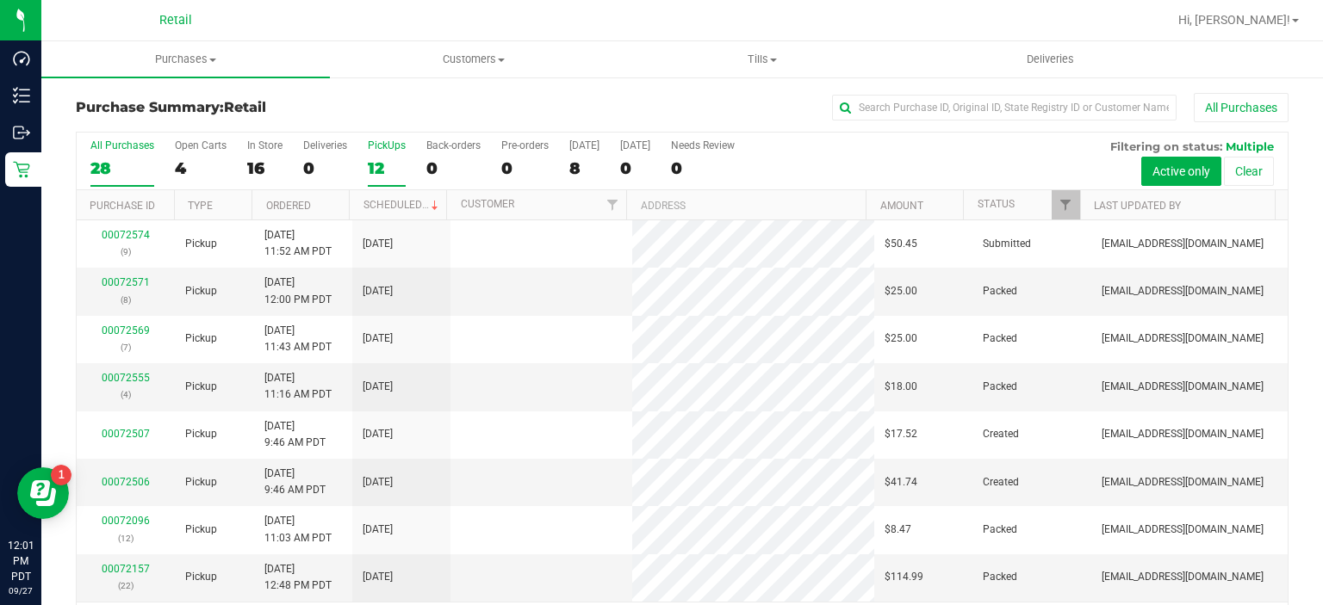
click at [377, 158] on div "12" at bounding box center [387, 168] width 38 height 20
click at [0, 0] on input "PickUps 12" at bounding box center [0, 0] width 0 height 0
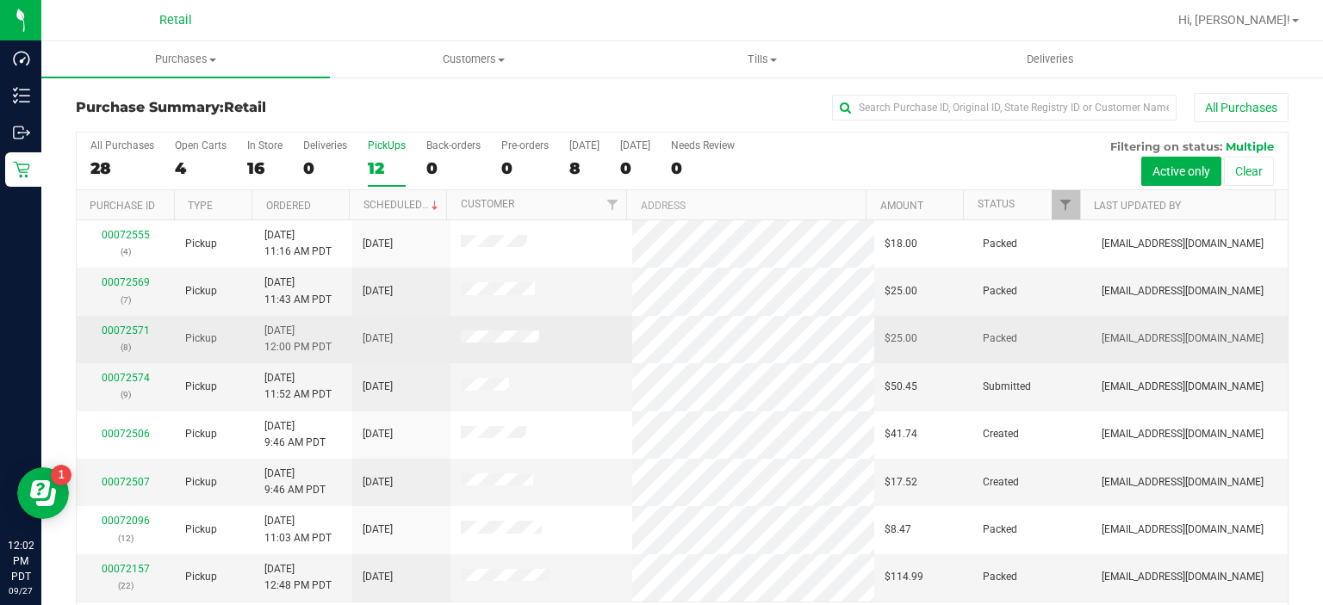
click at [117, 355] on td "00072571 (8)" at bounding box center [126, 339] width 98 height 47
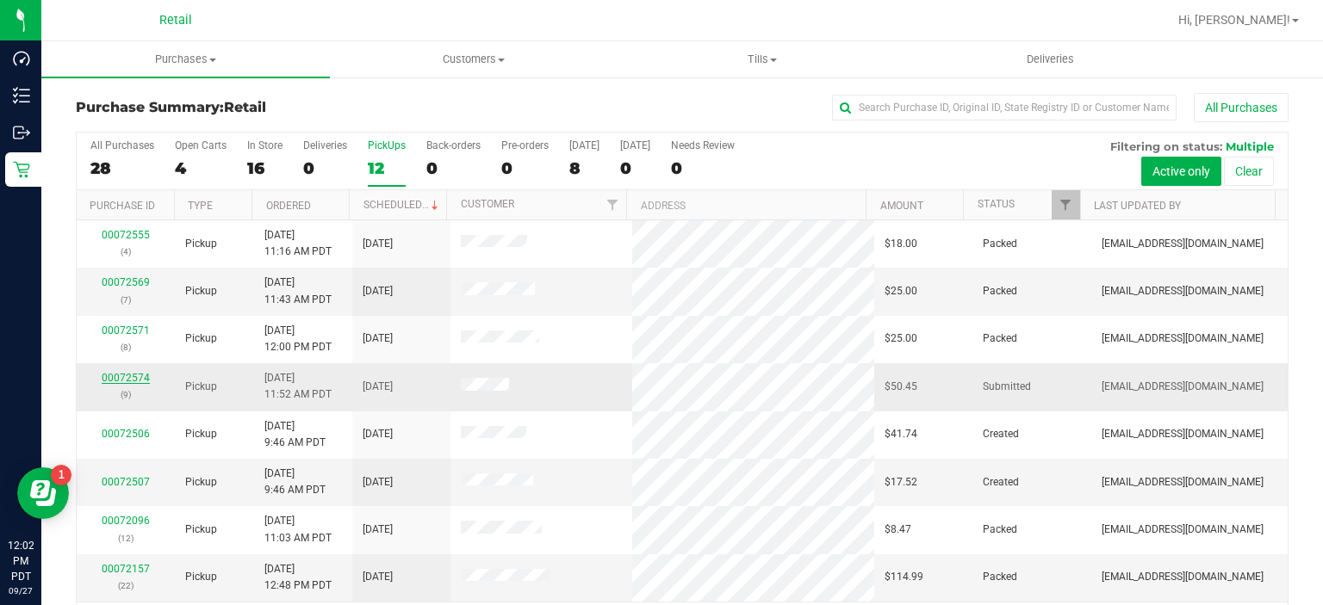
click at [112, 372] on link "00072574" at bounding box center [126, 378] width 48 height 12
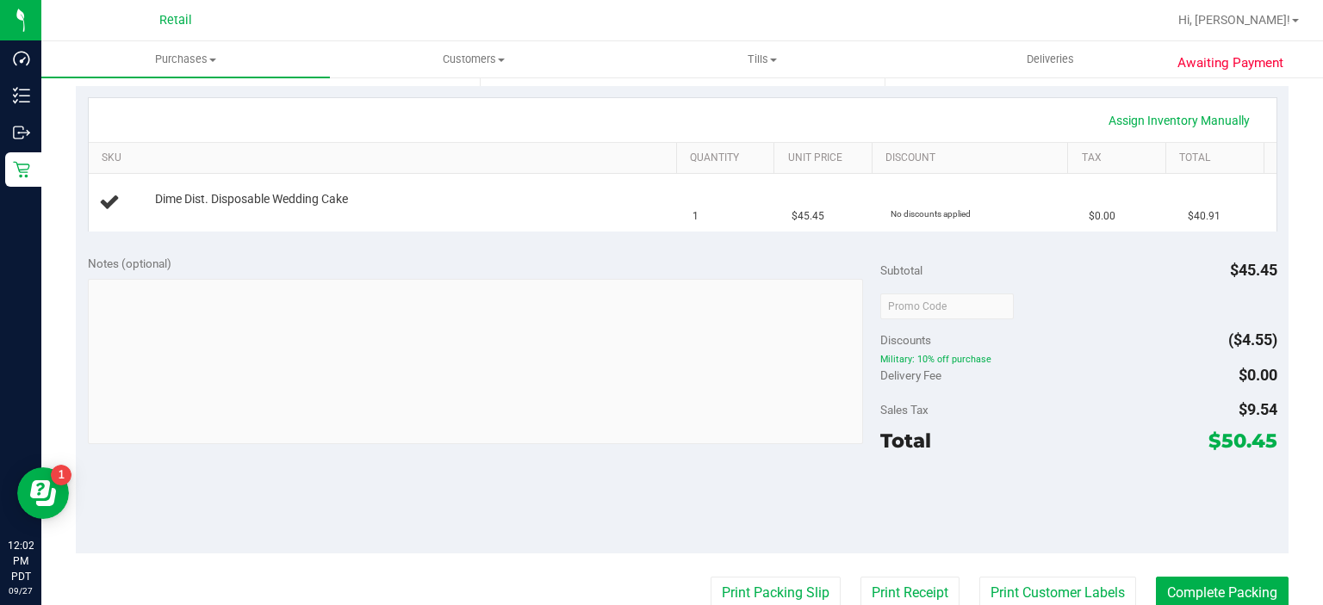
scroll to position [379, 0]
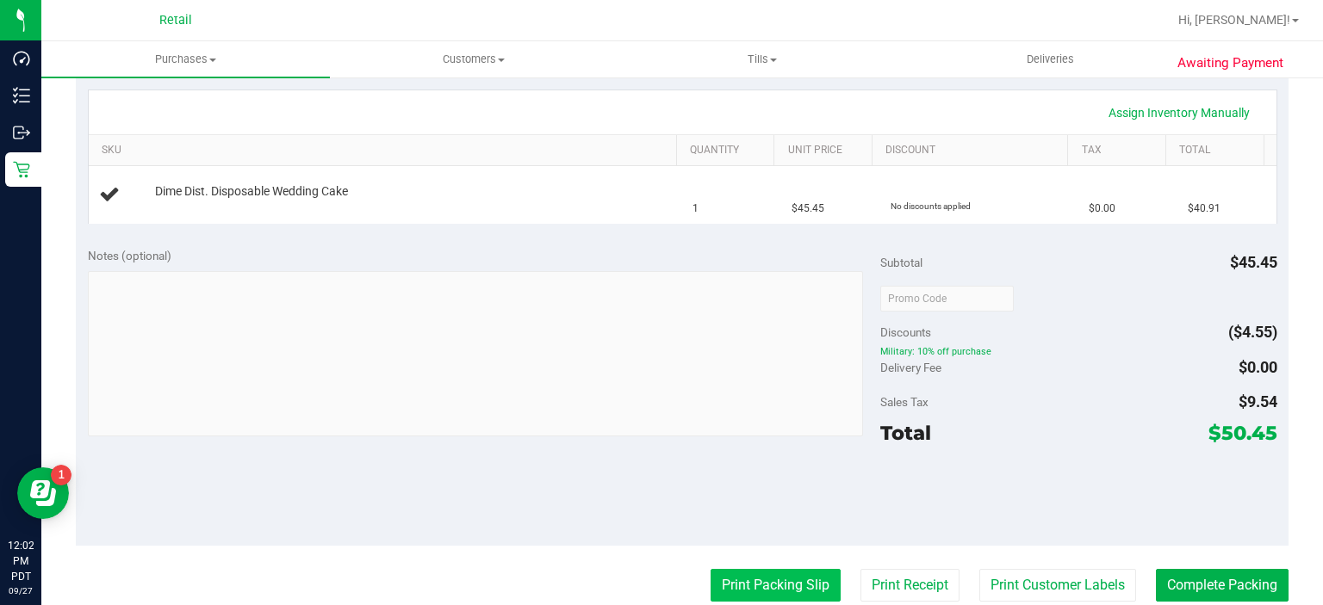
click at [756, 593] on button "Print Packing Slip" at bounding box center [776, 585] width 130 height 33
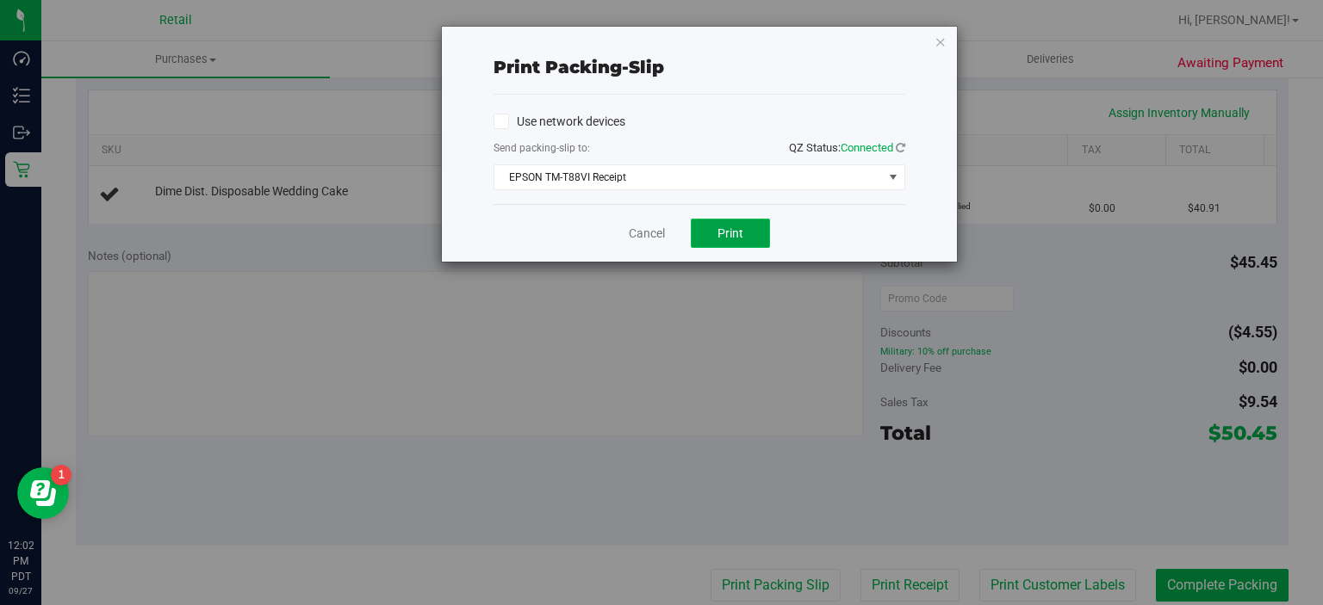
click at [731, 234] on span "Print" at bounding box center [730, 233] width 26 height 14
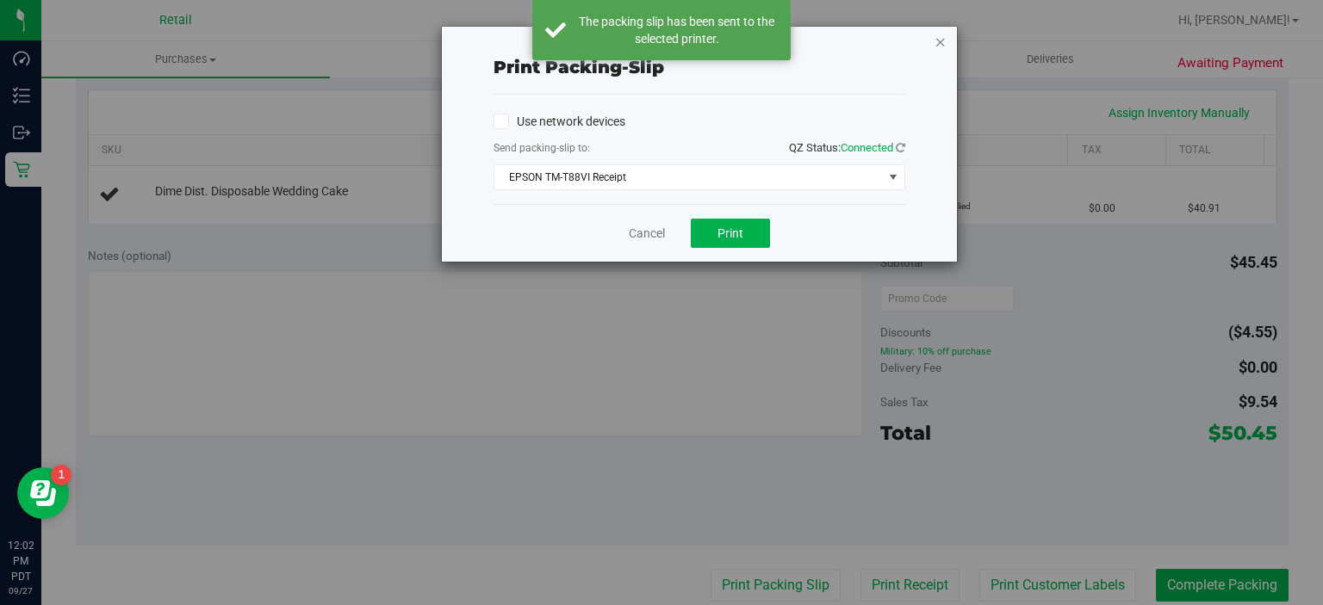
click at [940, 40] on icon "button" at bounding box center [940, 41] width 12 height 21
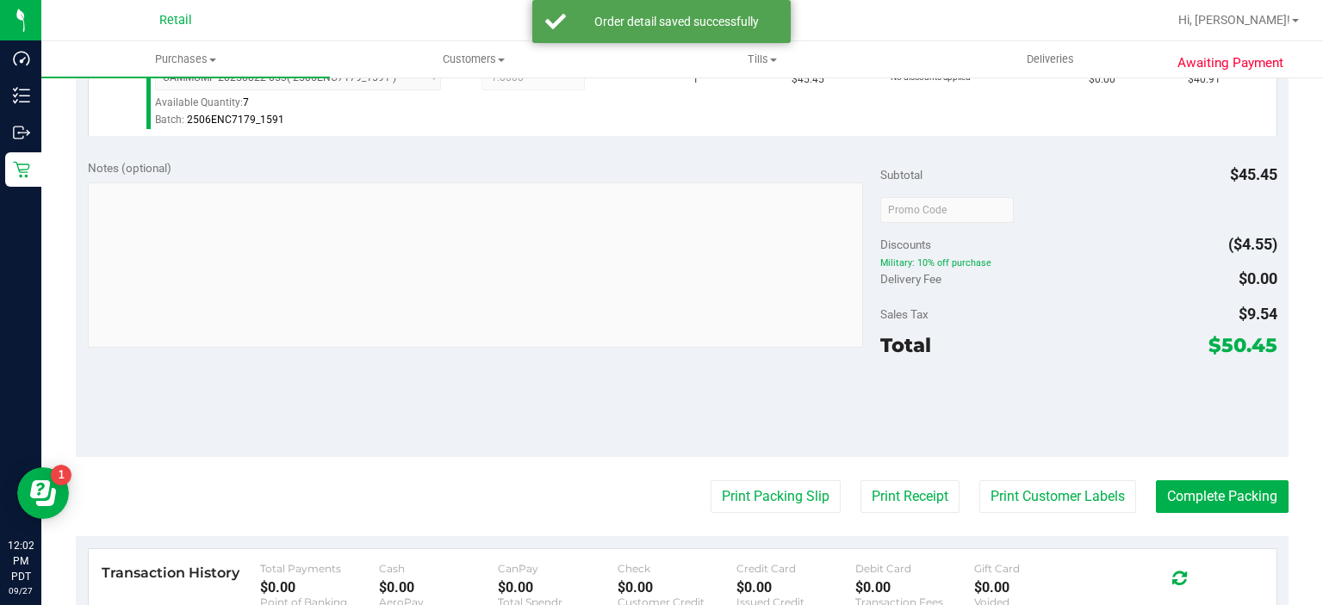
scroll to position [512, 0]
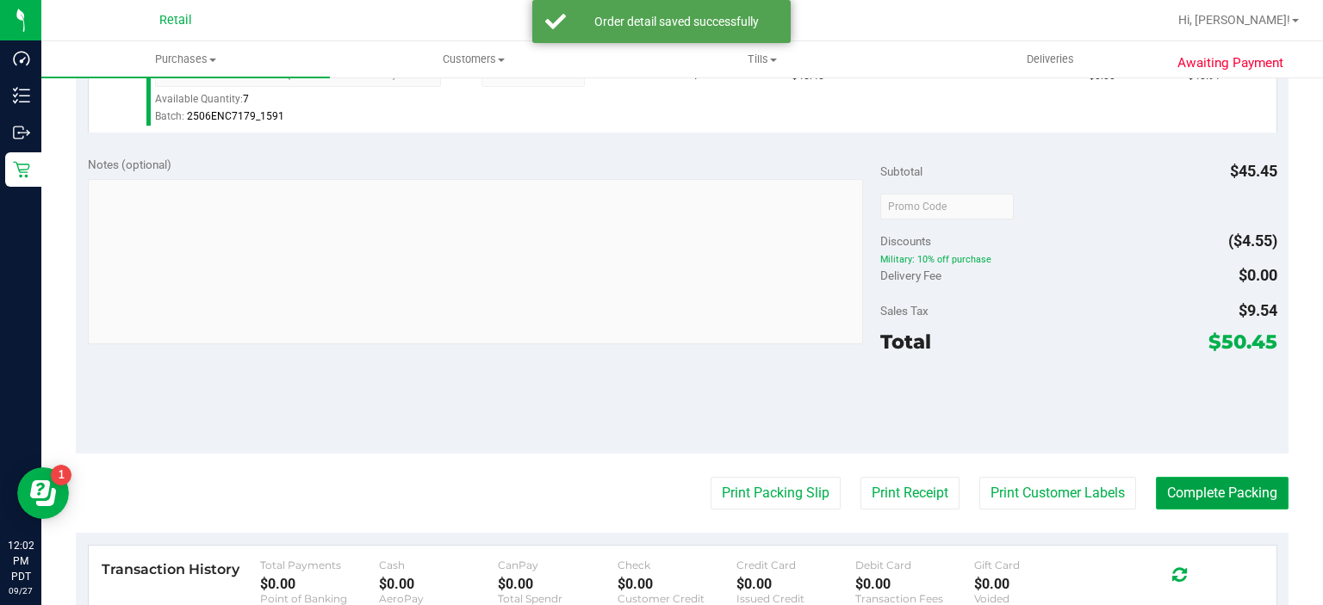
click at [1209, 487] on button "Complete Packing" at bounding box center [1222, 493] width 133 height 33
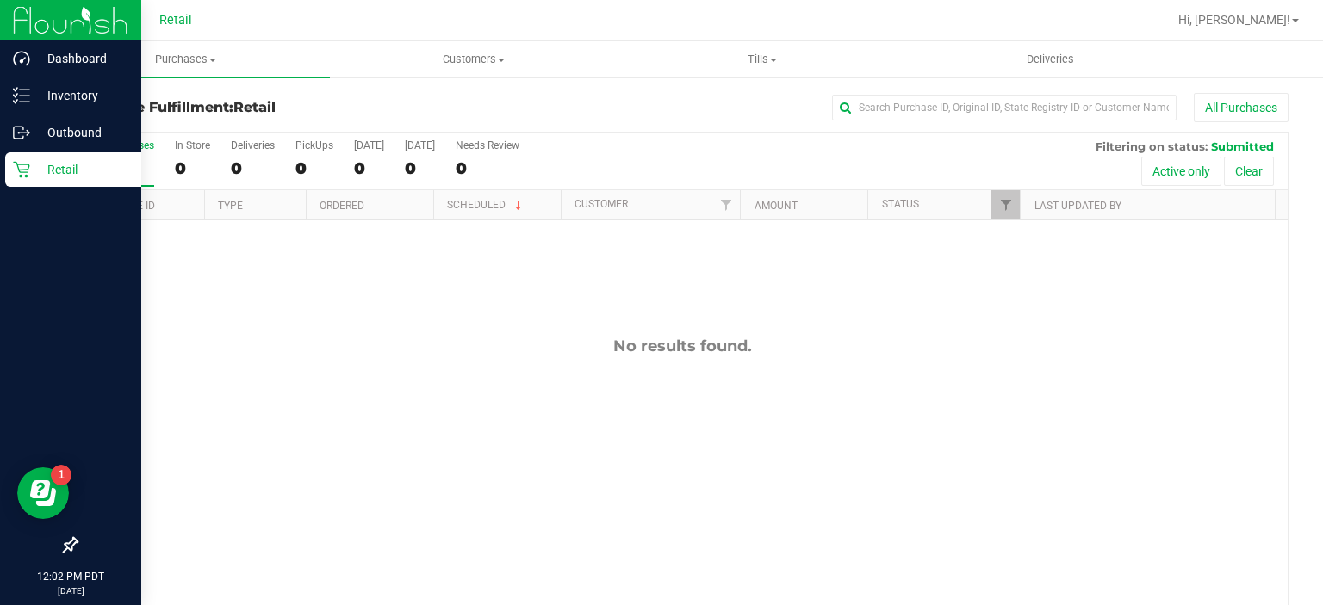
click at [27, 164] on icon at bounding box center [21, 170] width 16 height 16
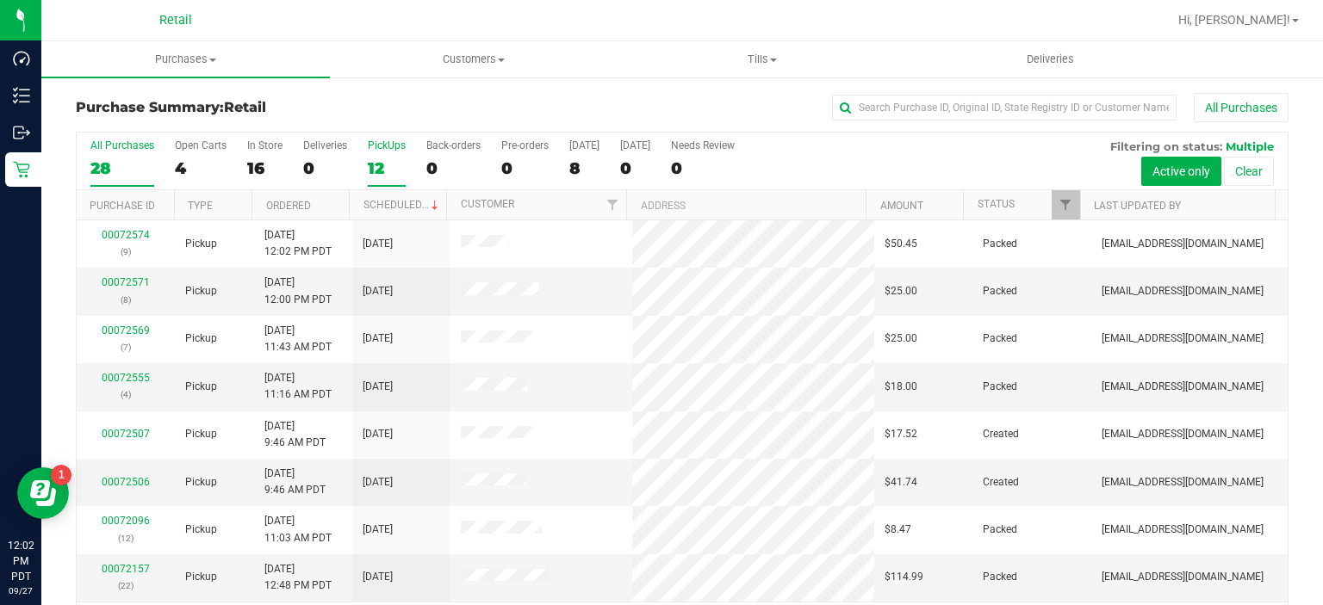
click at [376, 170] on div "12" at bounding box center [387, 168] width 38 height 20
click at [0, 0] on input "PickUps 12" at bounding box center [0, 0] width 0 height 0
click at [375, 154] on label "PickUps 12" at bounding box center [387, 163] width 38 height 47
click at [0, 0] on input "PickUps 12" at bounding box center [0, 0] width 0 height 0
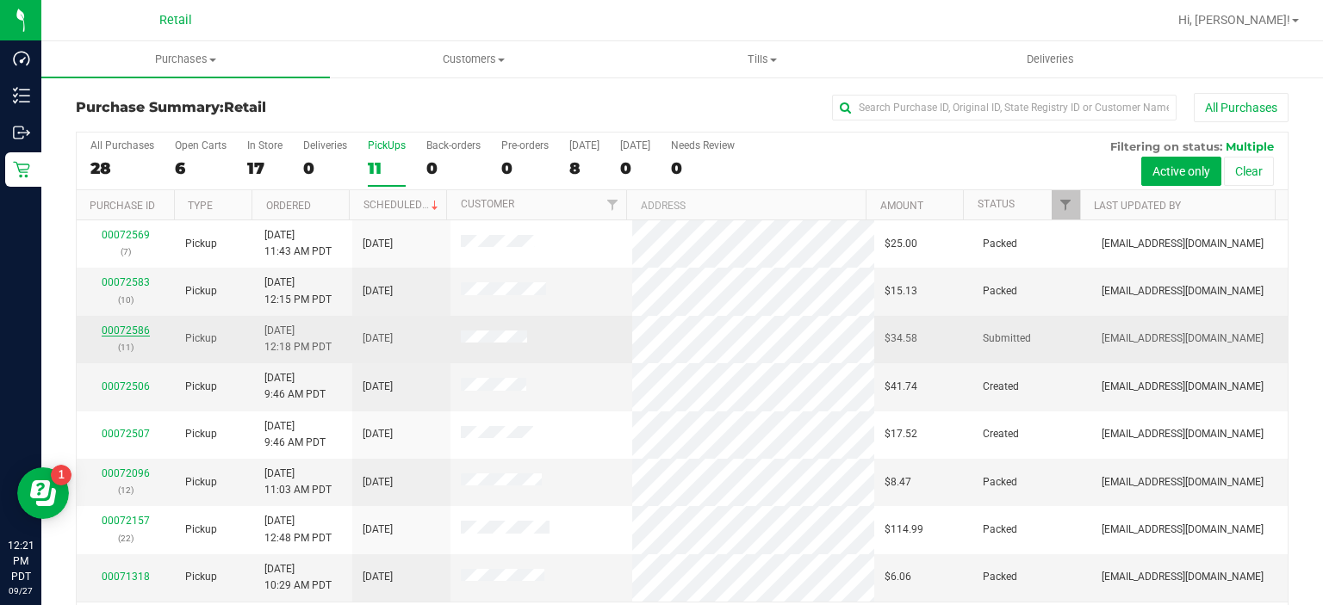
click at [117, 325] on link "00072586" at bounding box center [126, 331] width 48 height 12
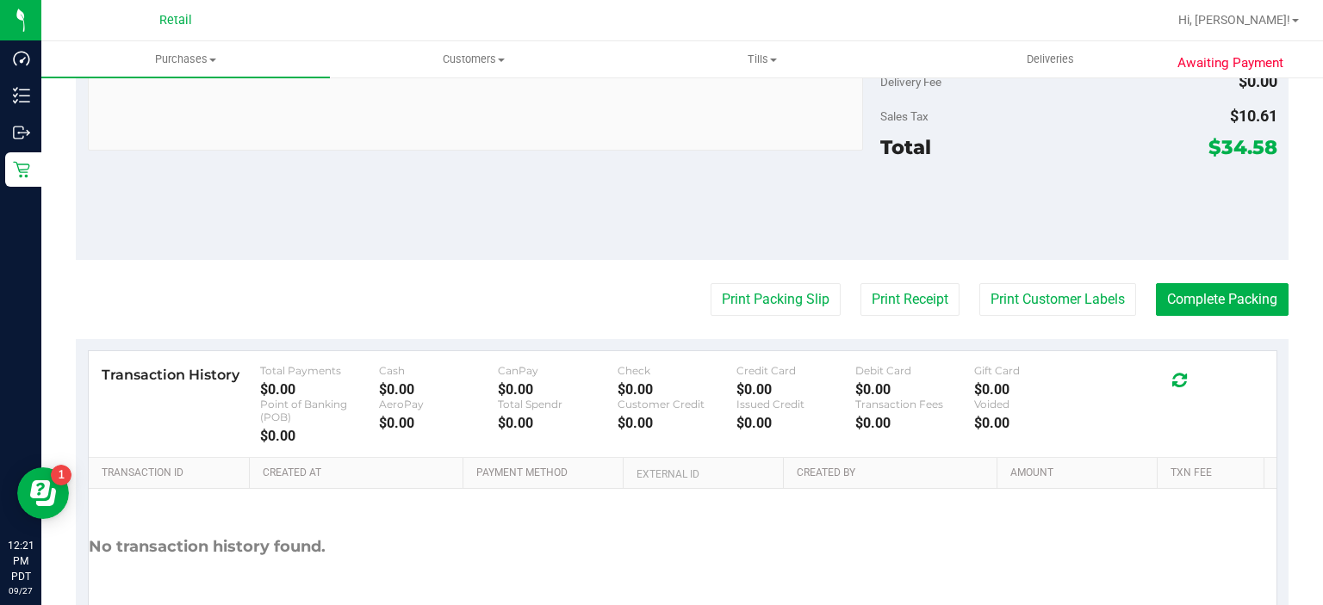
scroll to position [677, 0]
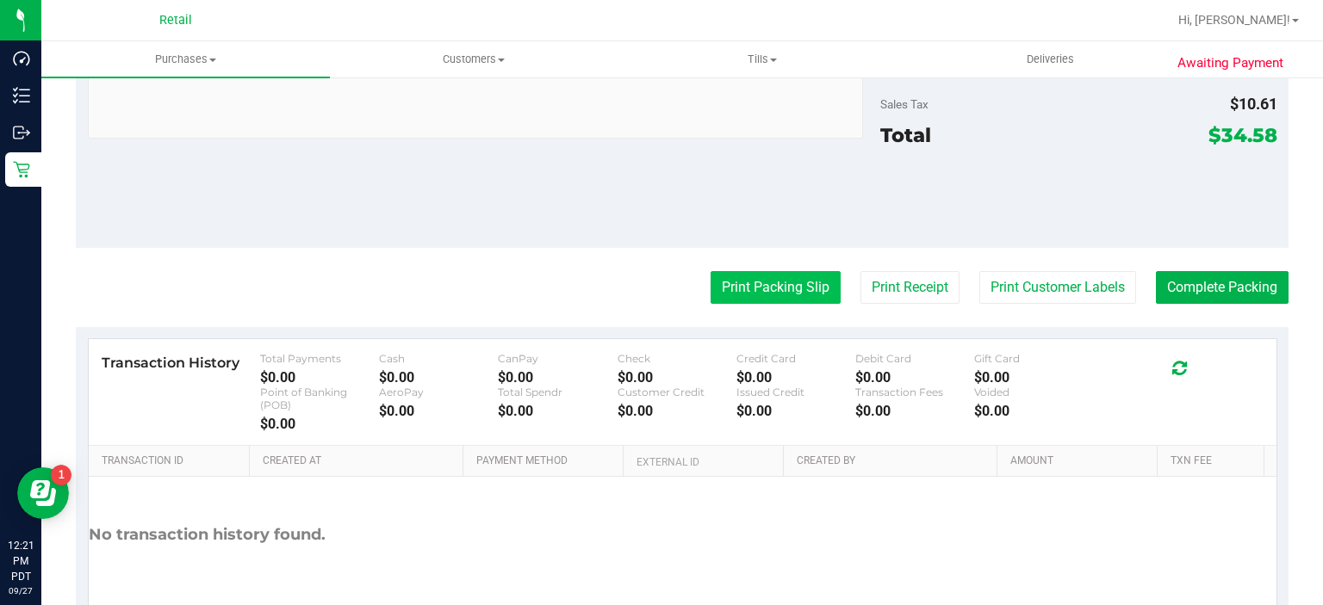
click at [754, 285] on button "Print Packing Slip" at bounding box center [776, 287] width 130 height 33
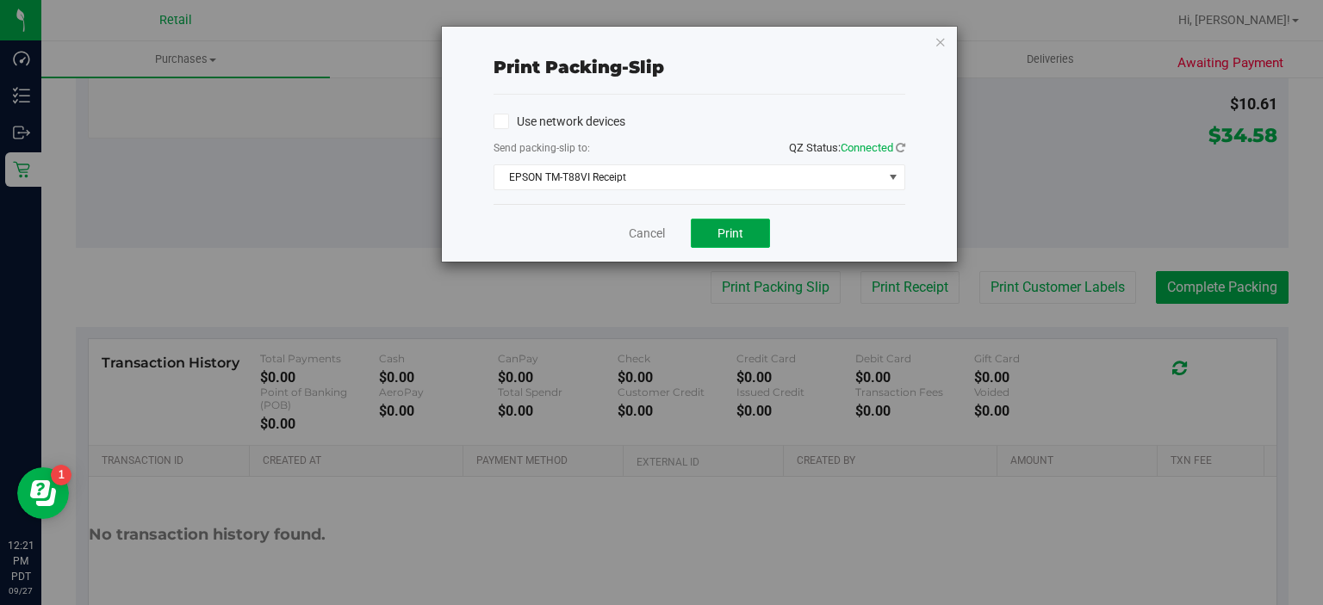
click at [729, 222] on button "Print" at bounding box center [730, 233] width 79 height 29
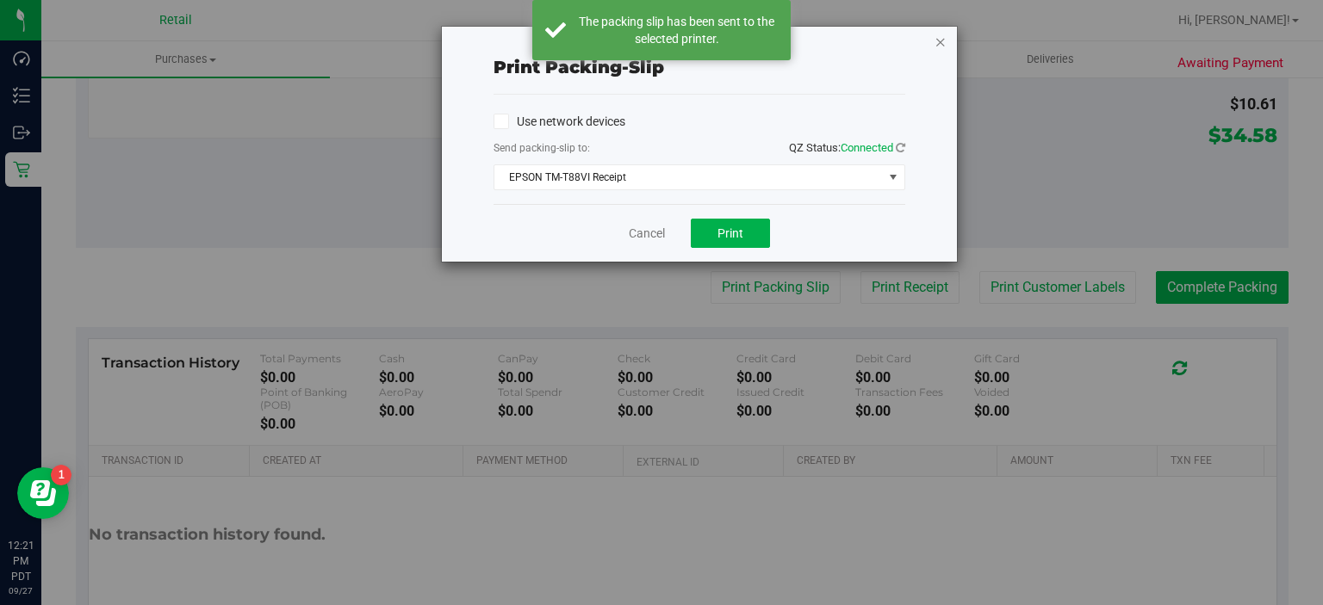
click at [935, 48] on icon "button" at bounding box center [940, 41] width 12 height 21
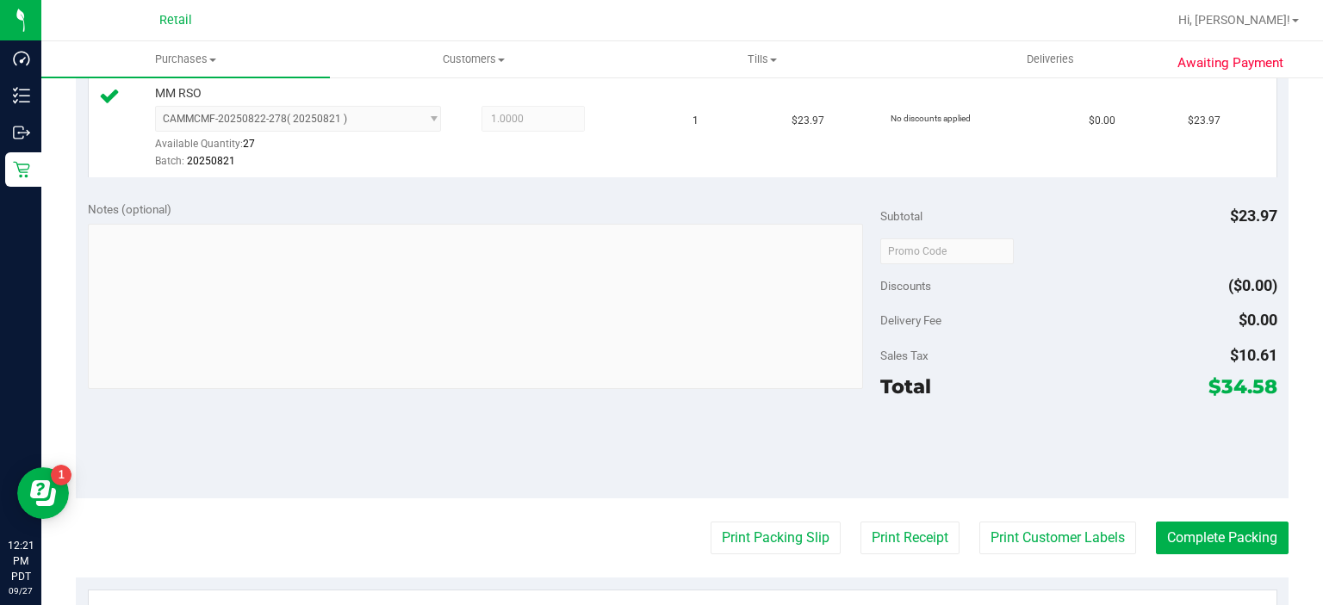
scroll to position [468, 0]
click at [1171, 545] on button "Complete Packing" at bounding box center [1222, 537] width 133 height 33
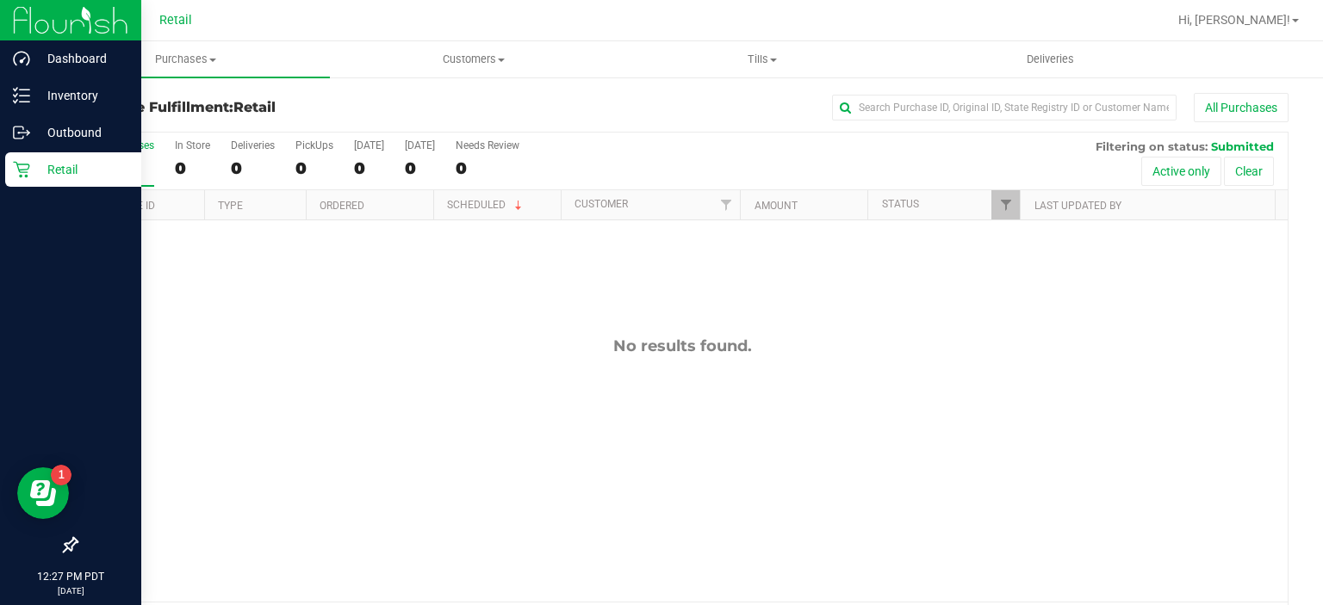
click at [0, 171] on link "Retail" at bounding box center [70, 170] width 141 height 37
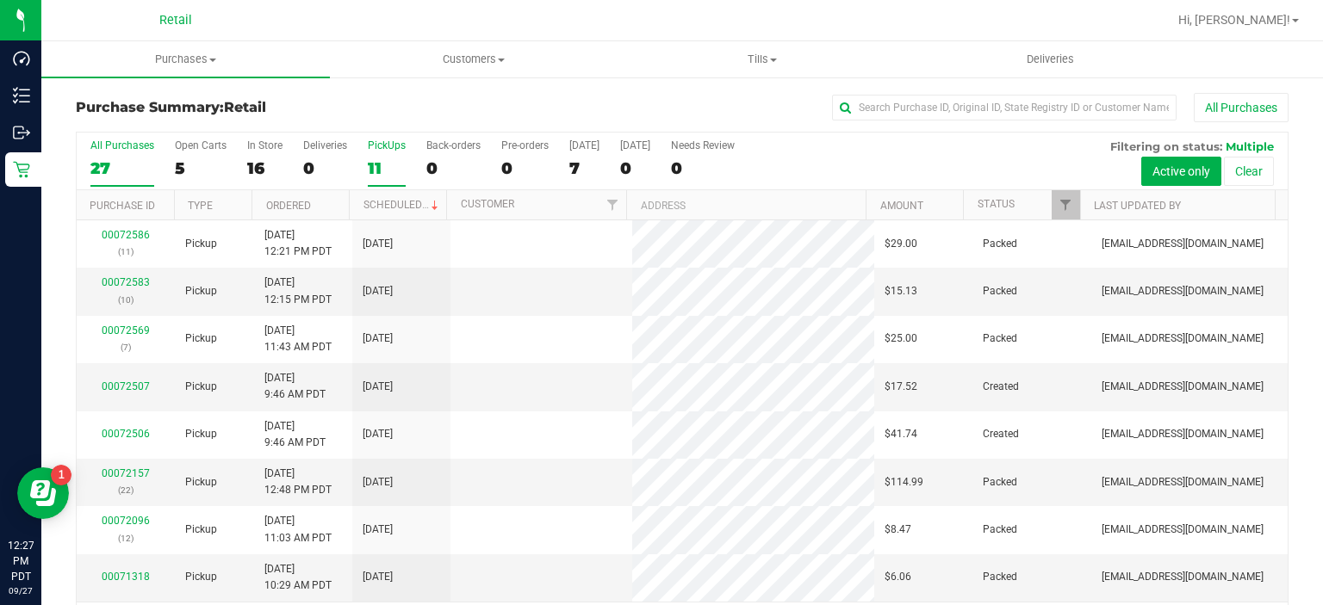
click at [382, 145] on div "PickUps" at bounding box center [387, 146] width 38 height 12
click at [0, 0] on input "PickUps 11" at bounding box center [0, 0] width 0 height 0
